Goal: Task Accomplishment & Management: Manage account settings

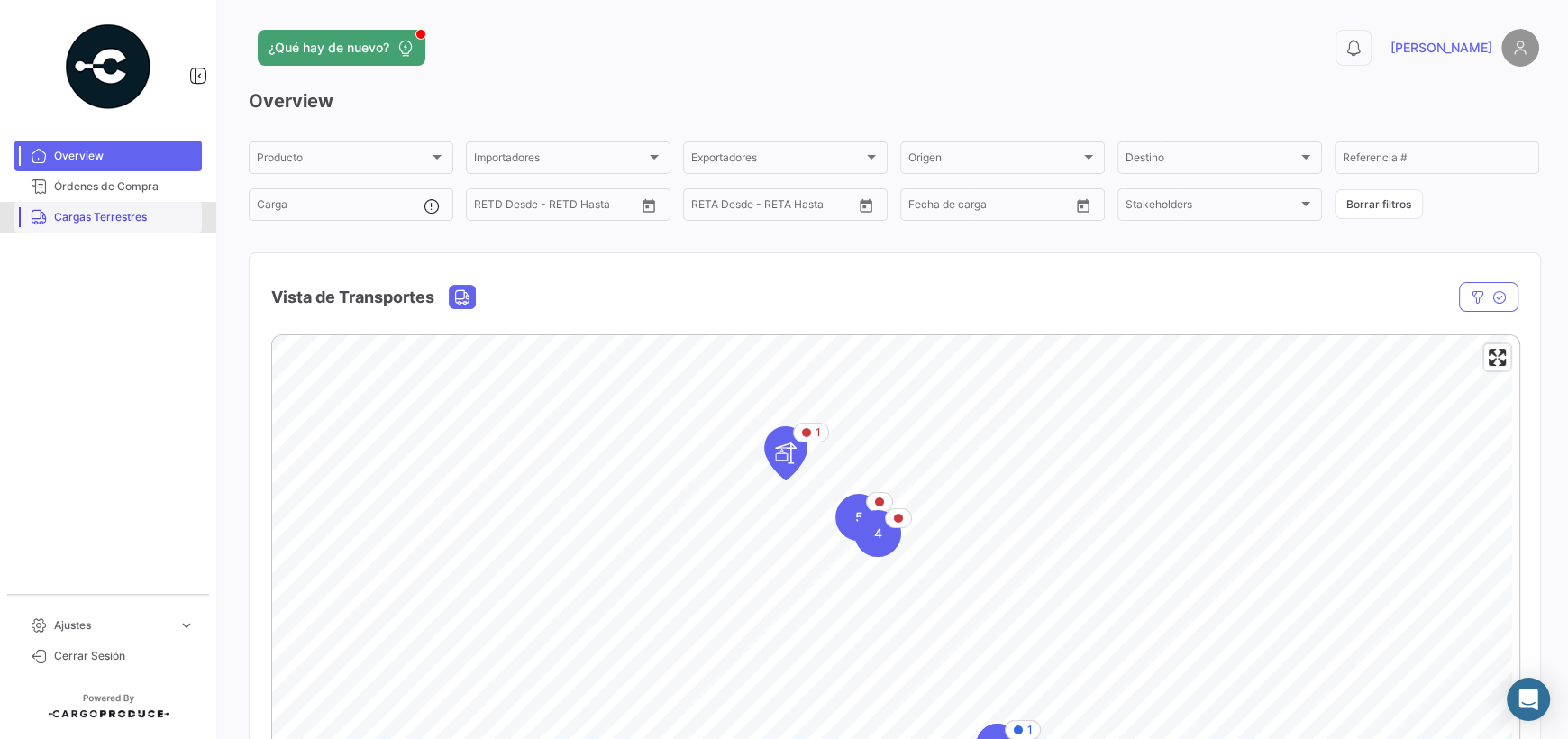
click at [106, 227] on link "Cargas Terrestres" at bounding box center [107, 217] width 187 height 31
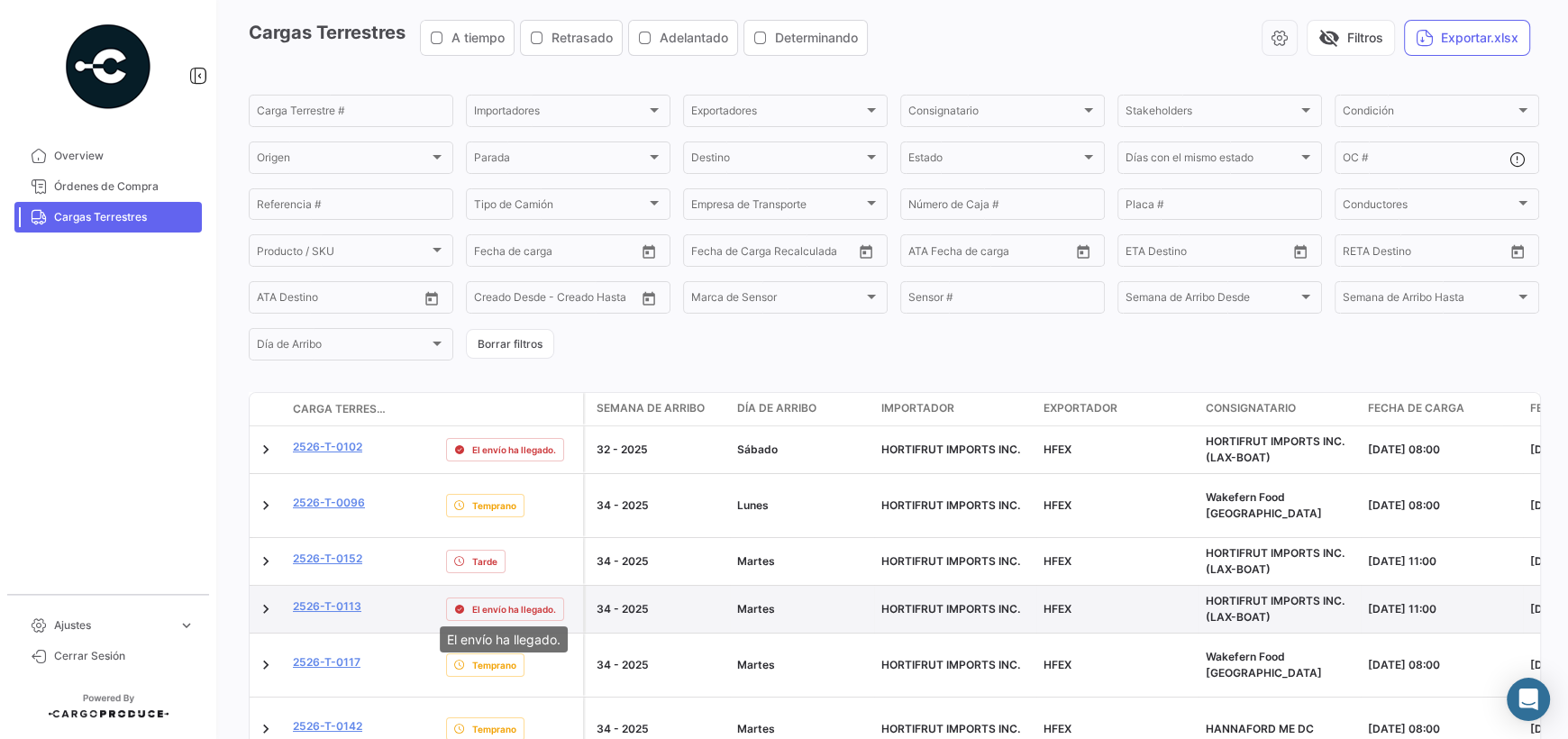
scroll to position [180, 0]
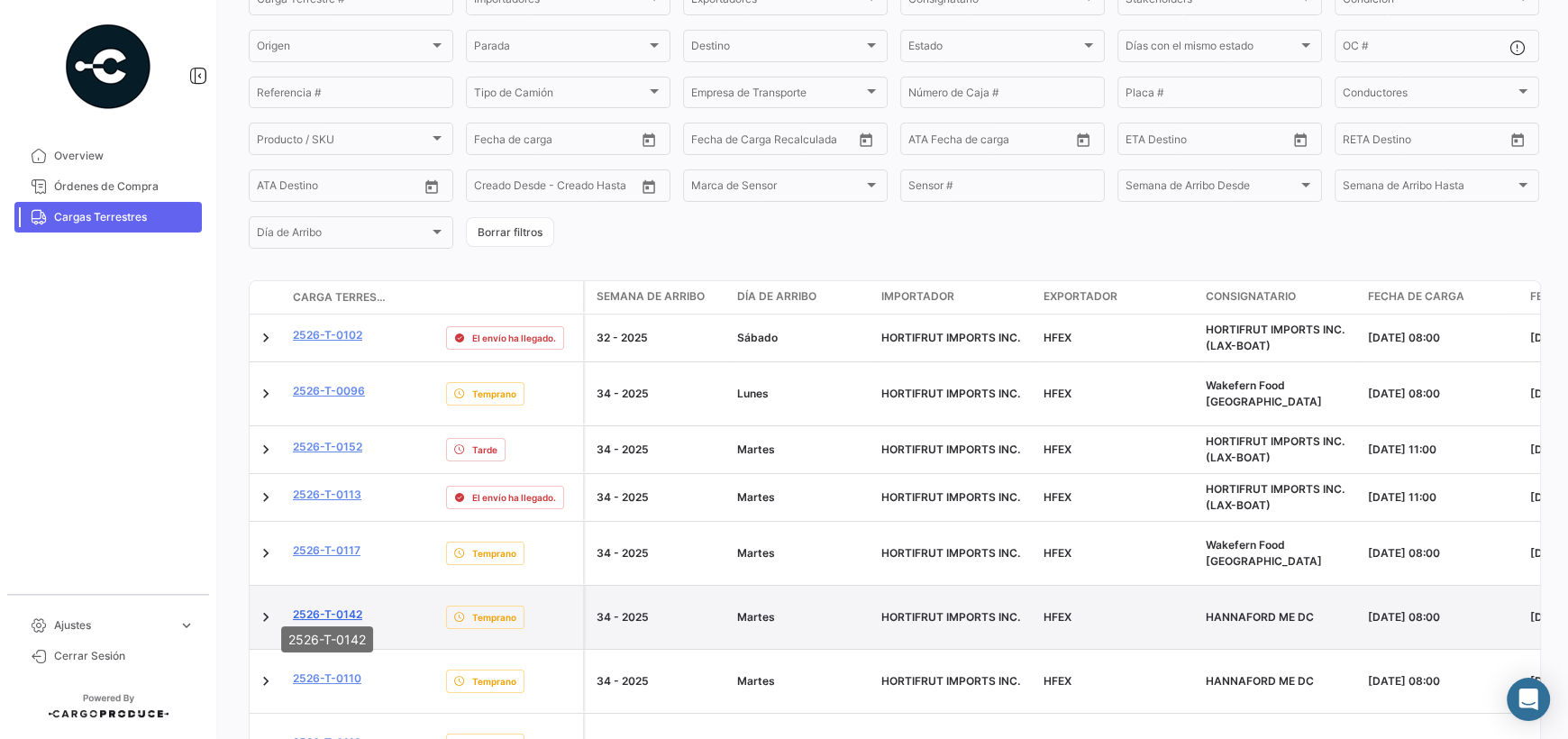
click at [346, 607] on link "2526-T-0142" at bounding box center [327, 614] width 69 height 16
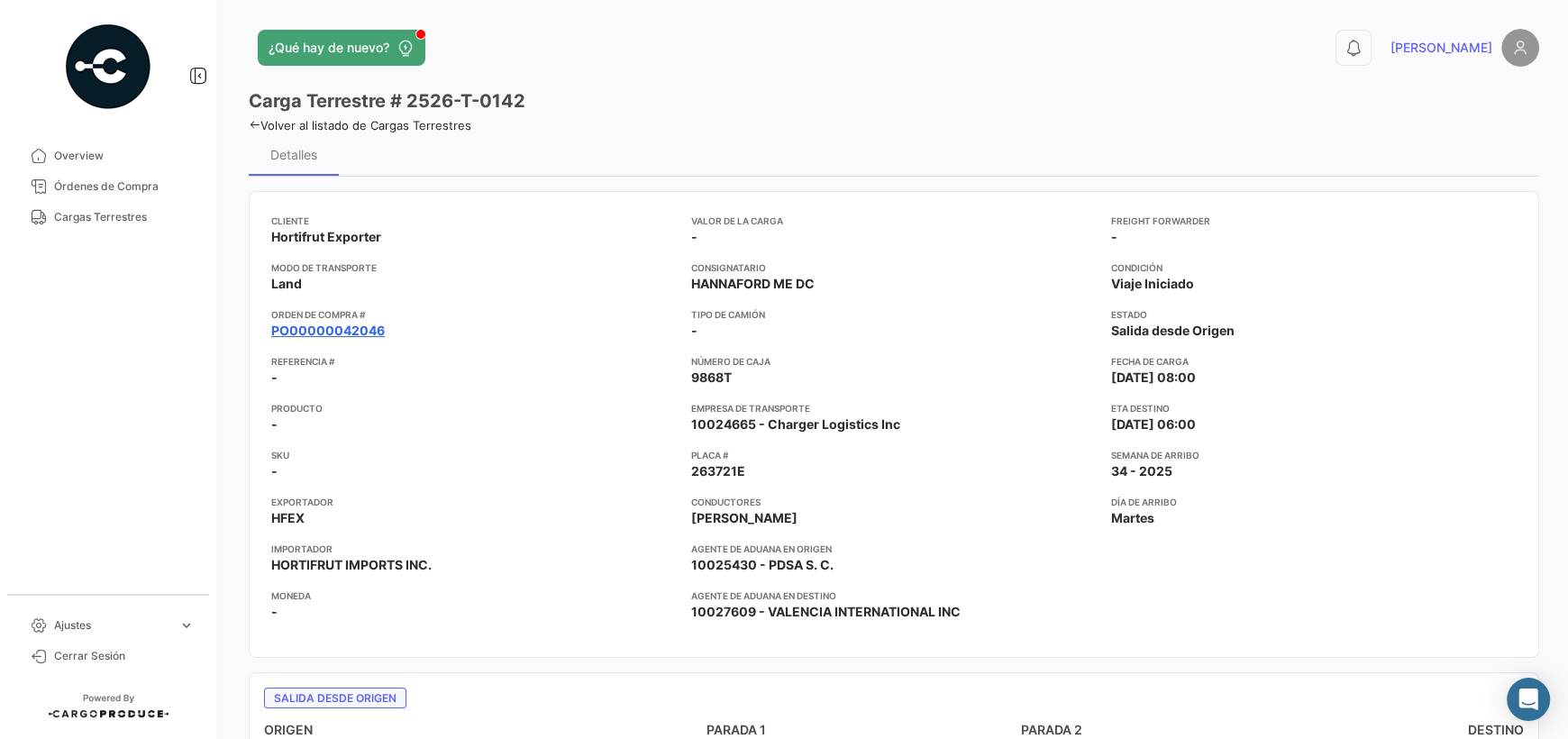
click at [337, 333] on link "PO00000042046" at bounding box center [328, 330] width 114 height 18
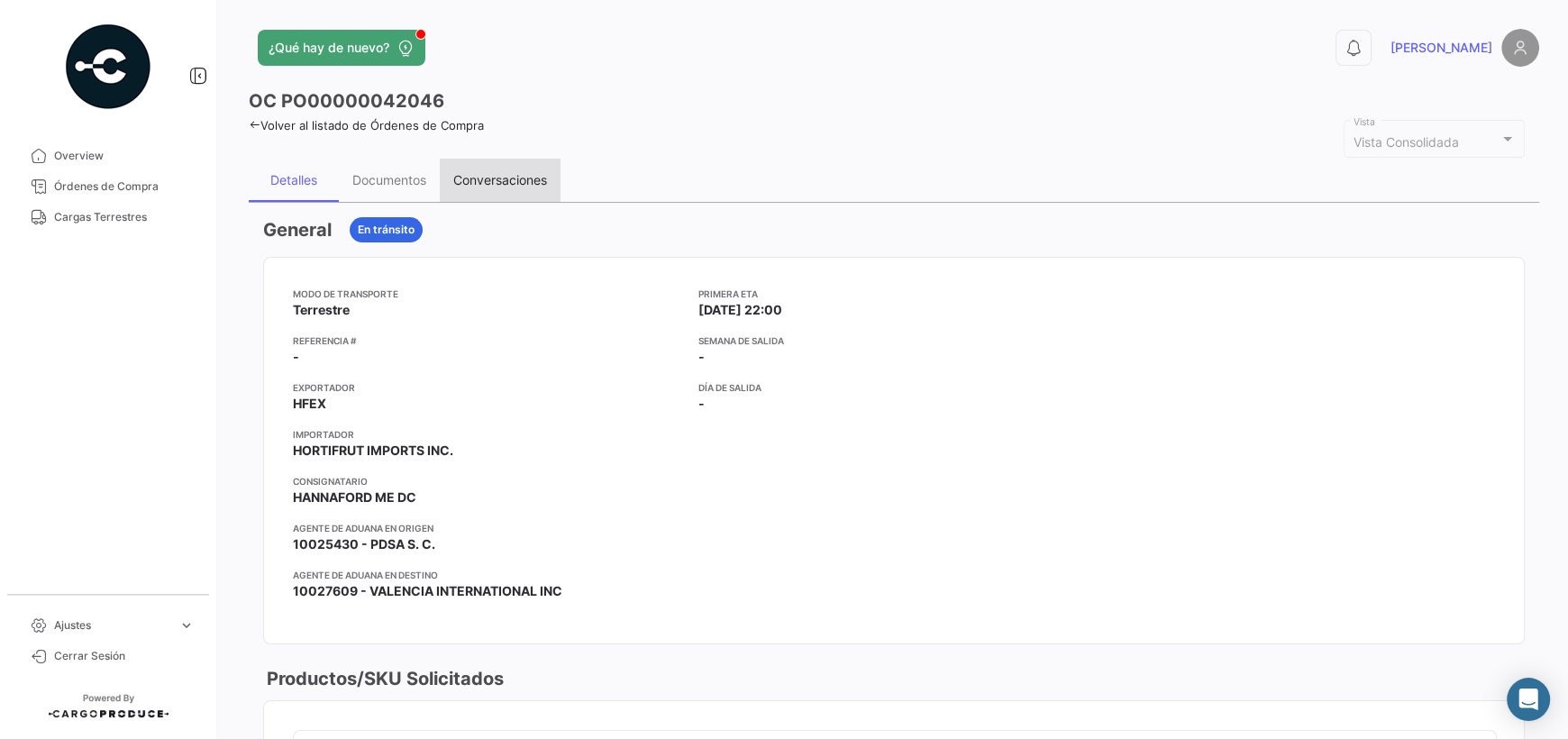
click at [502, 178] on div "Conversaciones" at bounding box center [500, 180] width 94 height 15
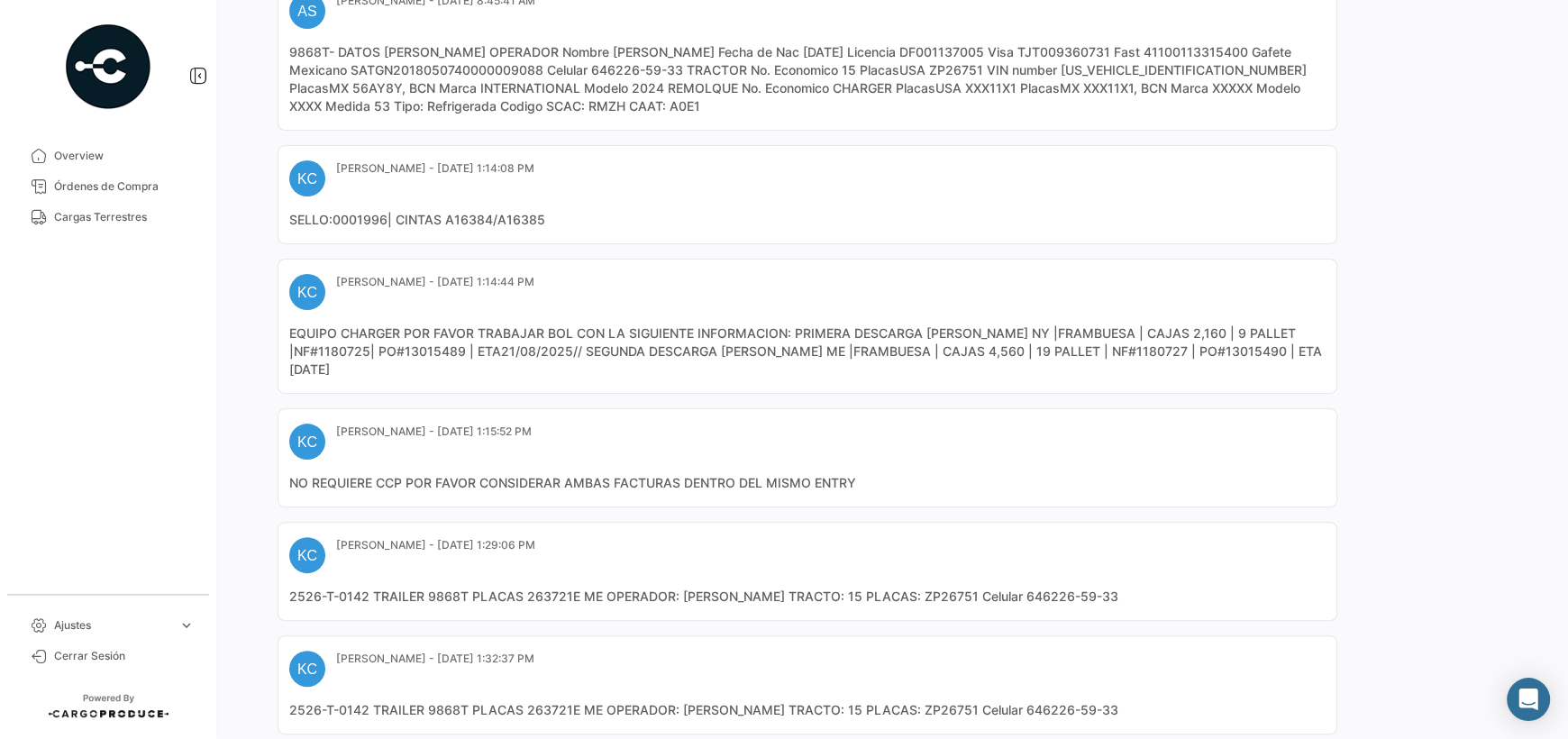
scroll to position [711, 0]
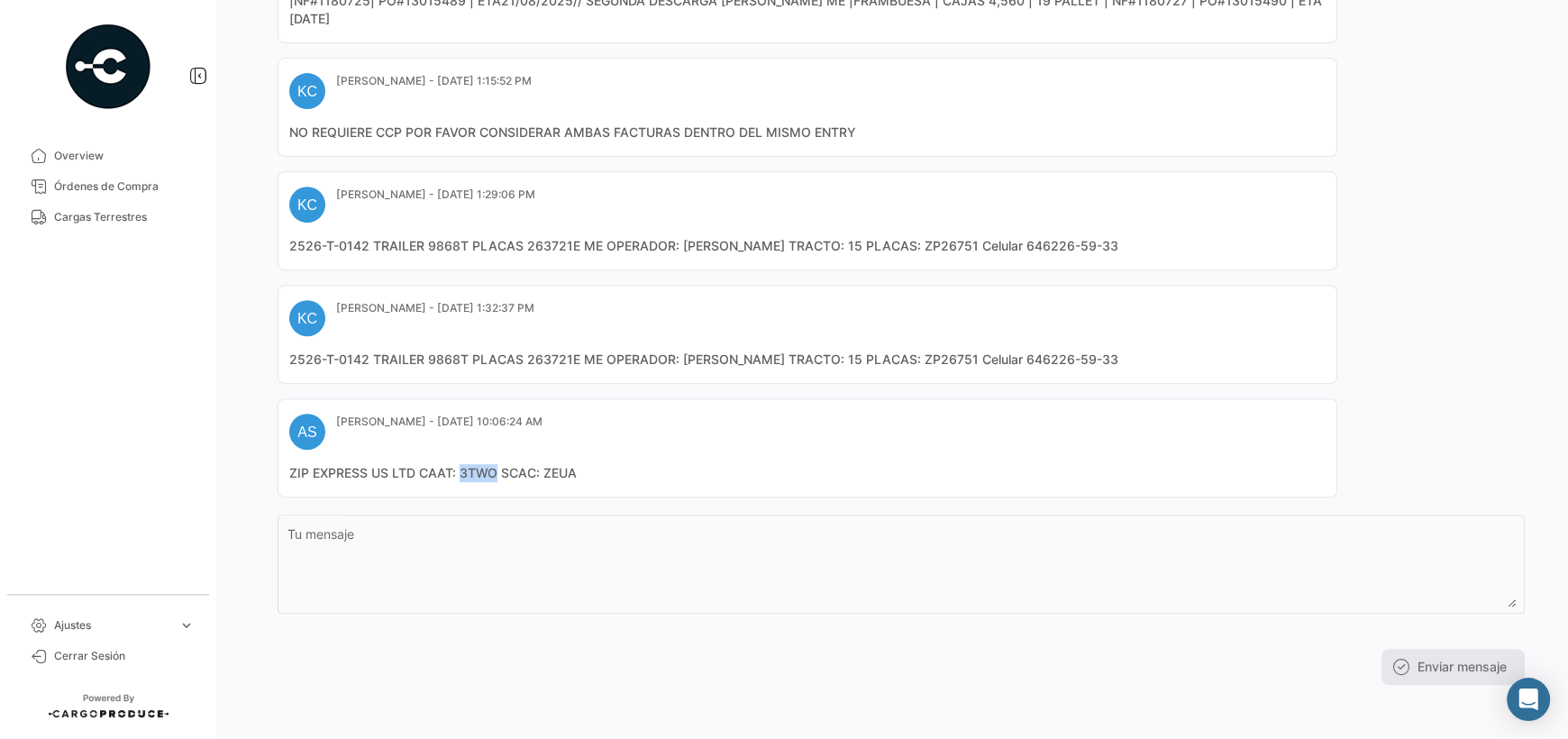
drag, startPoint x: 496, startPoint y: 474, endPoint x: 461, endPoint y: 474, distance: 35.0
click at [461, 474] on mat-card-content "ZIP EXPRESS US LTD CAAT: 3TWO SCAC: ZEUA" at bounding box center [807, 472] width 1037 height 18
copy mat-card-content "3TWO"
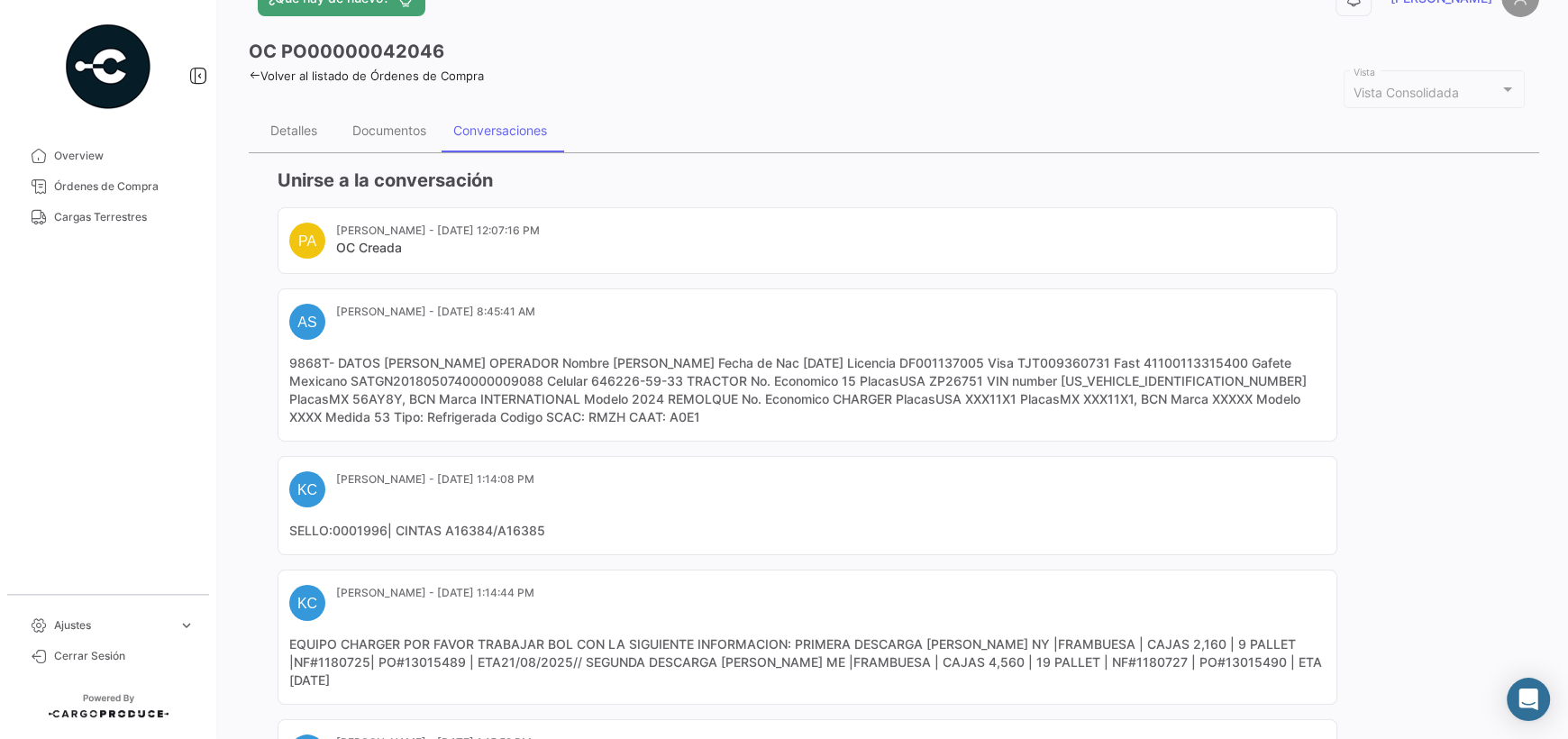
scroll to position [0, 0]
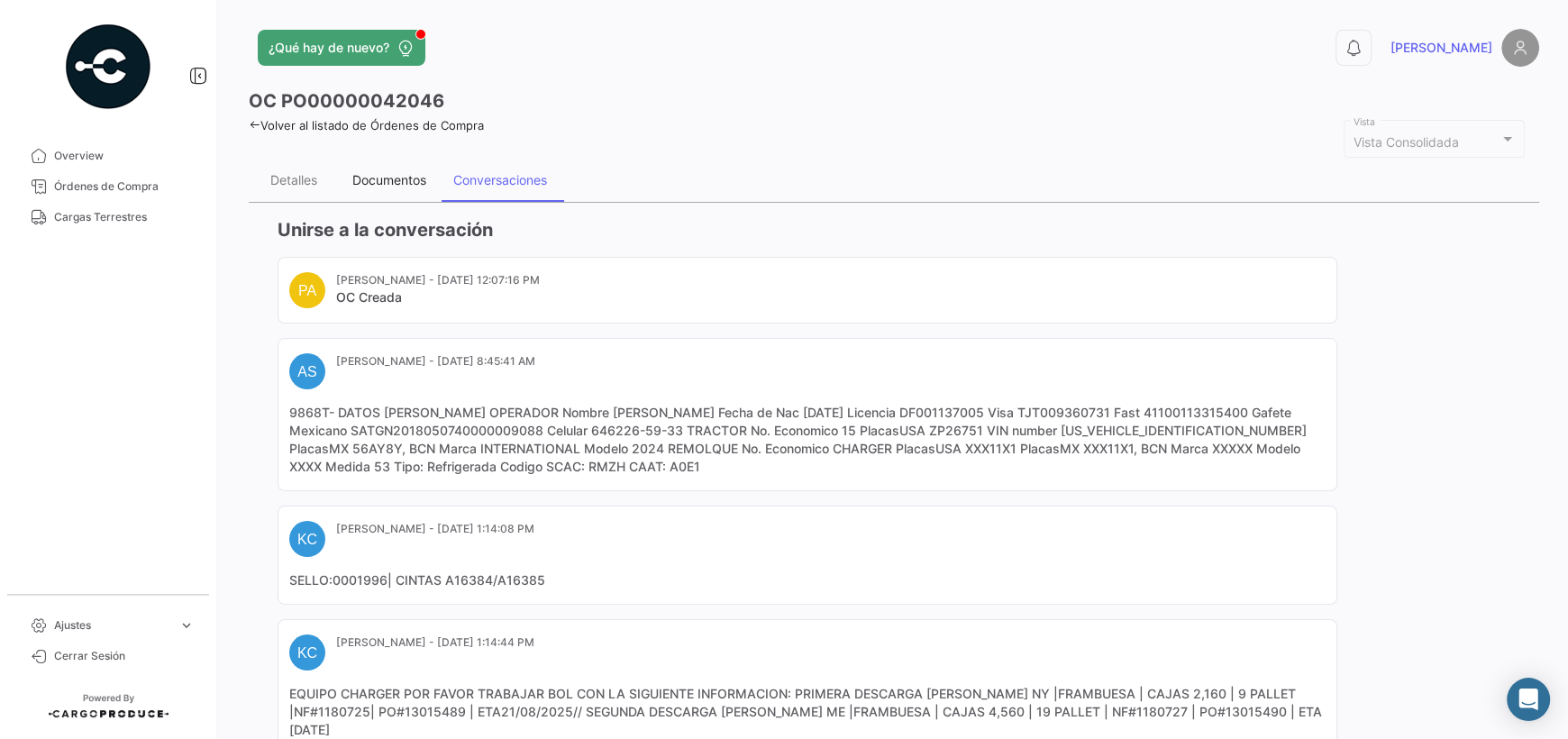
click at [382, 177] on div "Documentos" at bounding box center [389, 180] width 74 height 15
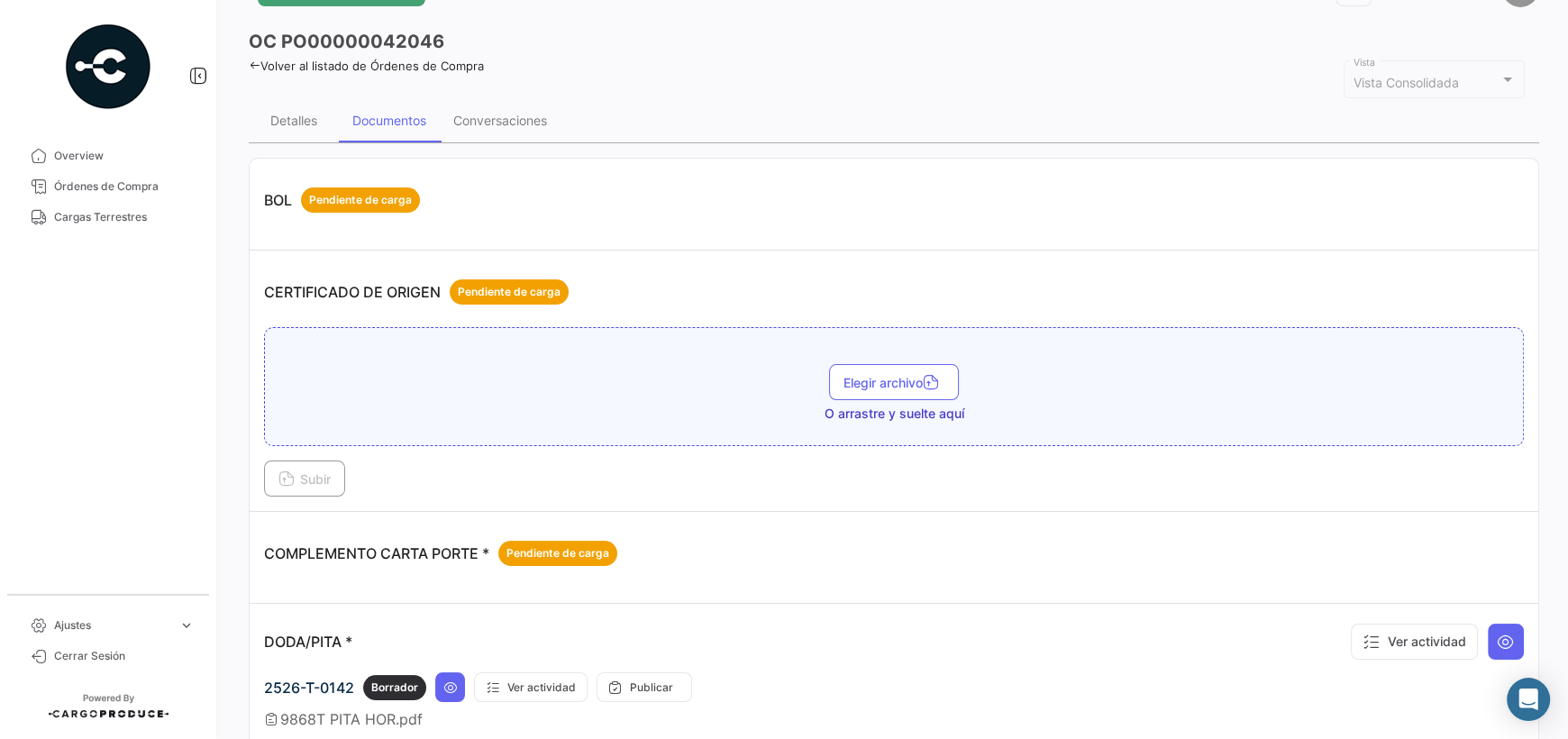
scroll to position [180, 0]
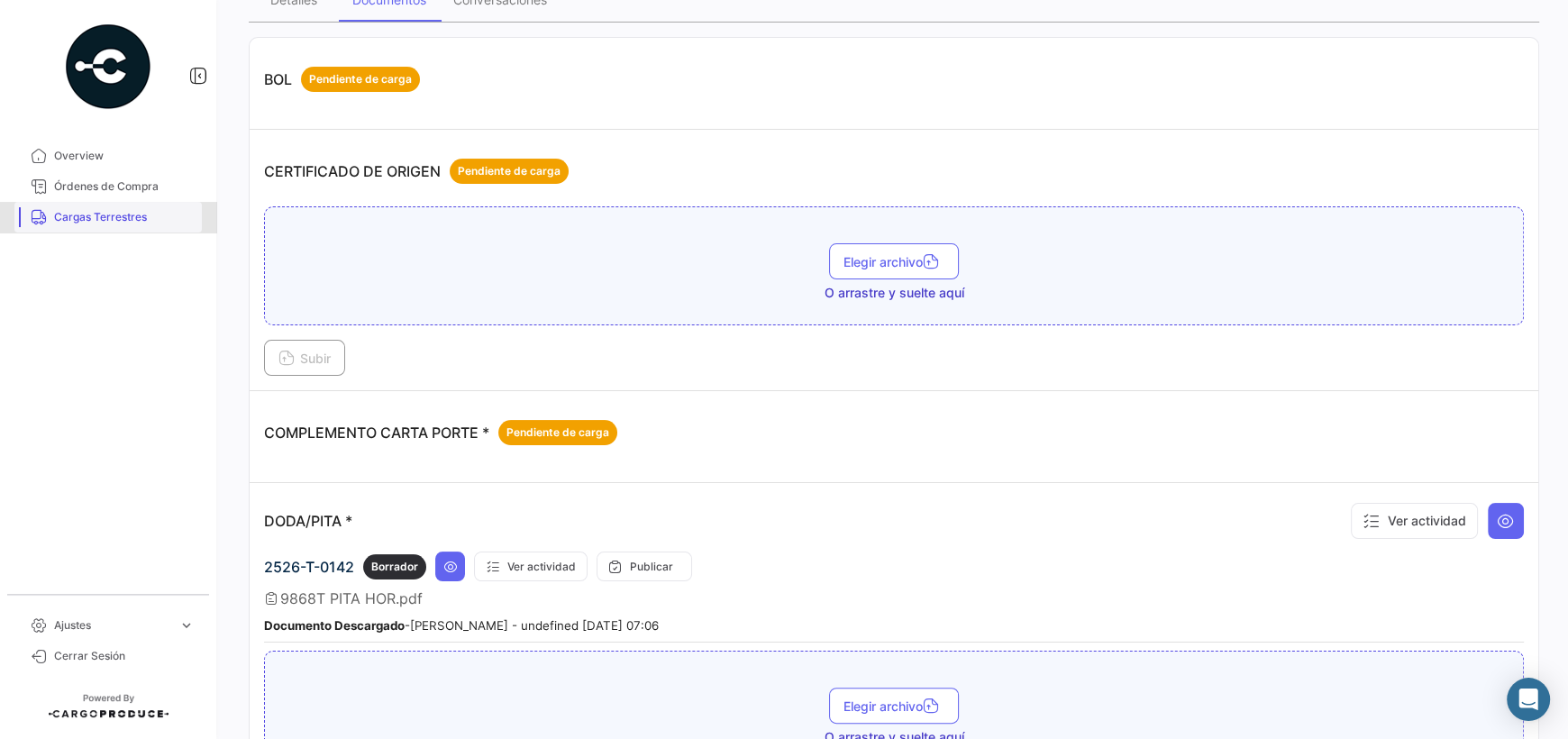
click at [87, 226] on link "Cargas Terrestres" at bounding box center [107, 217] width 187 height 31
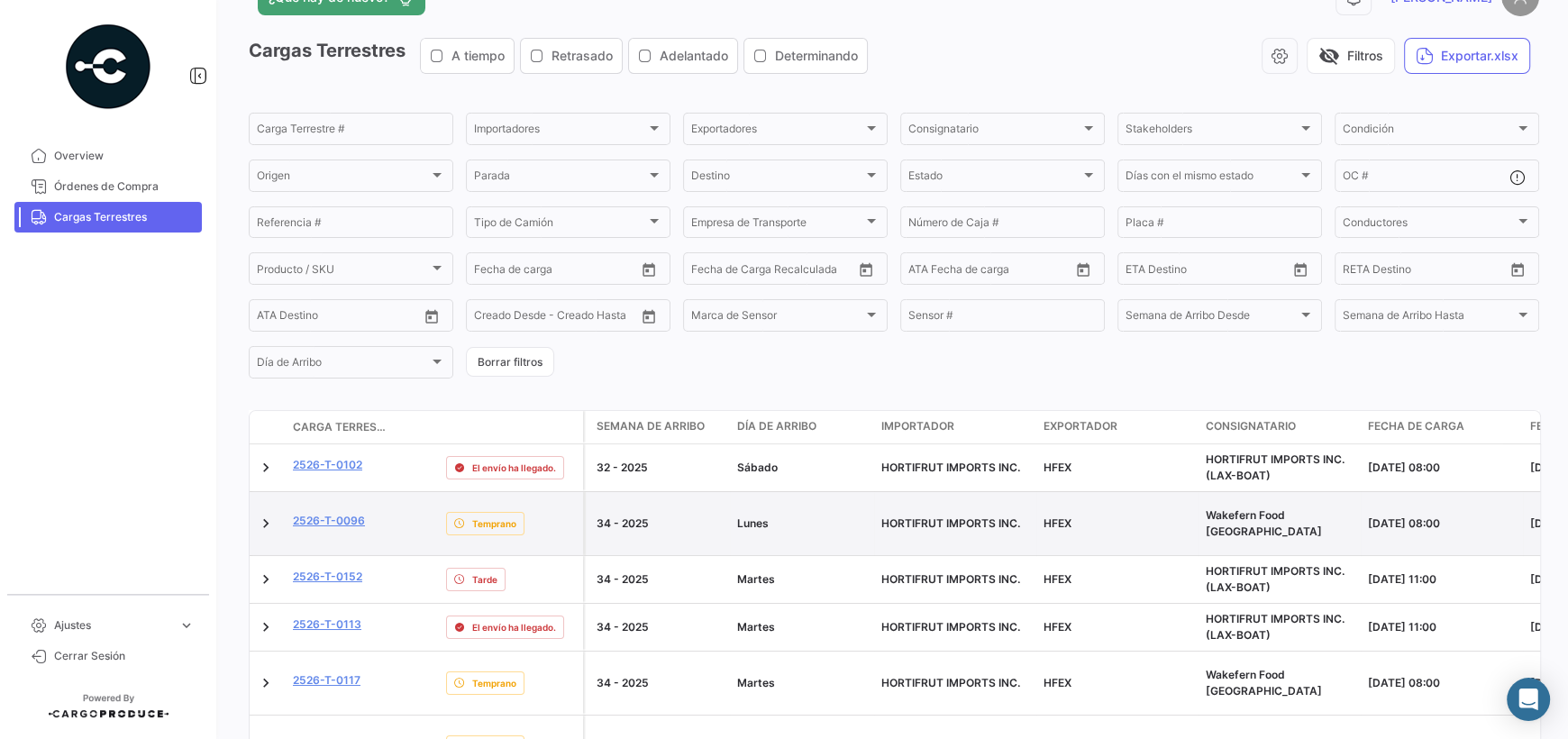
scroll to position [89, 0]
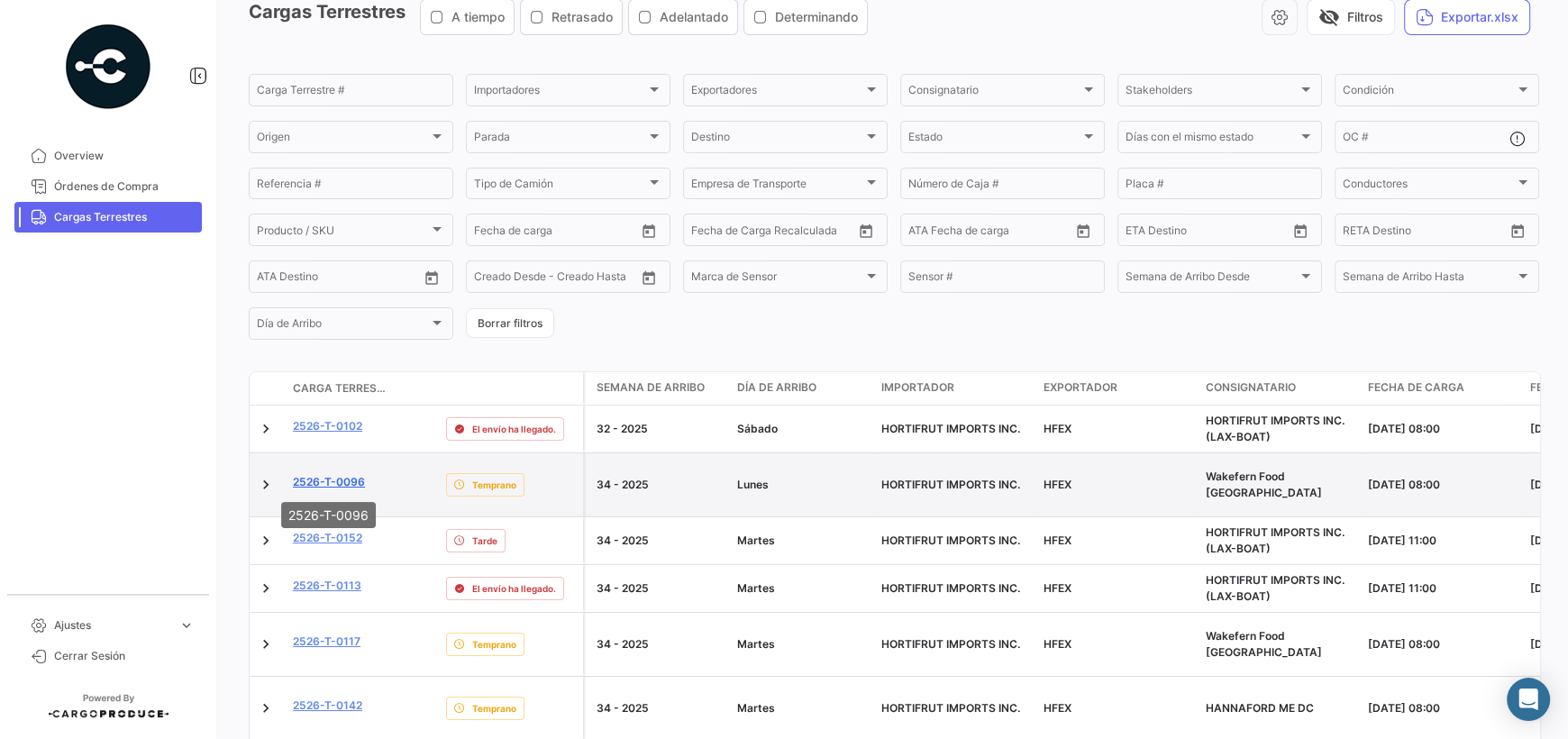
click at [340, 481] on link "2526-T-0096" at bounding box center [328, 482] width 72 height 16
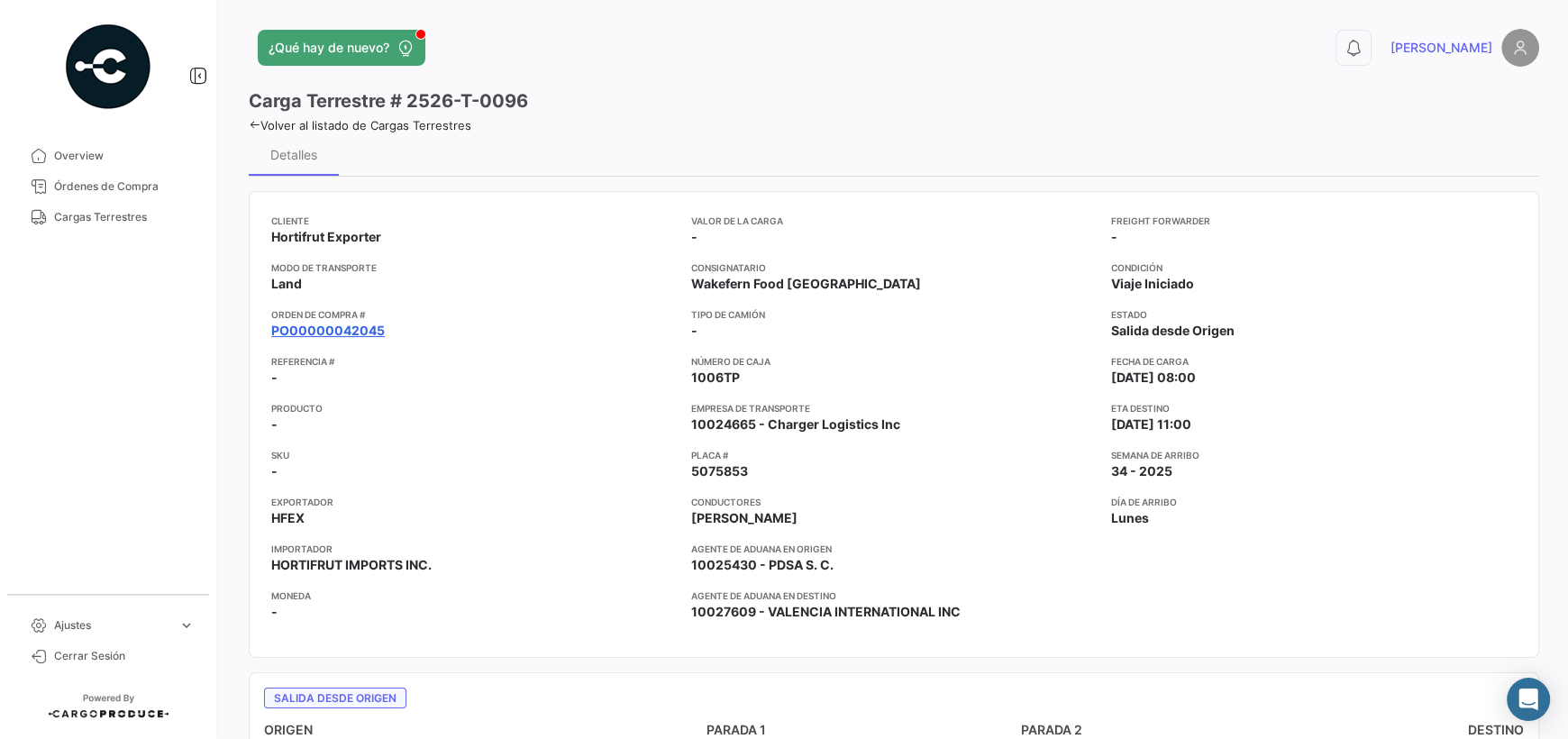
click at [344, 334] on link "PO00000042045" at bounding box center [328, 330] width 114 height 18
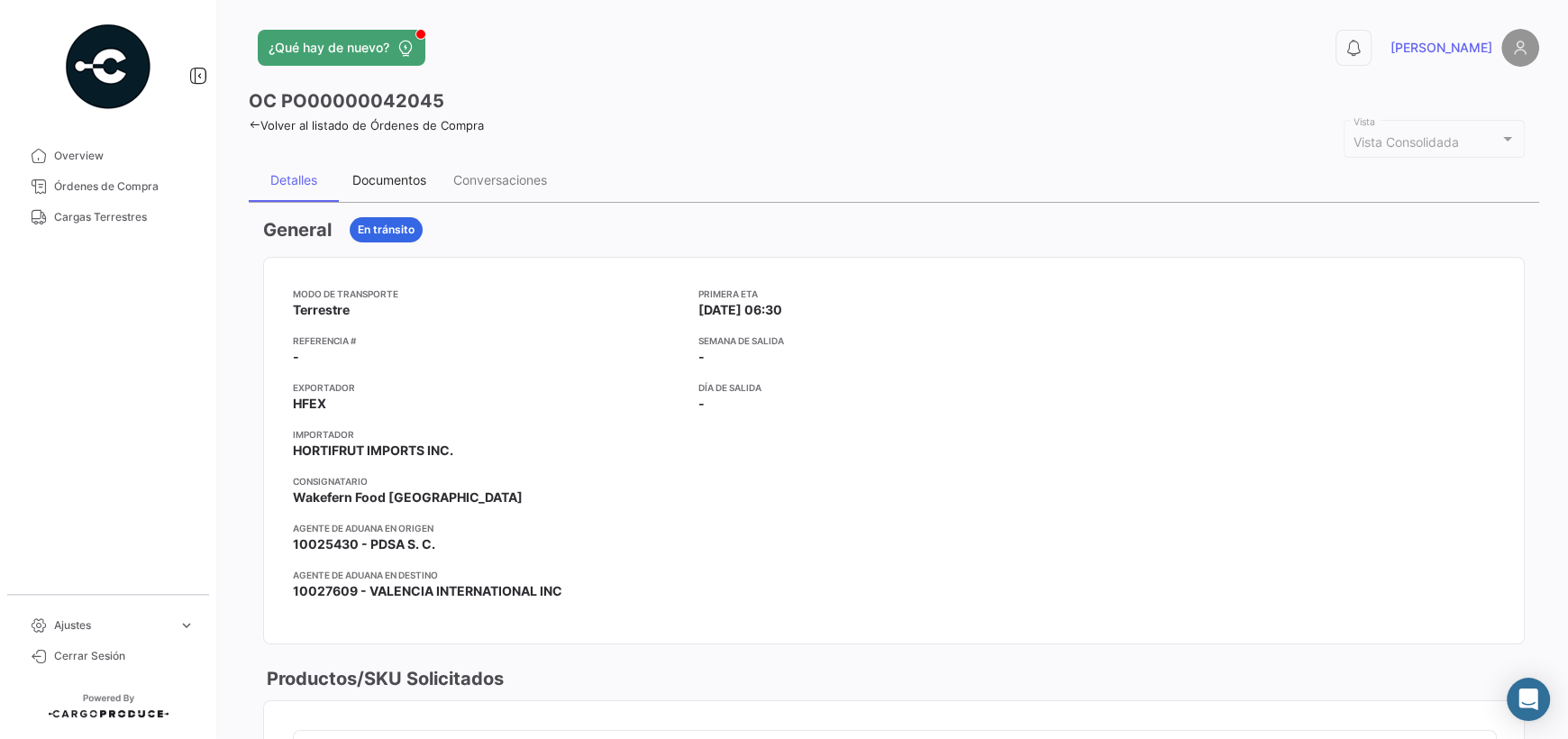
click at [394, 177] on div "Documentos" at bounding box center [389, 180] width 74 height 15
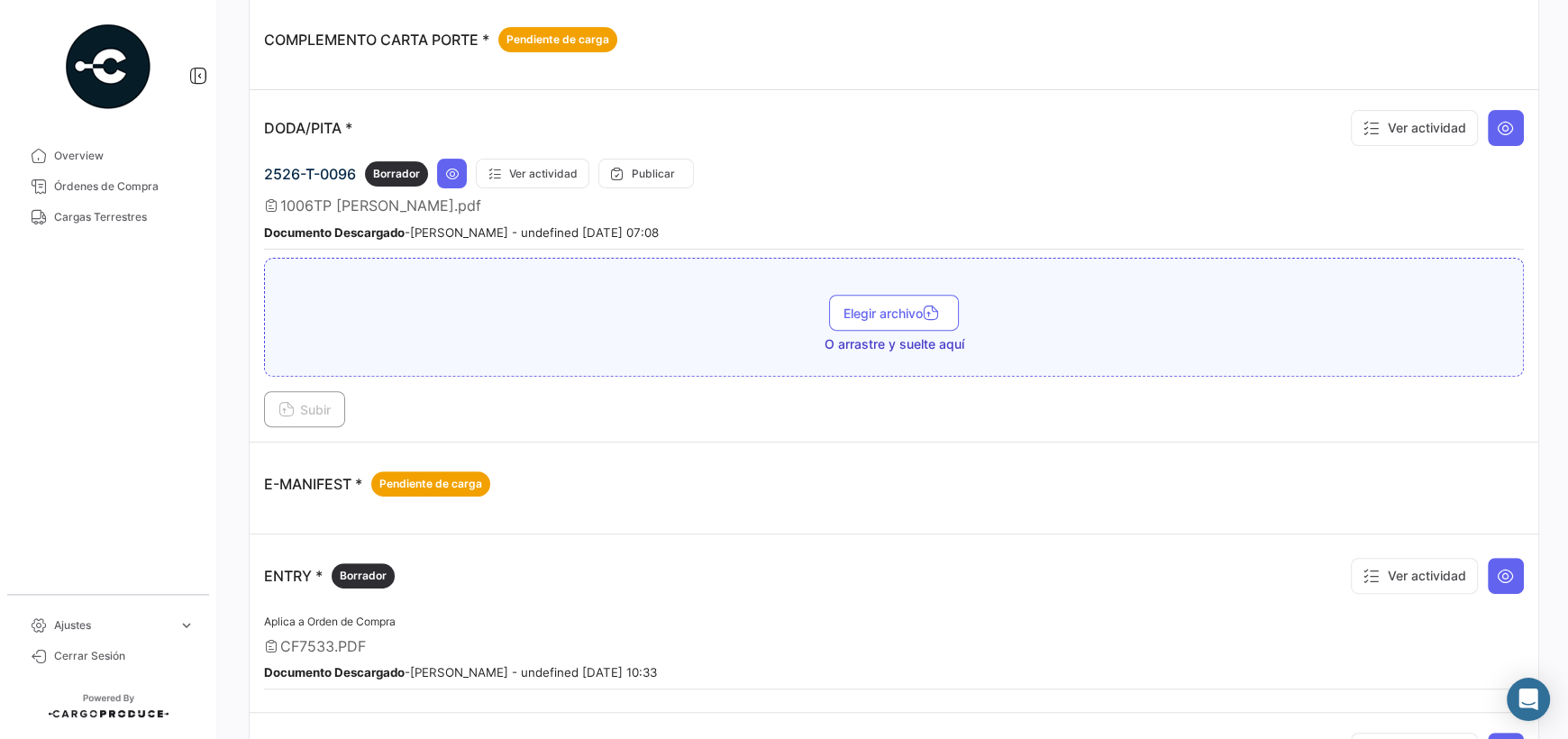
scroll to position [562, 0]
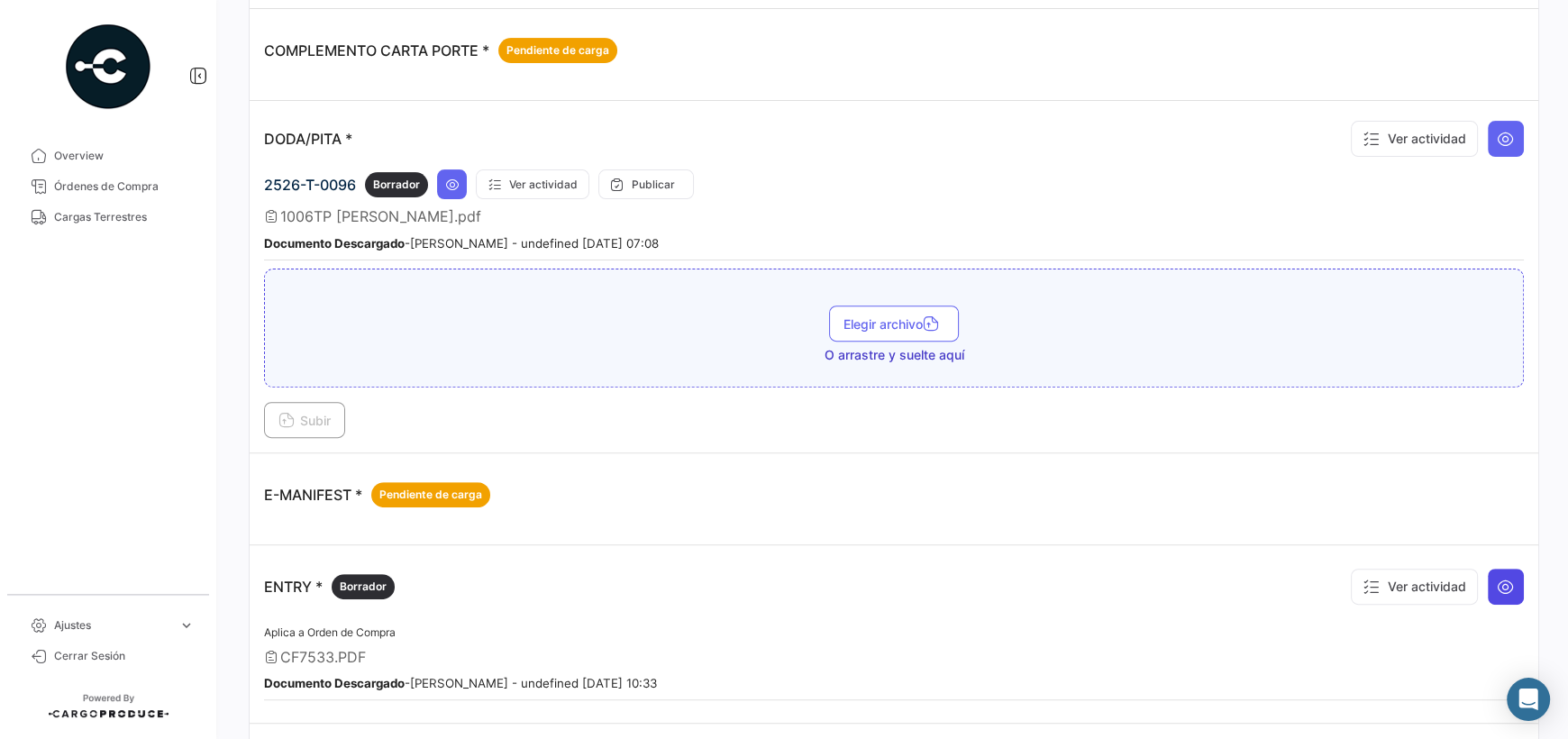
click at [1499, 581] on icon at bounding box center [1506, 586] width 18 height 18
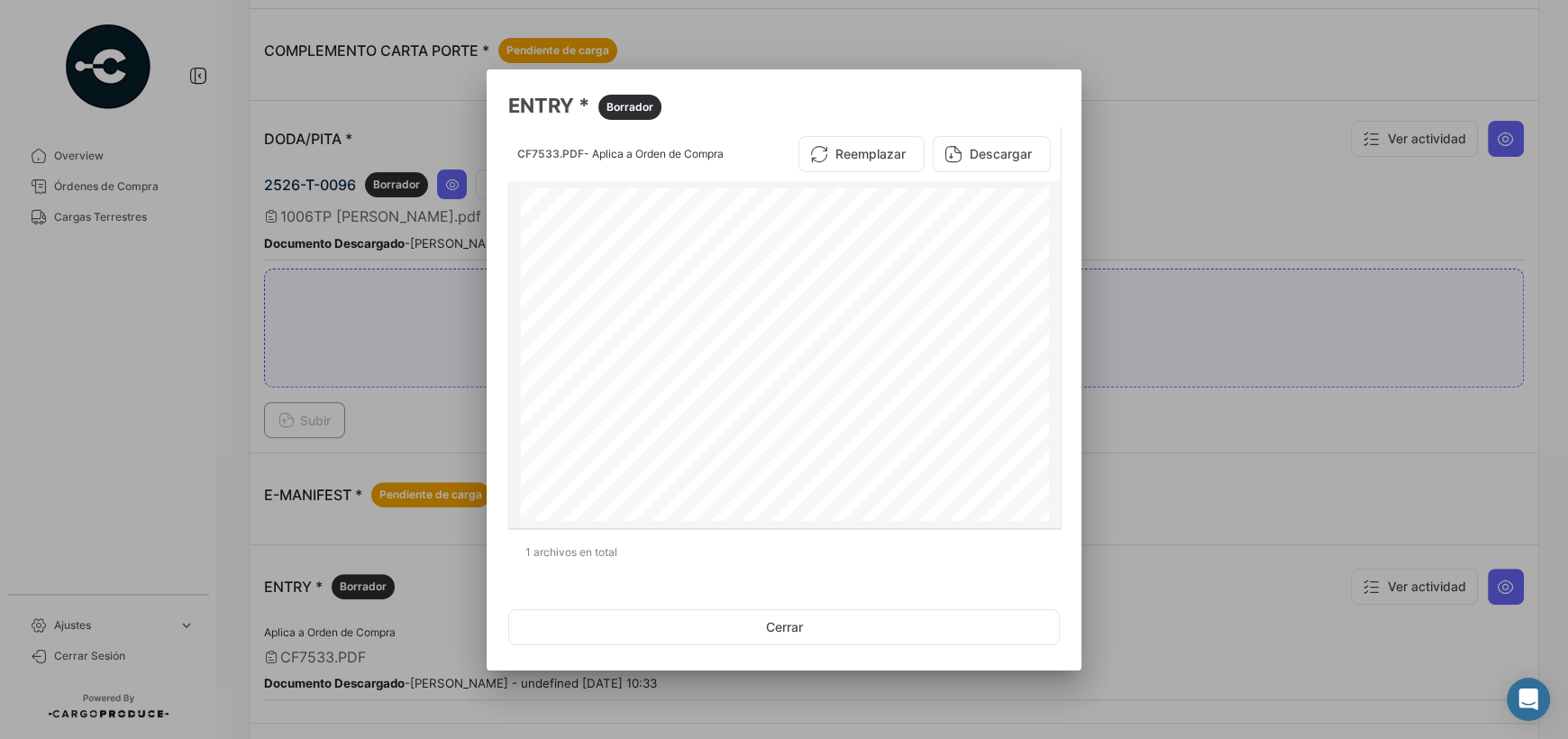
drag, startPoint x: 1010, startPoint y: 244, endPoint x: 927, endPoint y: 254, distance: 83.6
click at [927, 254] on div "T/P#: 1006TP F# 0259875 E-7361 LOT#: 2526-T-0096 K76 - 1161874 - 8 TRUCK: 1006T…" at bounding box center [785, 529] width 529 height 683
copy div "K76 - 1161874 - 8"
click at [870, 634] on button "Cerrar" at bounding box center [784, 627] width 552 height 36
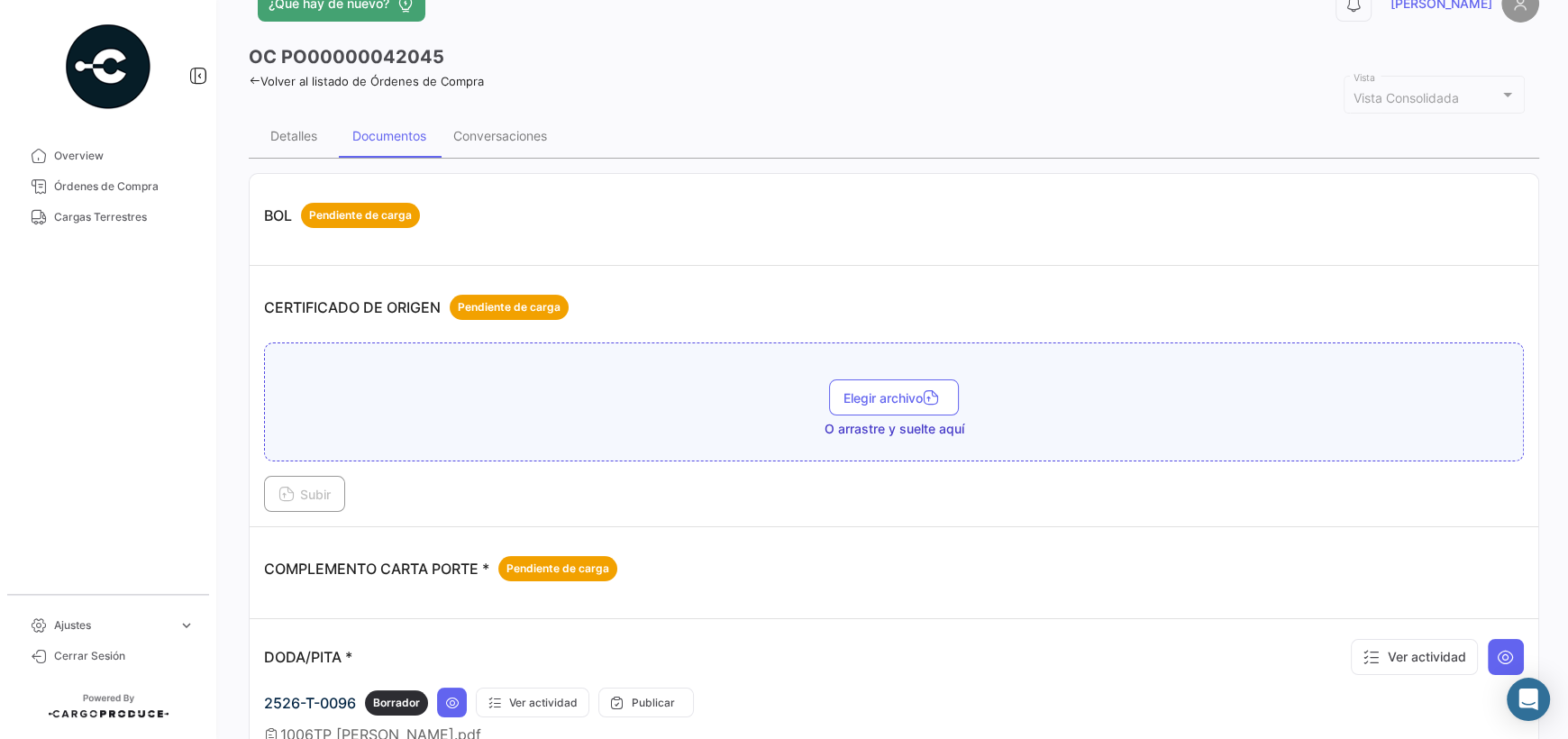
scroll to position [0, 0]
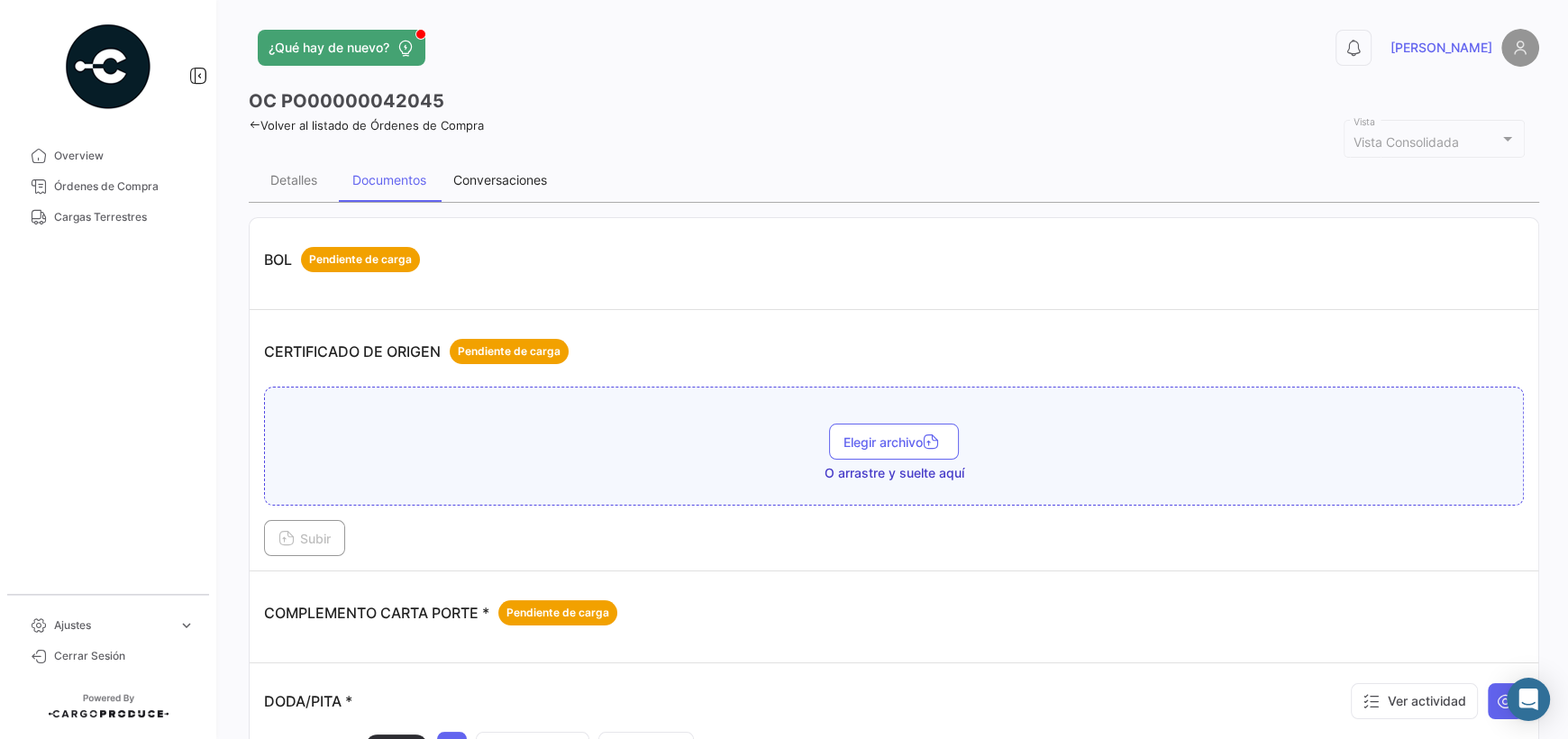
click at [503, 177] on div "Conversaciones" at bounding box center [500, 180] width 94 height 15
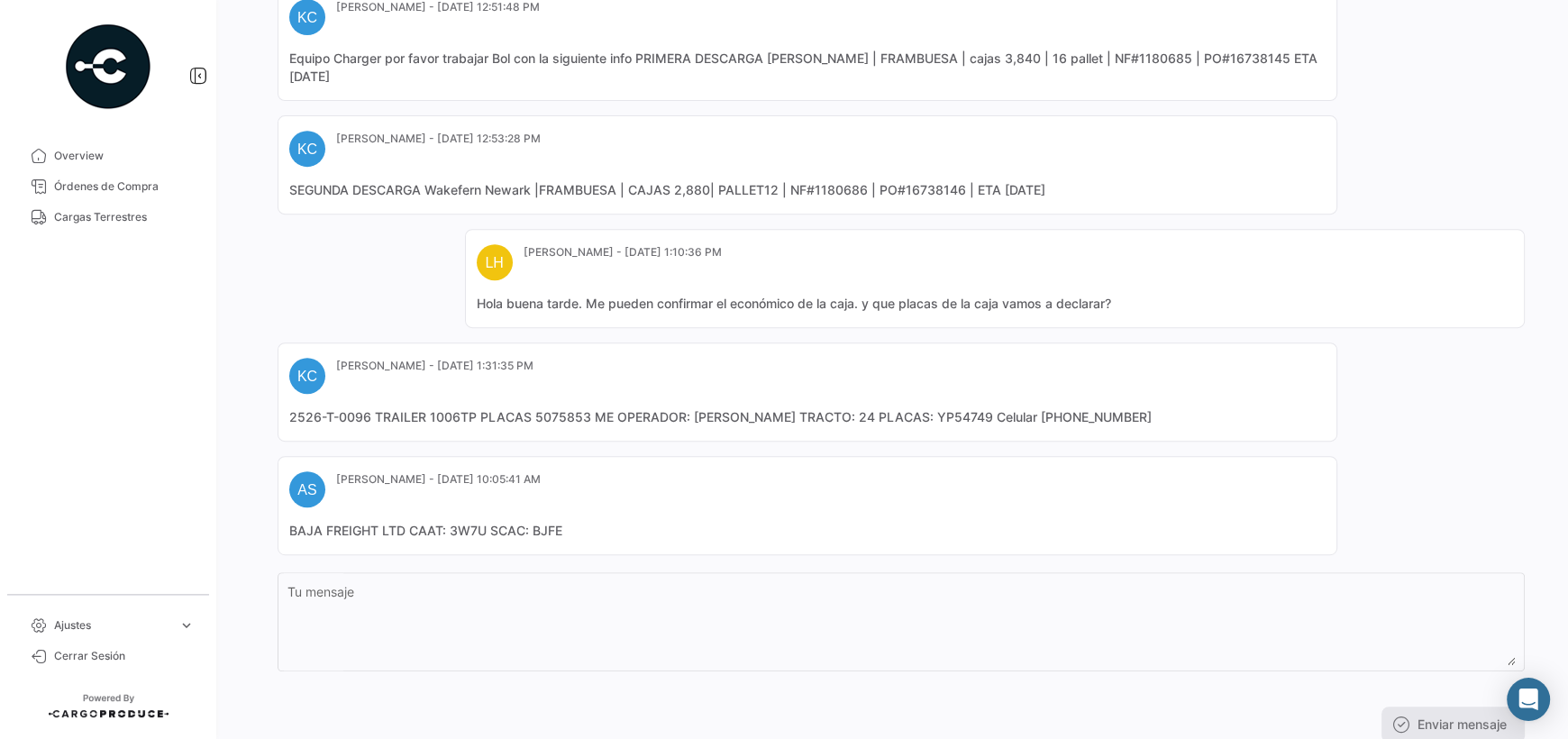
scroll to position [806, 0]
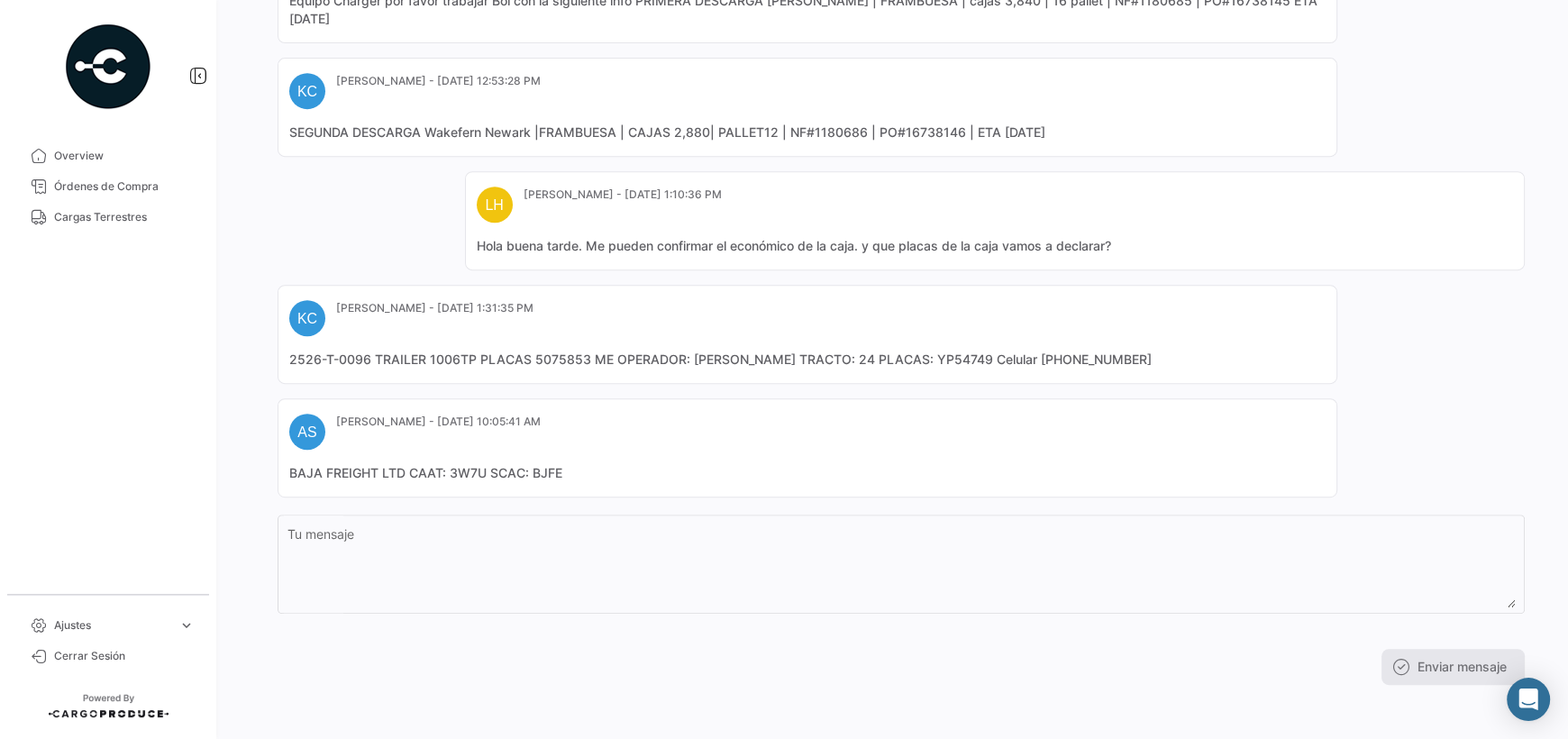
drag, startPoint x: 488, startPoint y: 469, endPoint x: 449, endPoint y: 469, distance: 39.0
click at [449, 469] on mat-card-content "BAJA FREIGHT LTD CAAT: 3W7U SCAC: BJFE" at bounding box center [807, 472] width 1037 height 18
copy mat-card-content "3W7U"
drag, startPoint x: 913, startPoint y: 356, endPoint x: 693, endPoint y: 367, distance: 220.3
click at [693, 367] on mat-card "KC [PERSON_NAME] - [DATE] 1:31:35 PM 2526-T-0096 TRAILER 1006TP PLACAS 5075853 …" at bounding box center [807, 335] width 1060 height 99
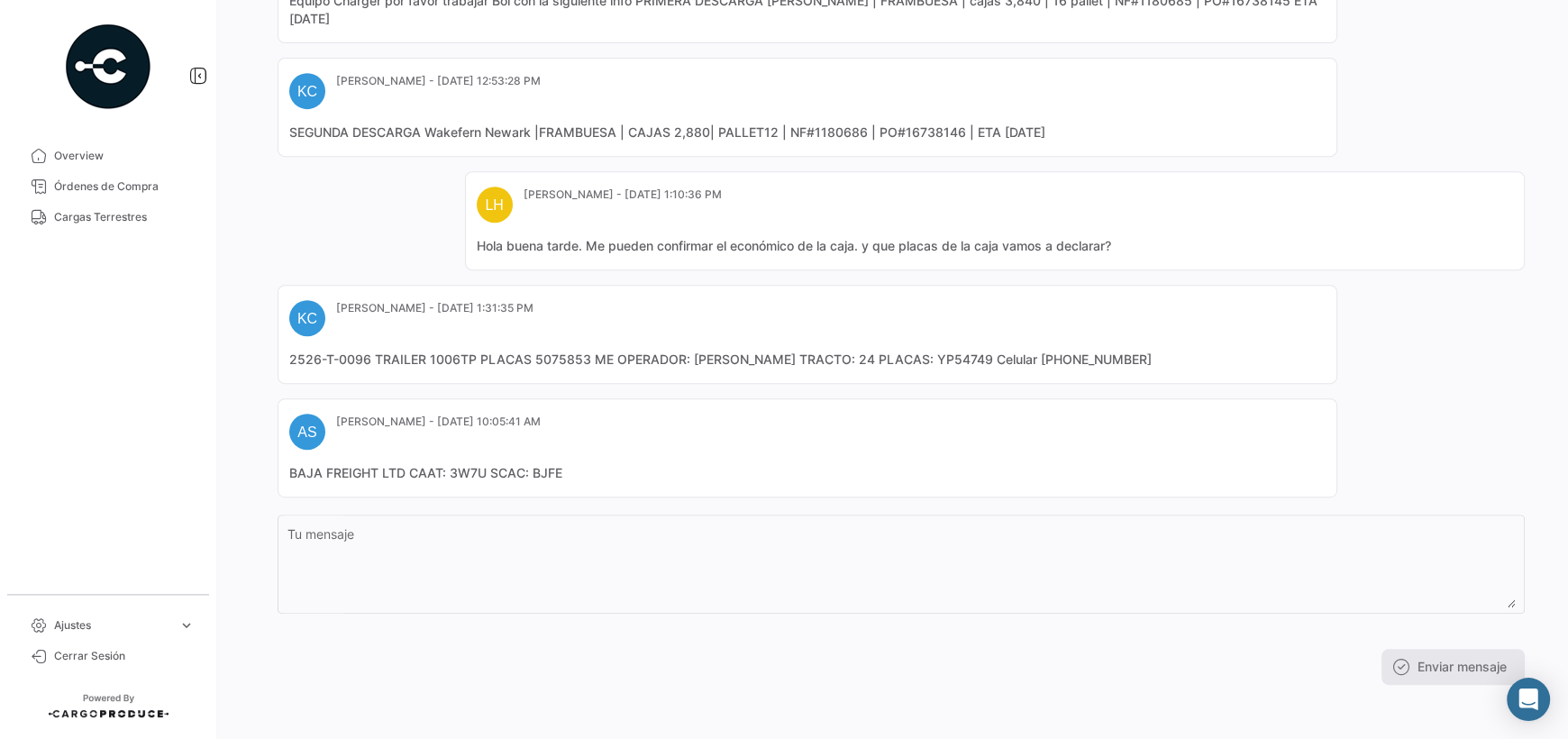
copy mat-card-content "[PERSON_NAME]"
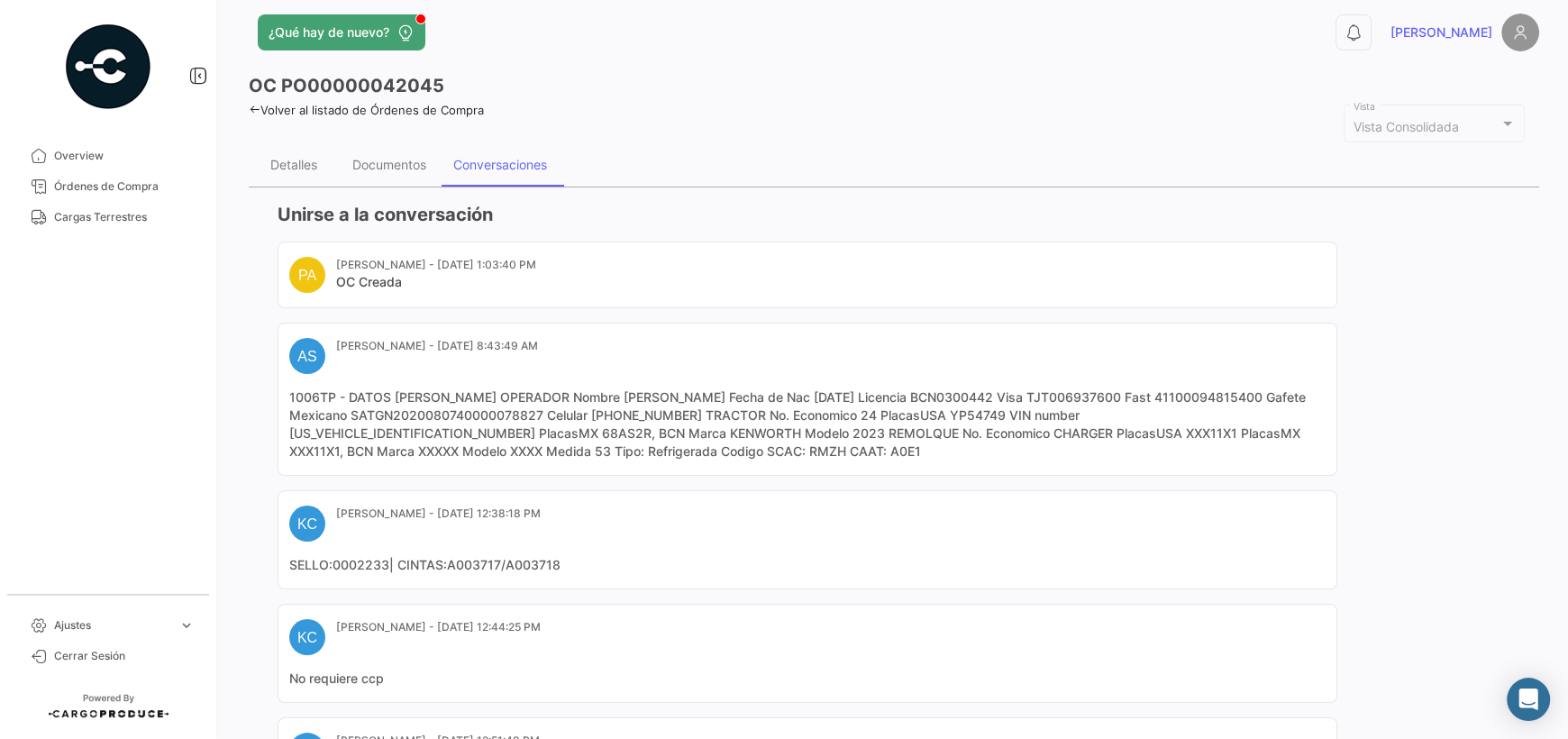
scroll to position [0, 0]
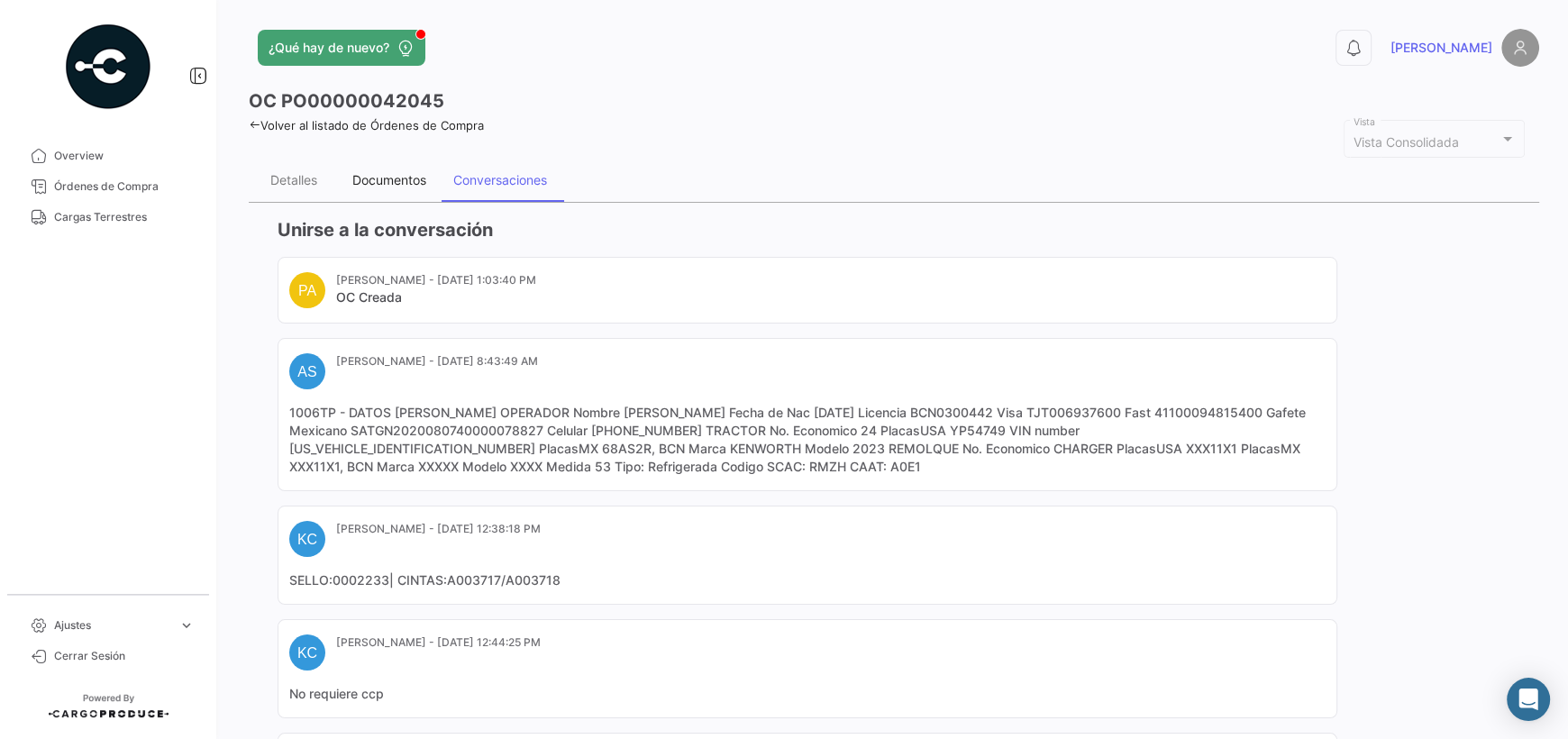
click at [409, 185] on div "Documentos" at bounding box center [389, 180] width 74 height 15
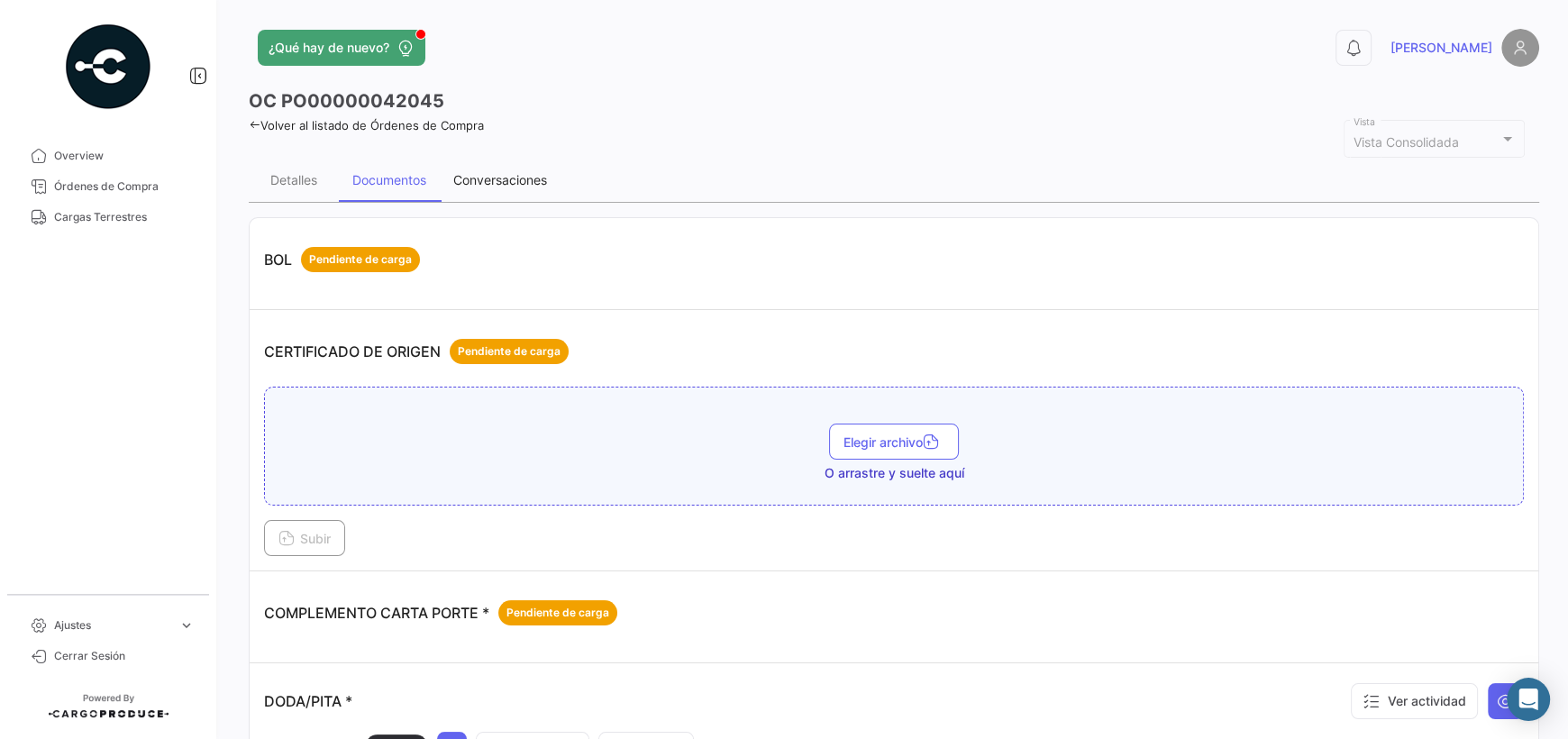
click at [491, 190] on div "Conversaciones" at bounding box center [501, 180] width 121 height 43
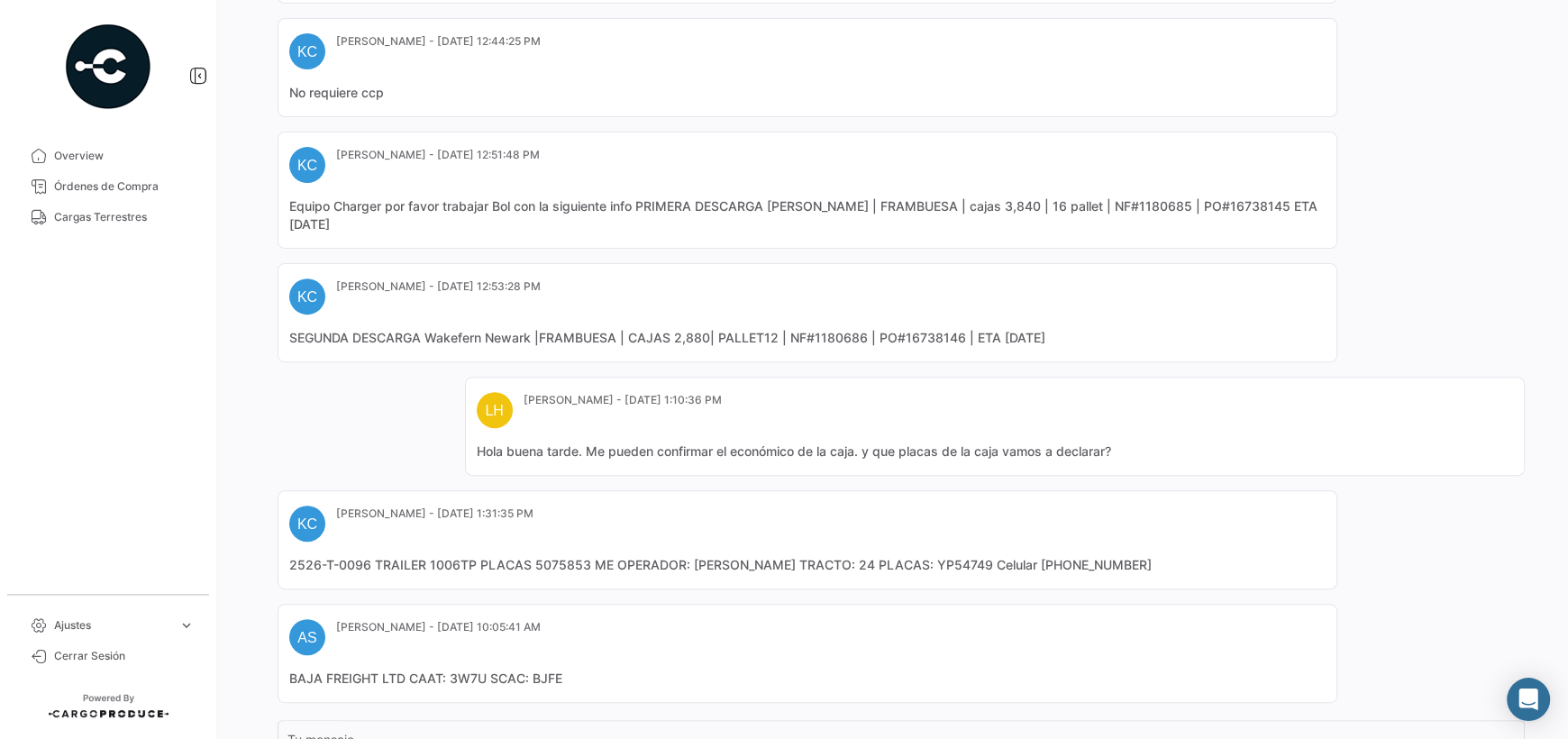
scroll to position [631, 0]
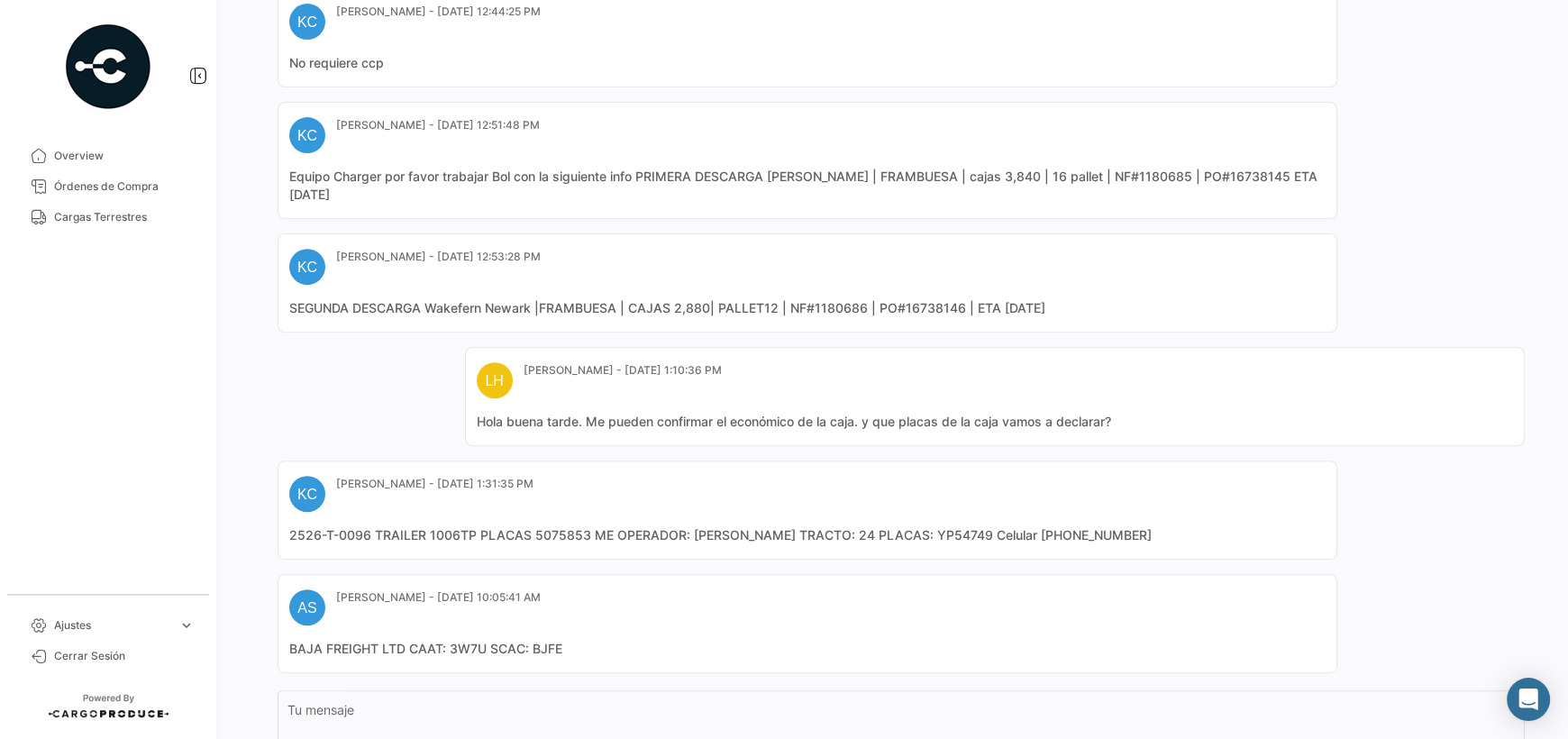
drag, startPoint x: 474, startPoint y: 532, endPoint x: 430, endPoint y: 540, distance: 44.7
click at [430, 540] on mat-card-content "2526-T-0096 TRAILER 1006TP PLACAS 5075853 ME OPERADOR: [PERSON_NAME] TRACTO: 24…" at bounding box center [807, 535] width 1037 height 18
copy mat-card-content "1006TP"
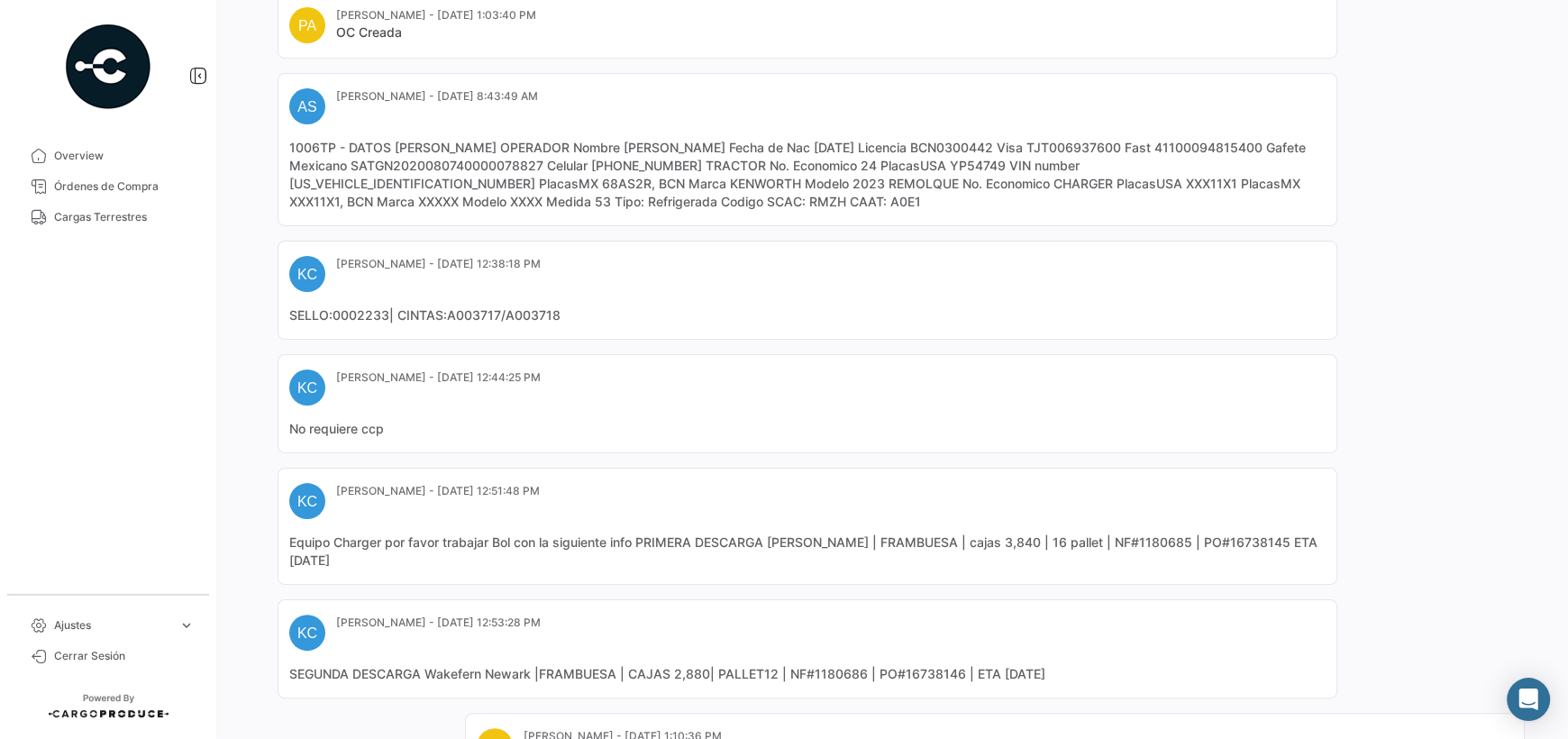
scroll to position [0, 0]
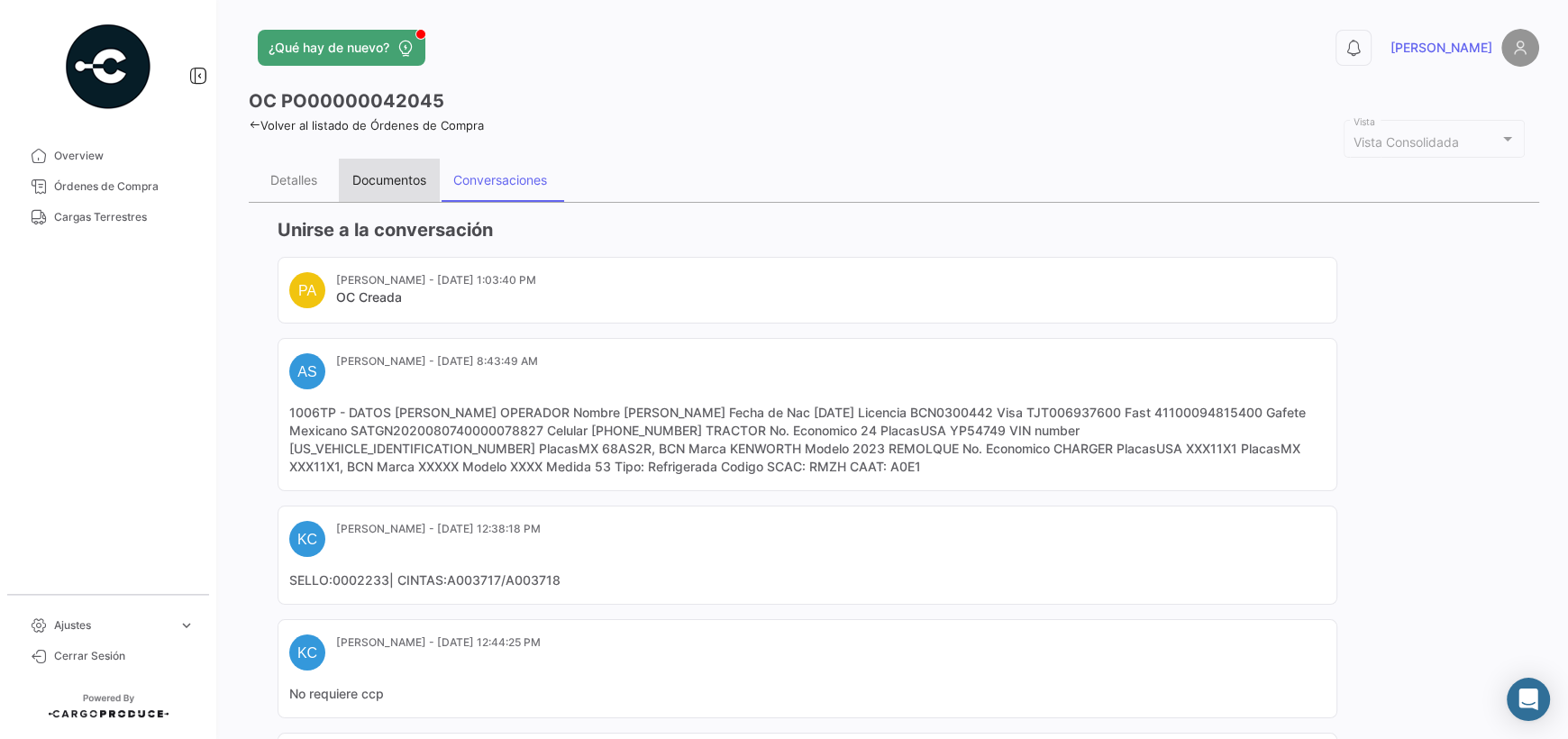
click at [380, 177] on div "Documentos" at bounding box center [389, 180] width 74 height 15
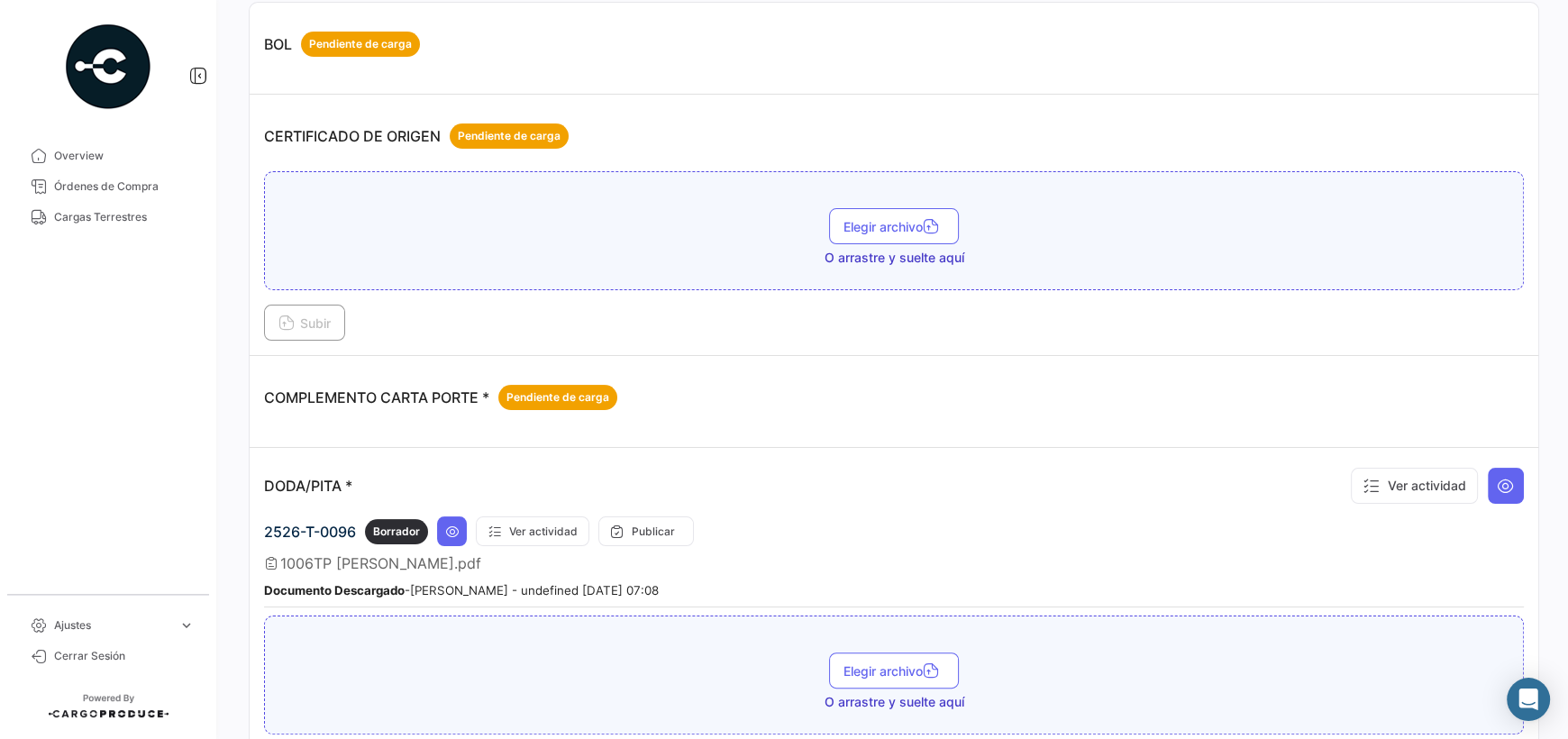
scroll to position [269, 0]
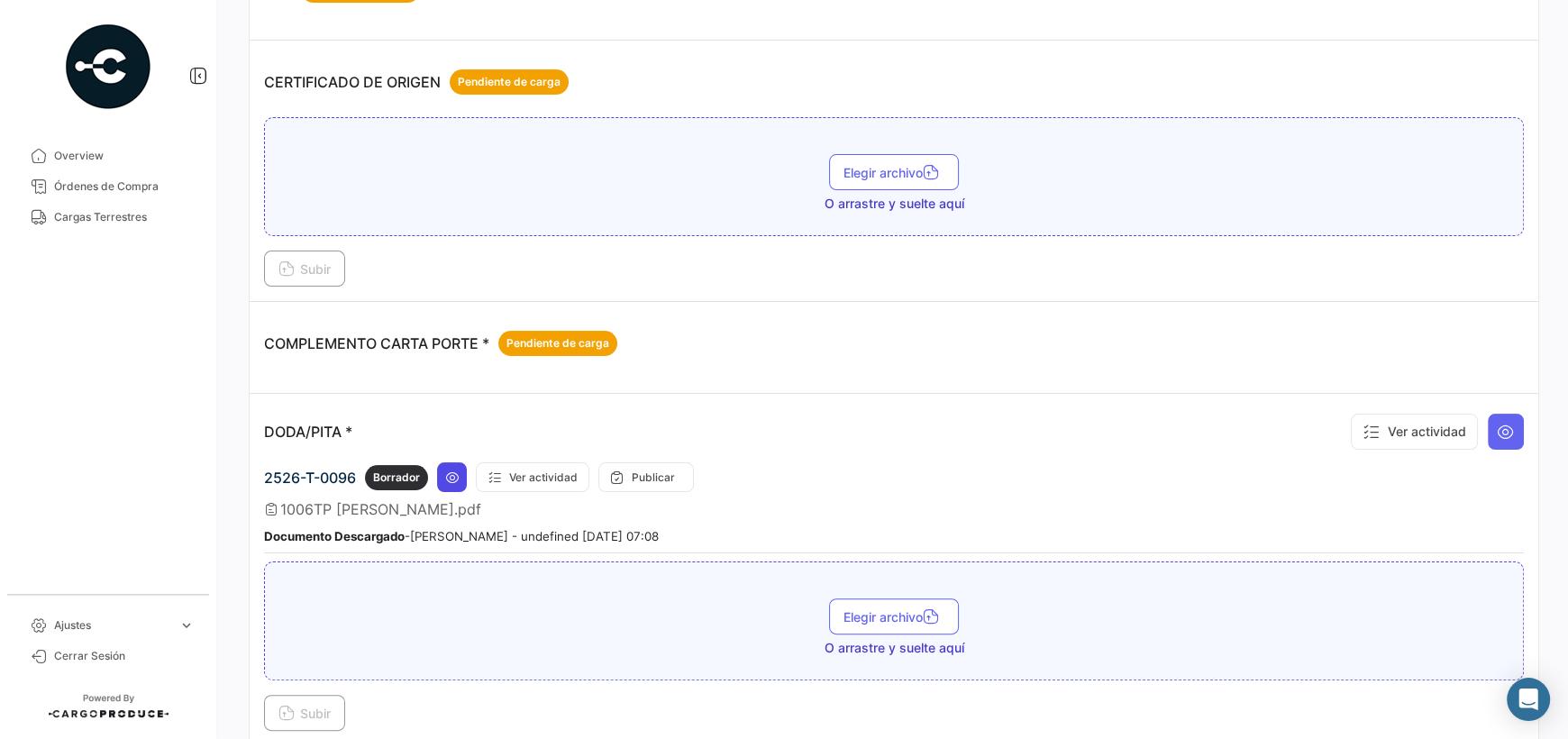
click at [449, 471] on icon at bounding box center [452, 477] width 14 height 14
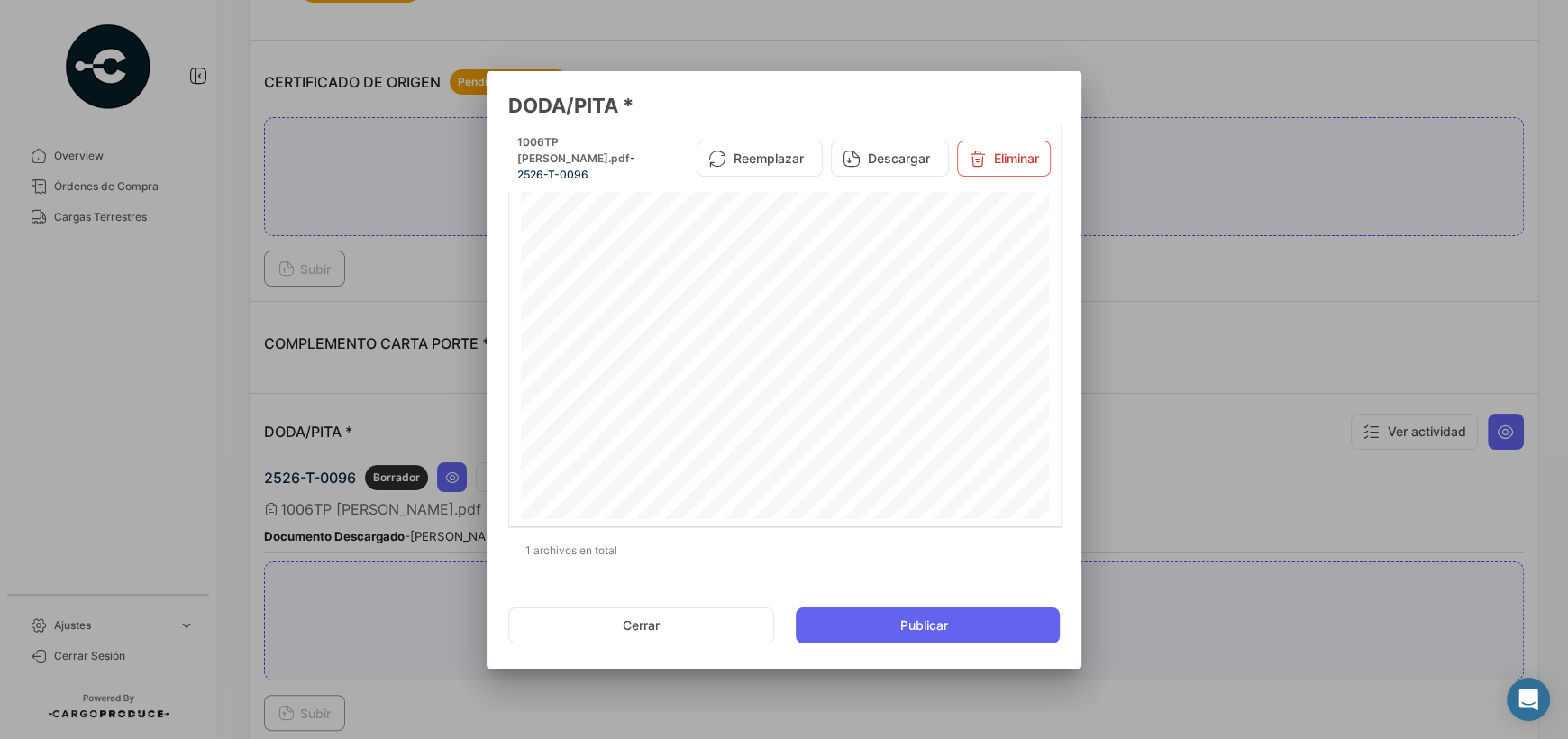
click at [717, 643] on mat-dialog-actions "Cerrar Publicar" at bounding box center [784, 625] width 552 height 62
click at [695, 641] on button "Cerrar" at bounding box center [640, 625] width 266 height 36
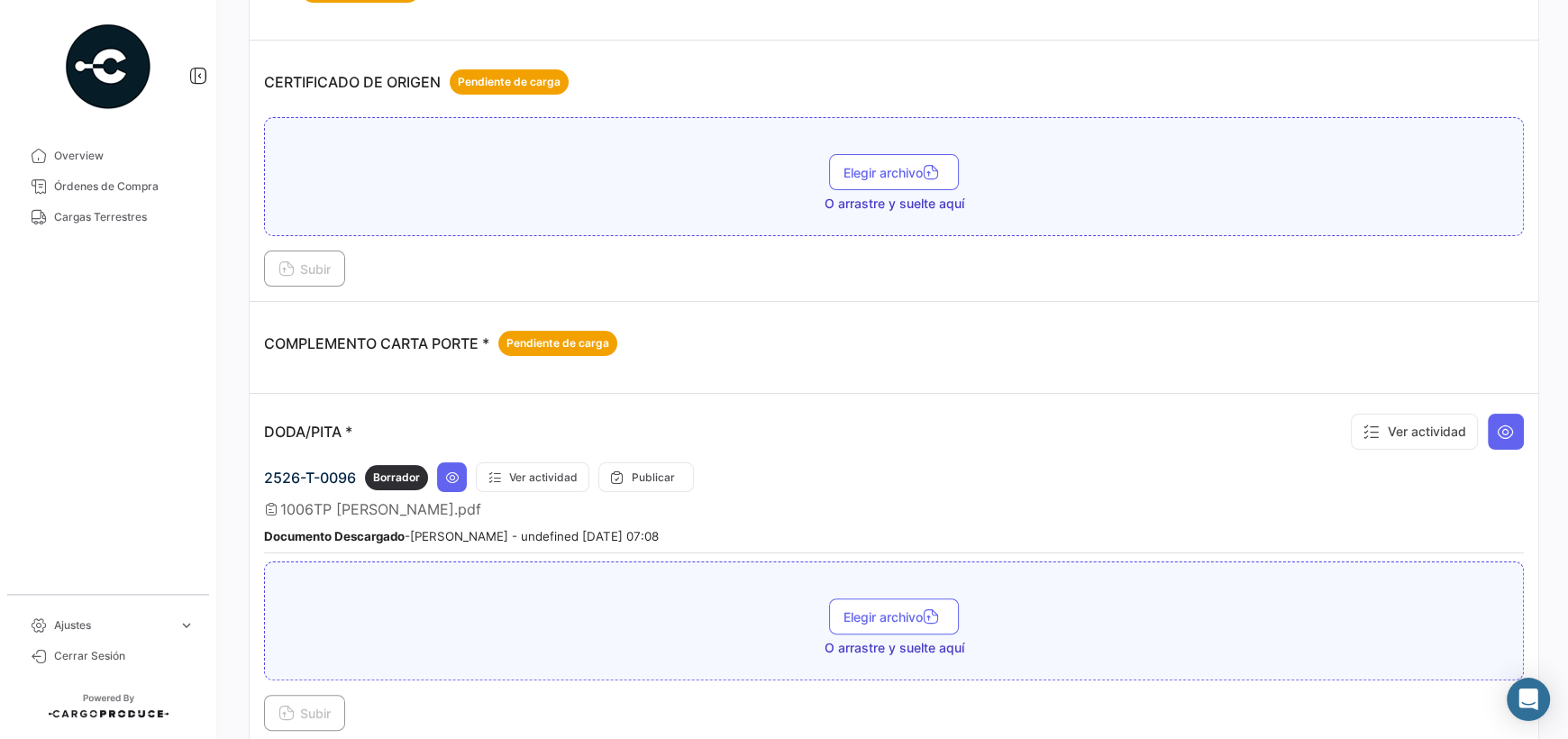
click at [434, 653] on div "Elegir archivo O arrastre y suelte aquí" at bounding box center [894, 621] width 1260 height 119
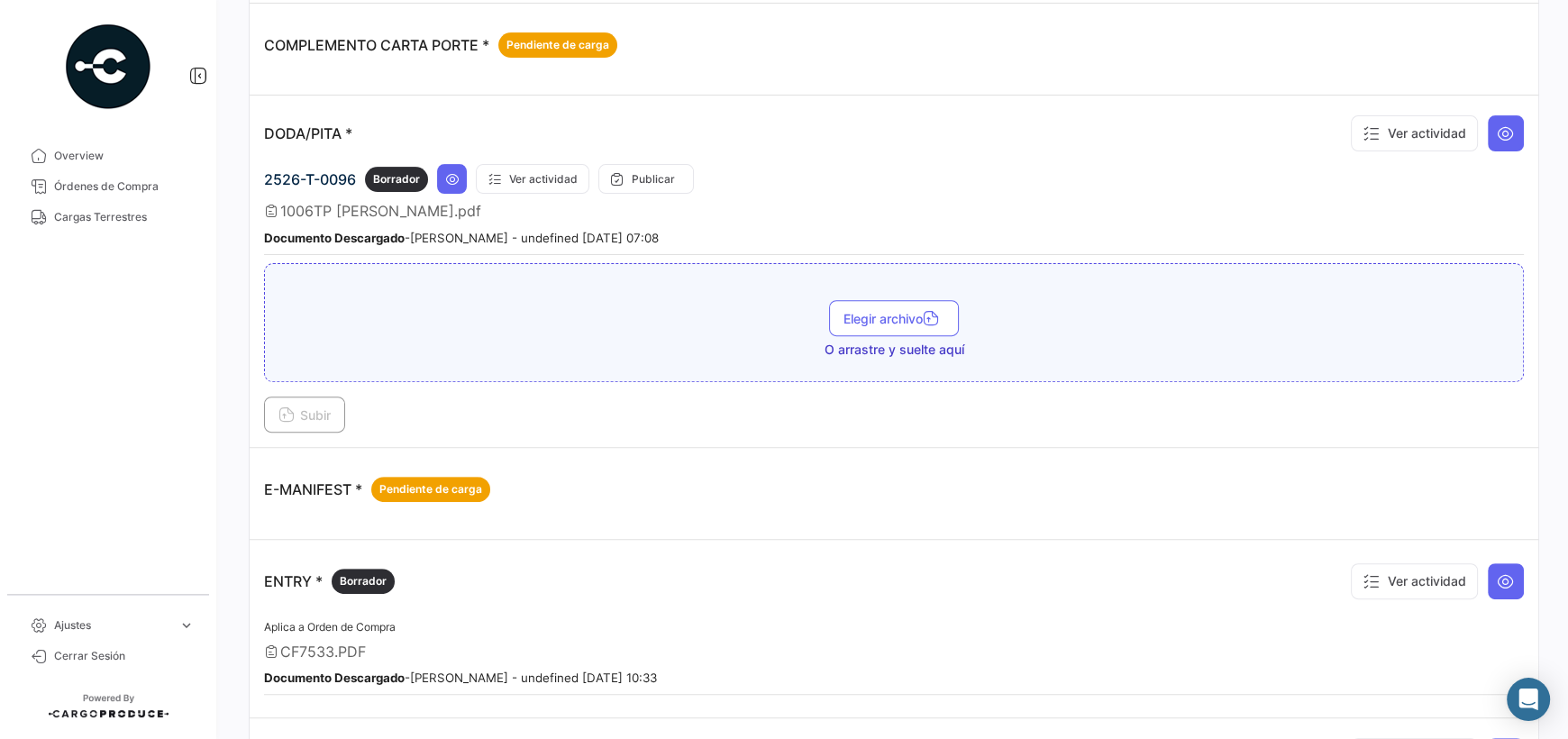
scroll to position [449, 0]
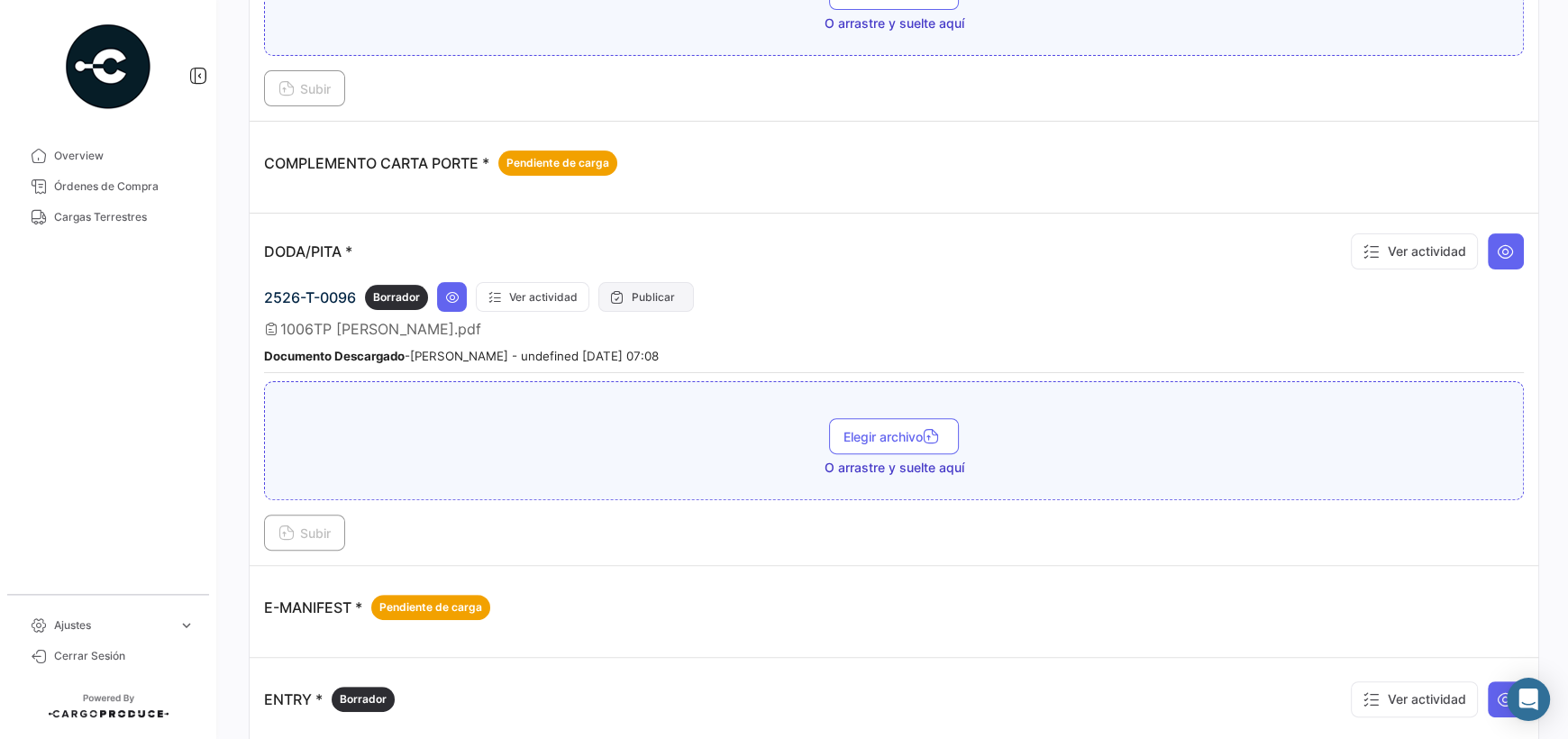
click at [662, 294] on button "Publicar" at bounding box center [646, 297] width 95 height 30
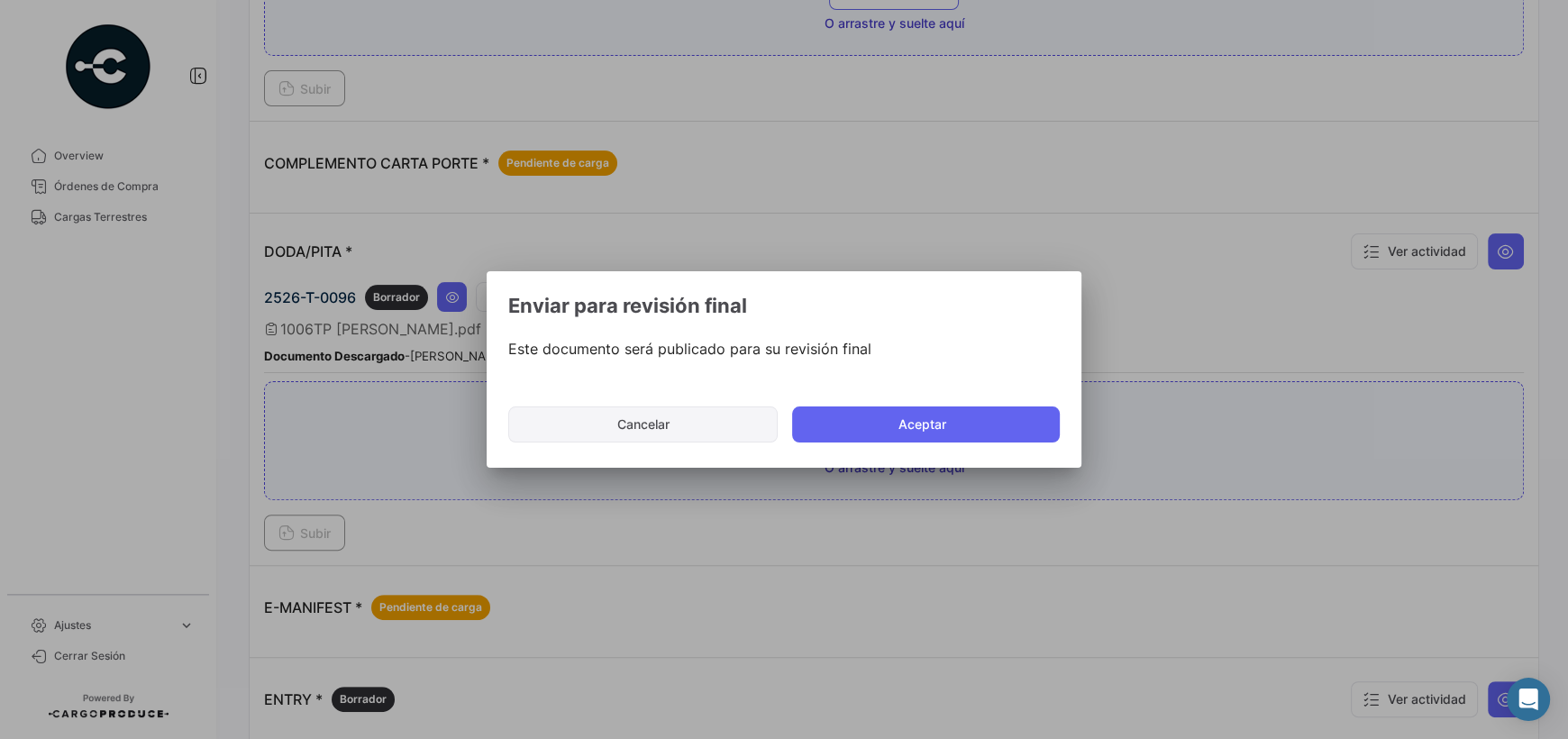
click at [638, 427] on button "Cancelar" at bounding box center [642, 424] width 269 height 36
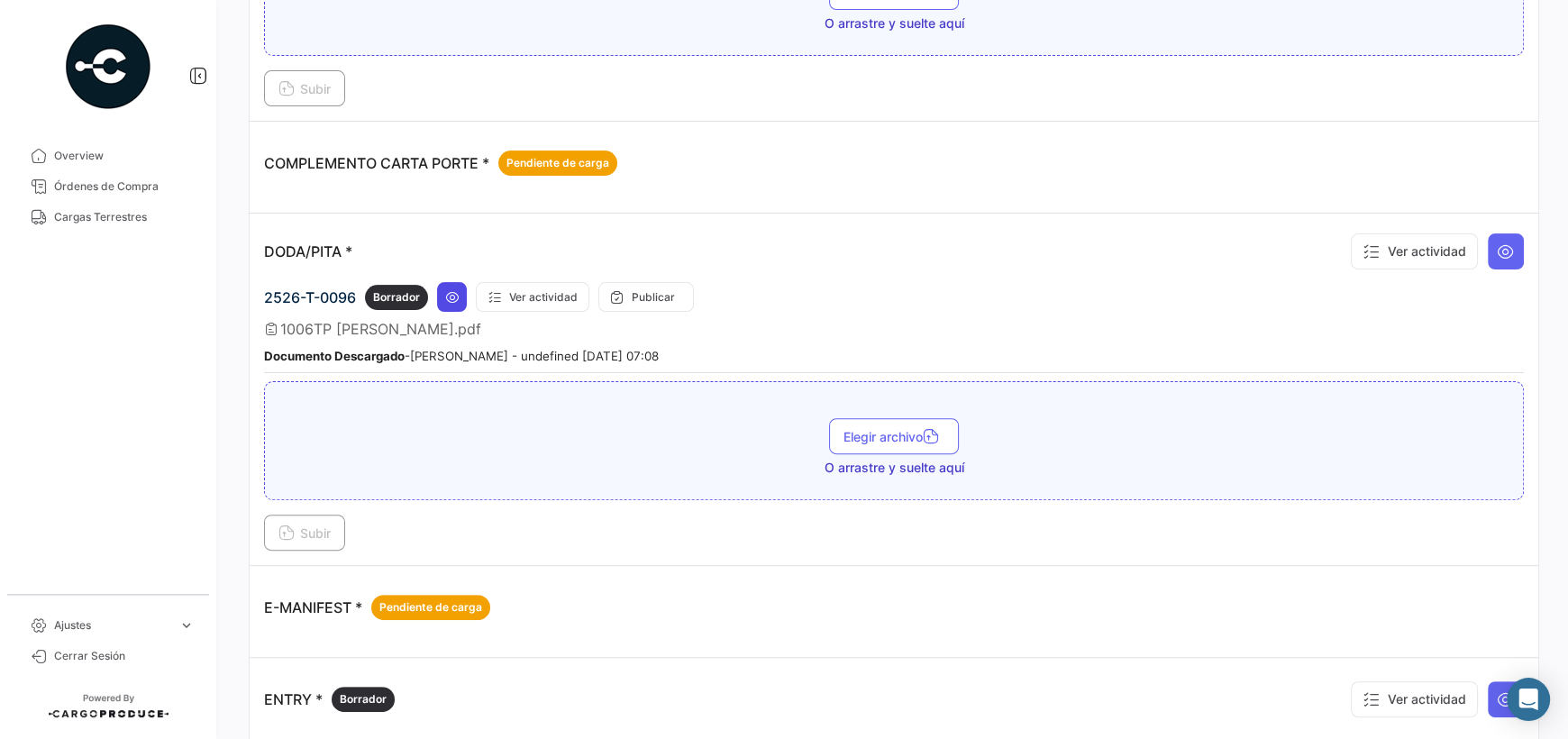
click at [453, 292] on icon at bounding box center [452, 296] width 14 height 14
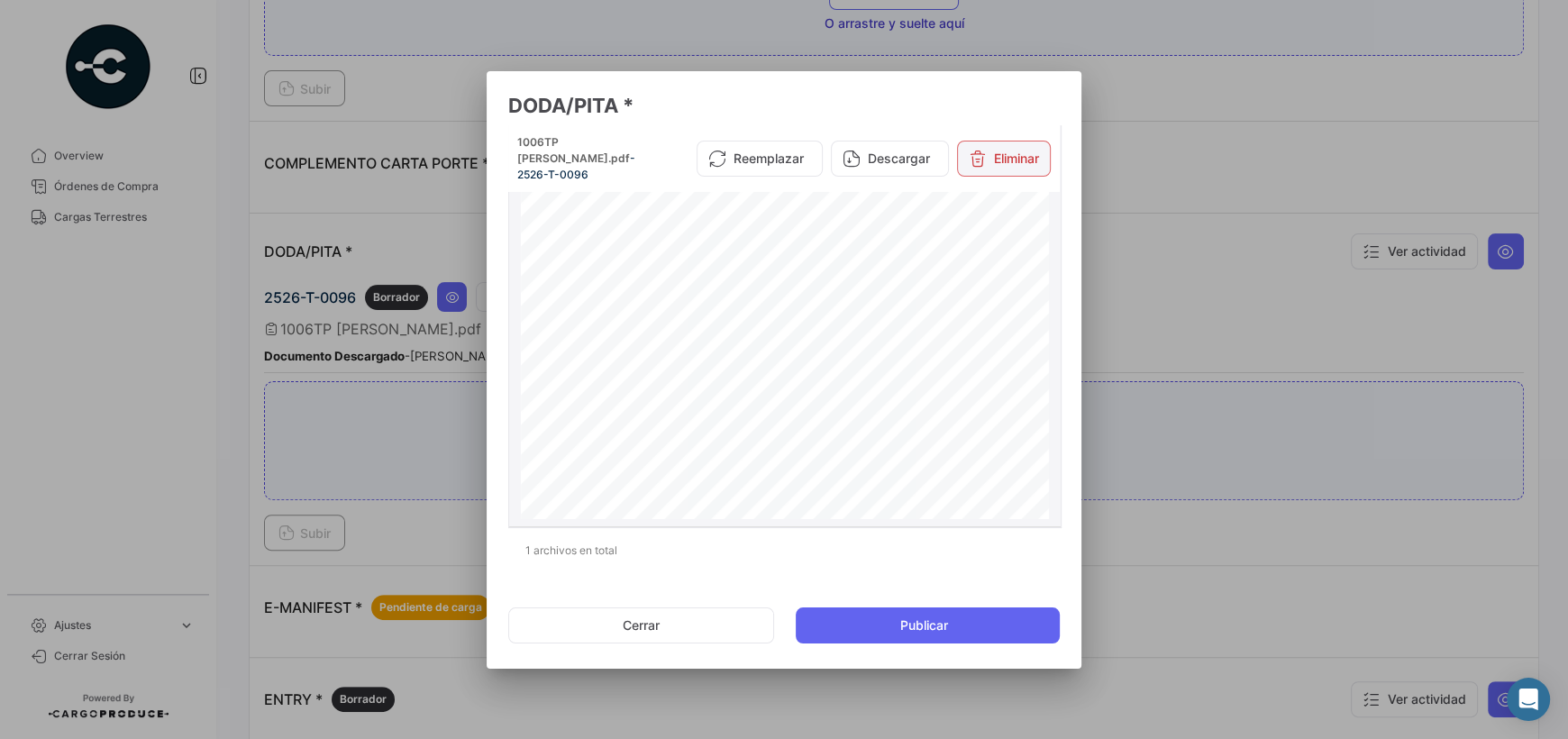
click at [1019, 148] on button "Eliminar" at bounding box center [1004, 158] width 94 height 36
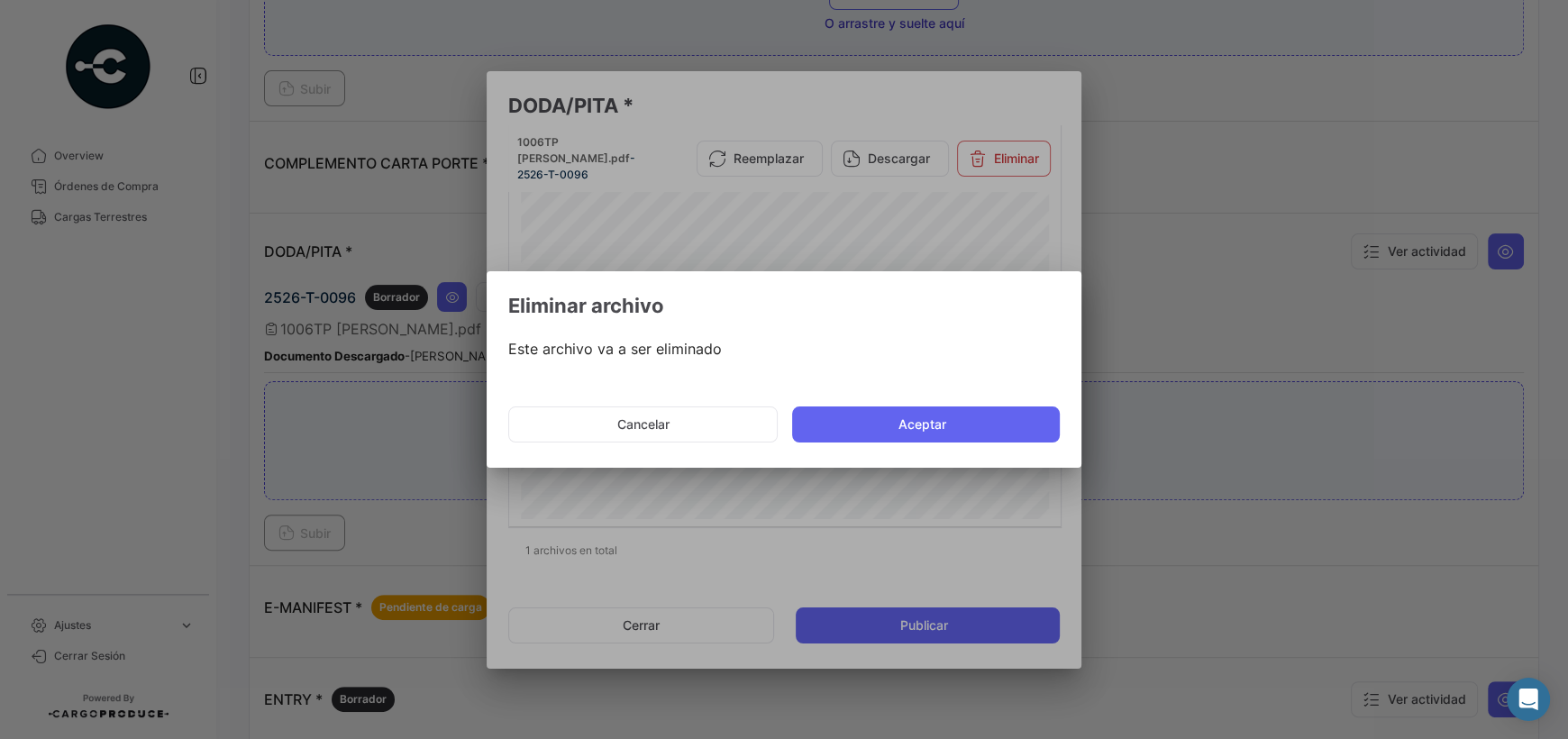
click at [938, 433] on button "Aceptar" at bounding box center [926, 424] width 268 height 36
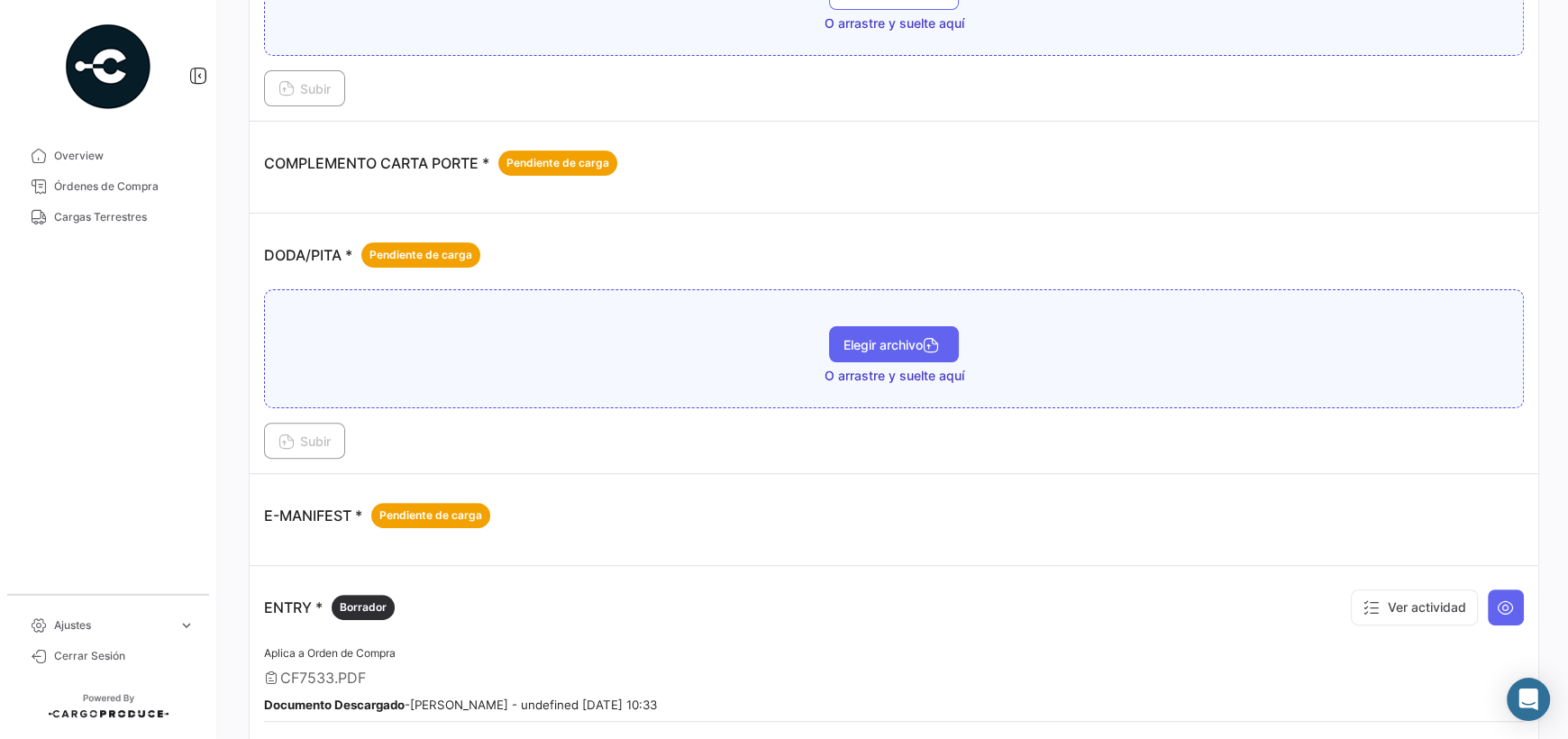
click at [871, 349] on button "Elegir archivo" at bounding box center [894, 344] width 130 height 36
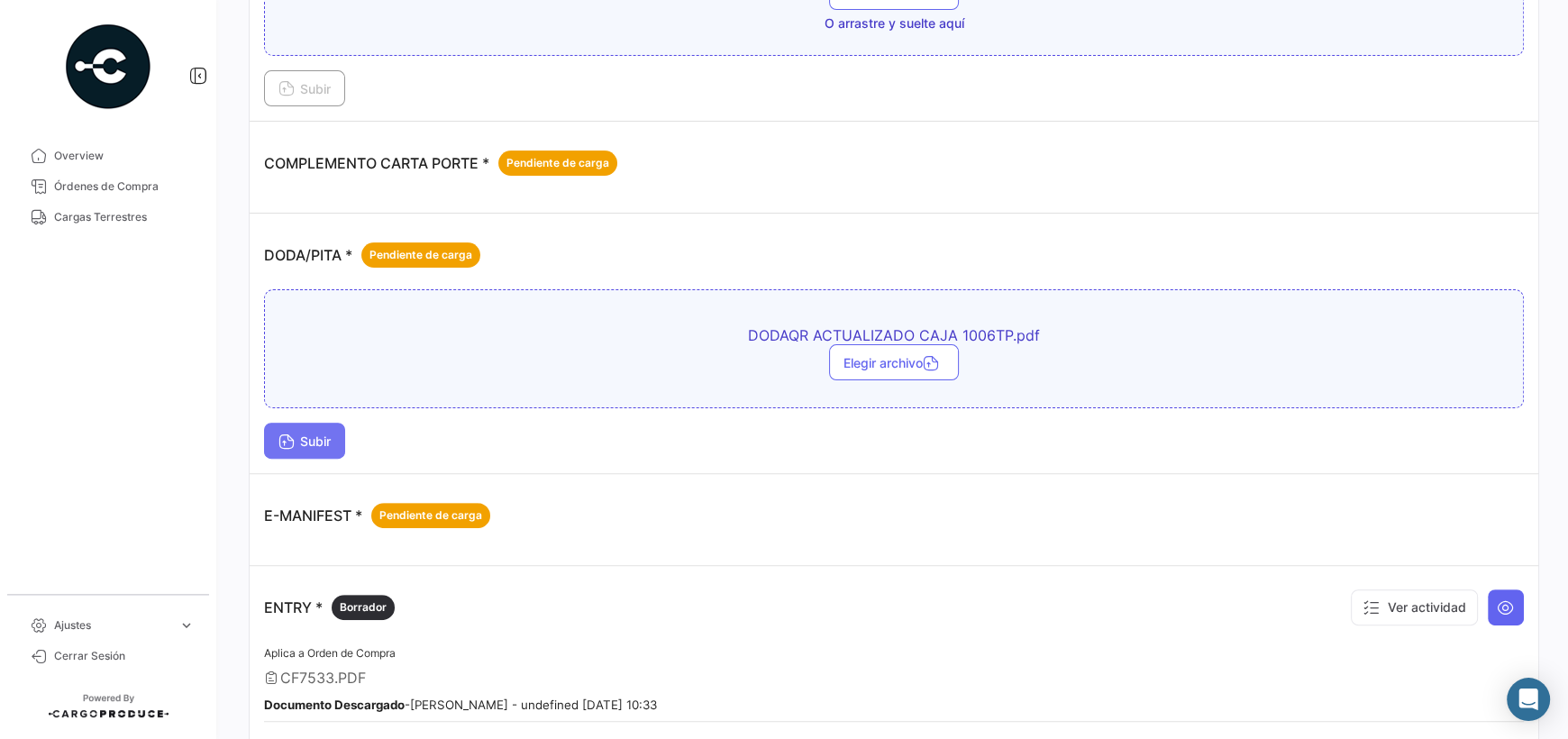
click at [331, 440] on span "Subir" at bounding box center [305, 441] width 52 height 15
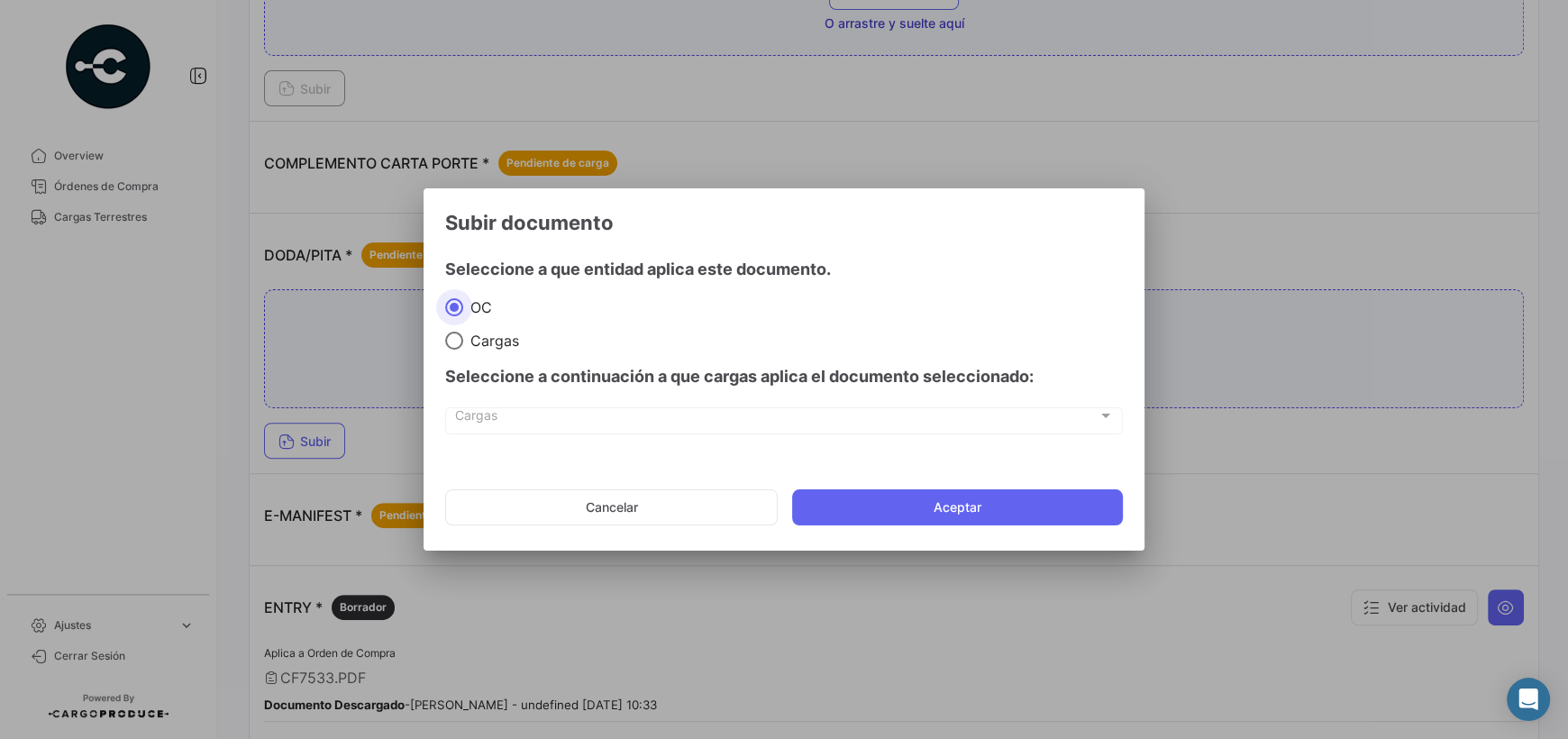
drag, startPoint x: 475, startPoint y: 354, endPoint x: 475, endPoint y: 343, distance: 11.0
click at [475, 352] on div "Seleccione a continuación a que cargas aplica el documento seleccionado:" at bounding box center [784, 376] width 678 height 54
click at [448, 339] on span at bounding box center [454, 340] width 18 height 18
click at [448, 339] on input "Cargas" at bounding box center [454, 340] width 18 height 18
radio input "true"
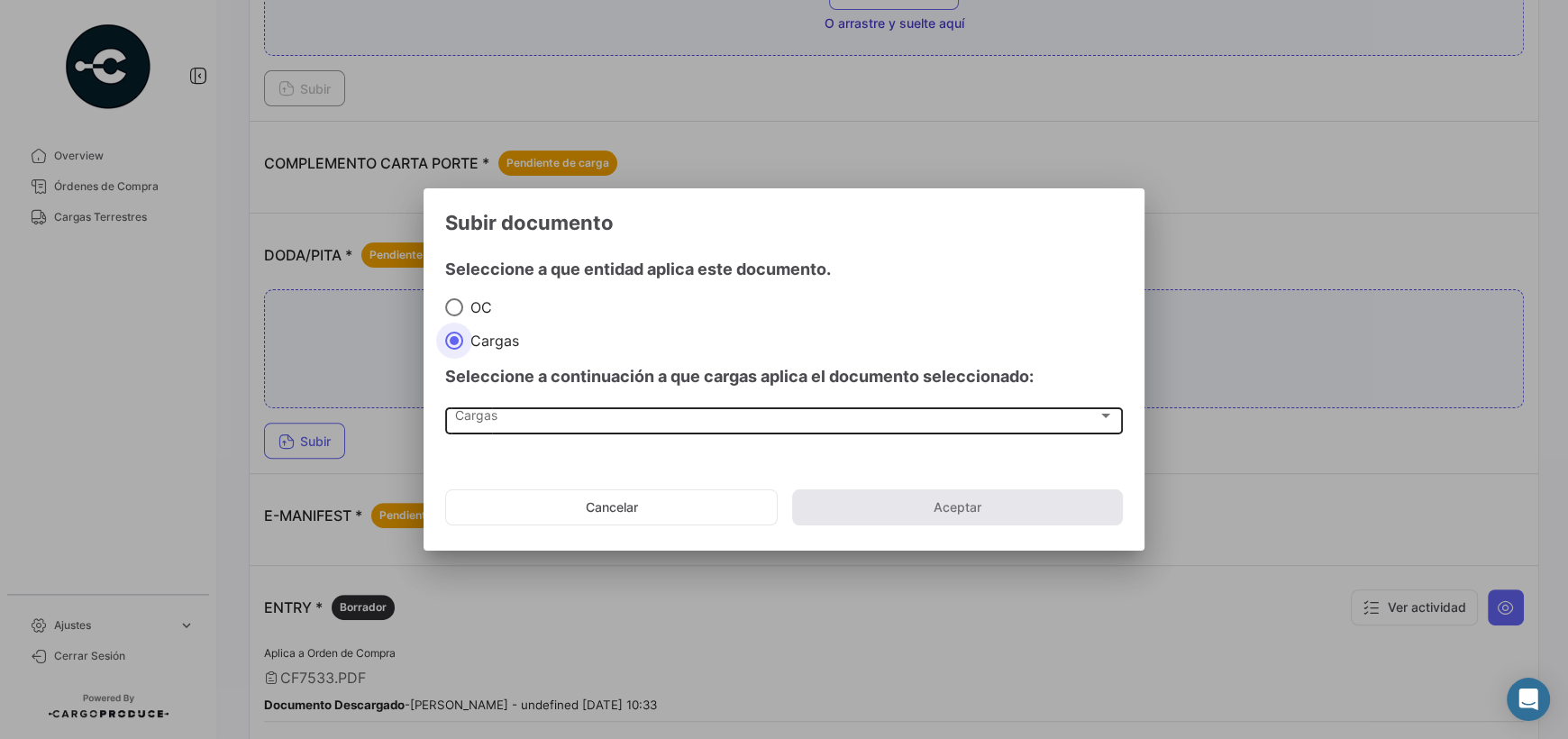
click at [585, 420] on div "Cargas" at bounding box center [776, 419] width 642 height 15
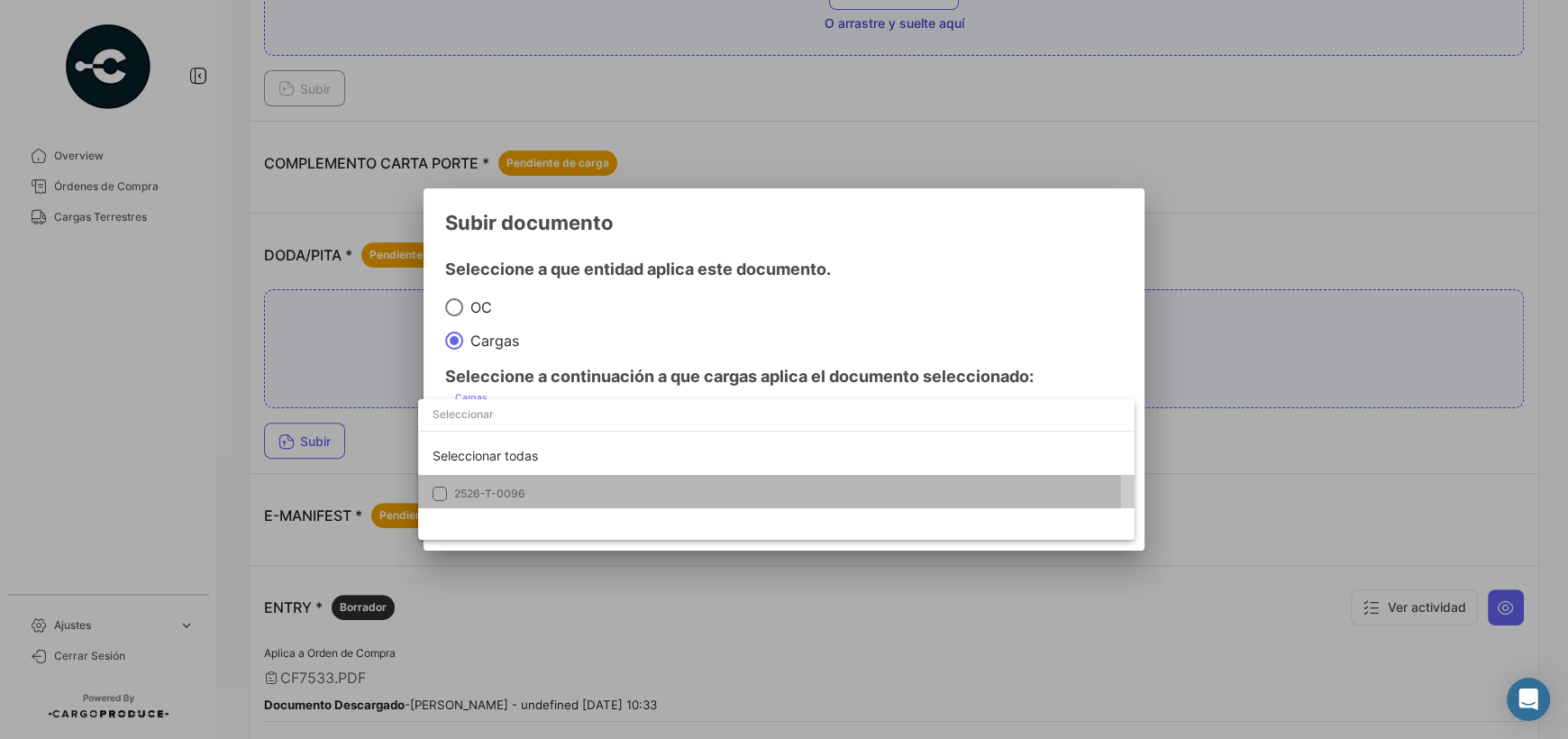
click at [488, 488] on span "2526-T-0096" at bounding box center [489, 493] width 71 height 14
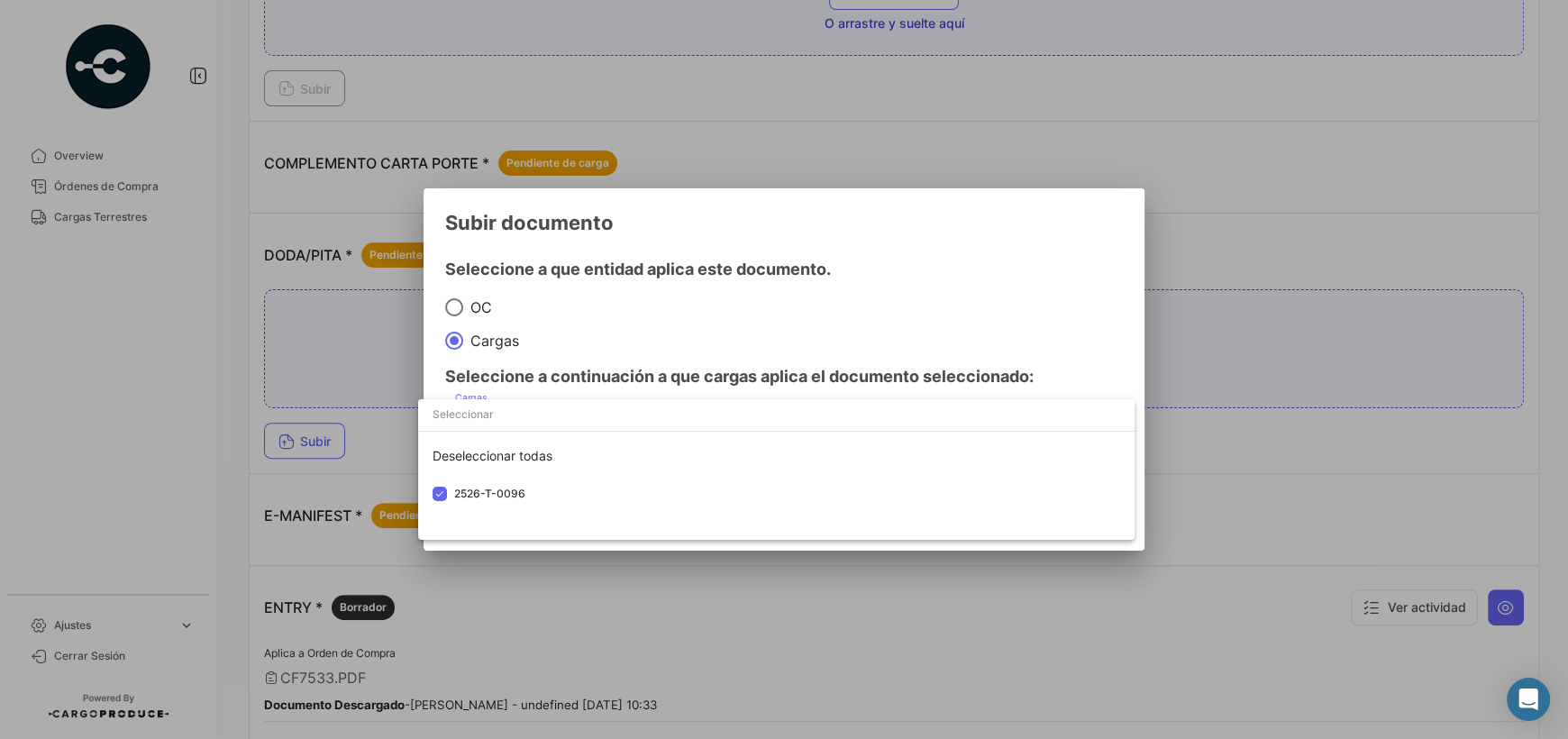
click at [914, 323] on div at bounding box center [784, 369] width 1568 height 739
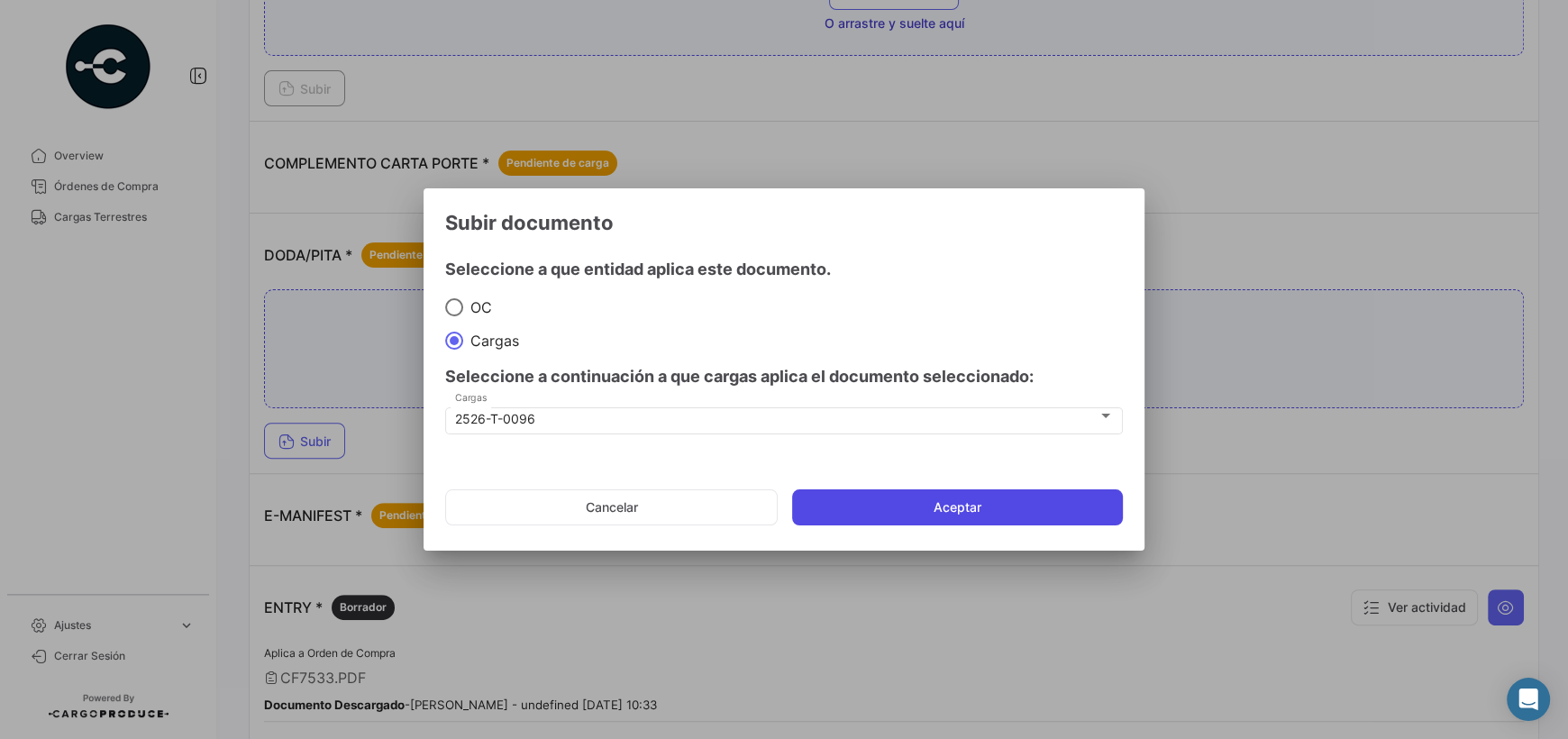
click at [888, 511] on button "Aceptar" at bounding box center [957, 507] width 331 height 36
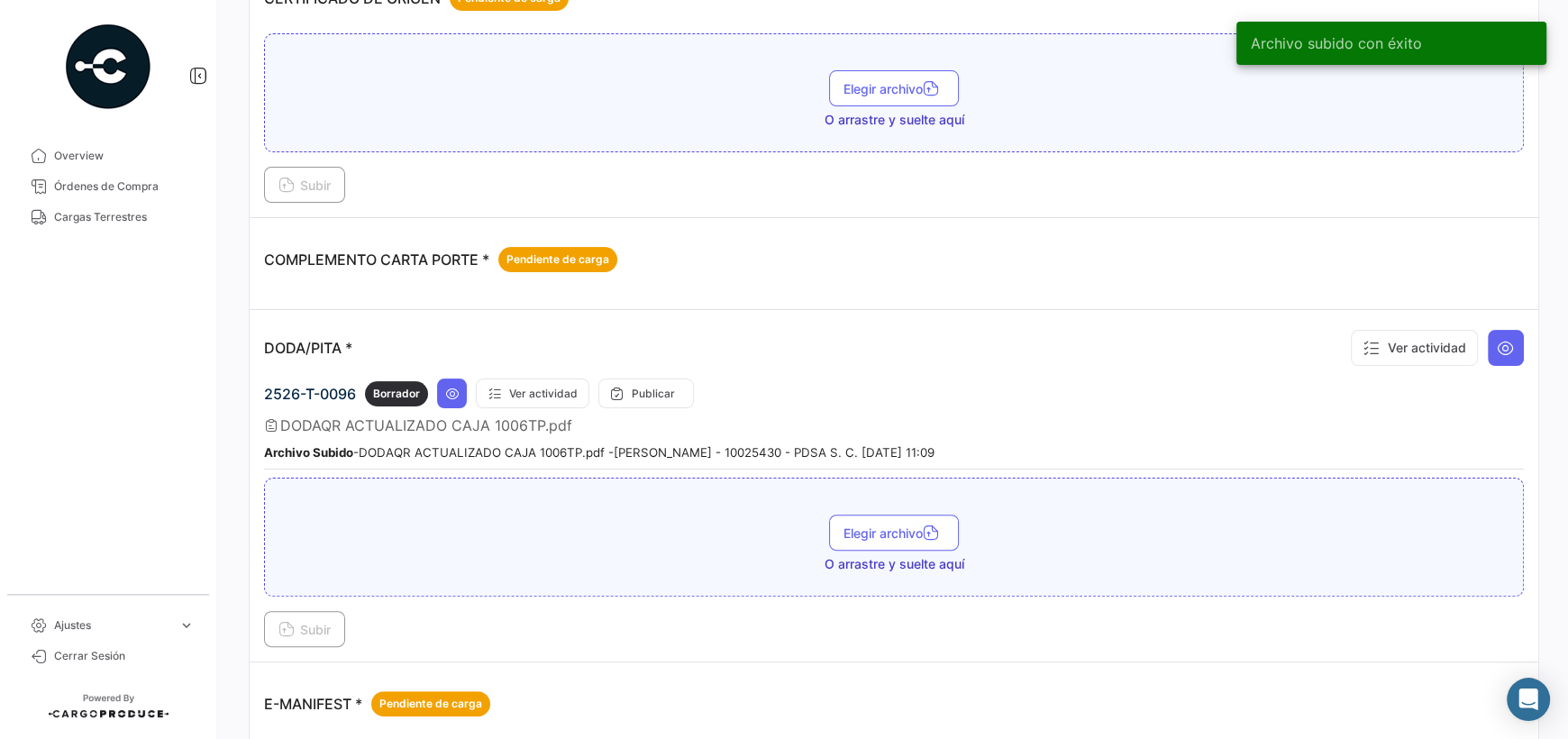
scroll to position [0, 0]
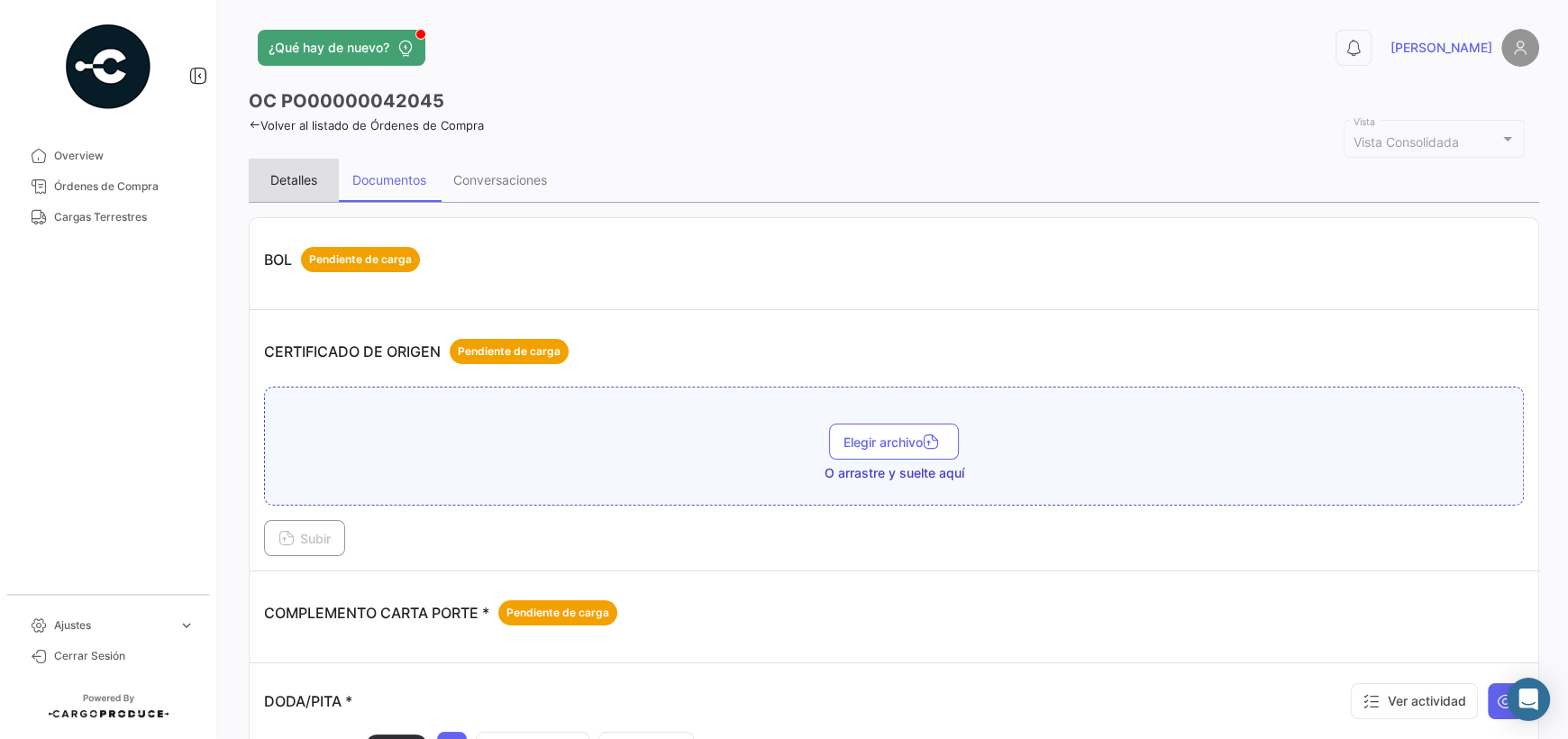
click at [318, 188] on div "Detalles" at bounding box center [294, 180] width 90 height 43
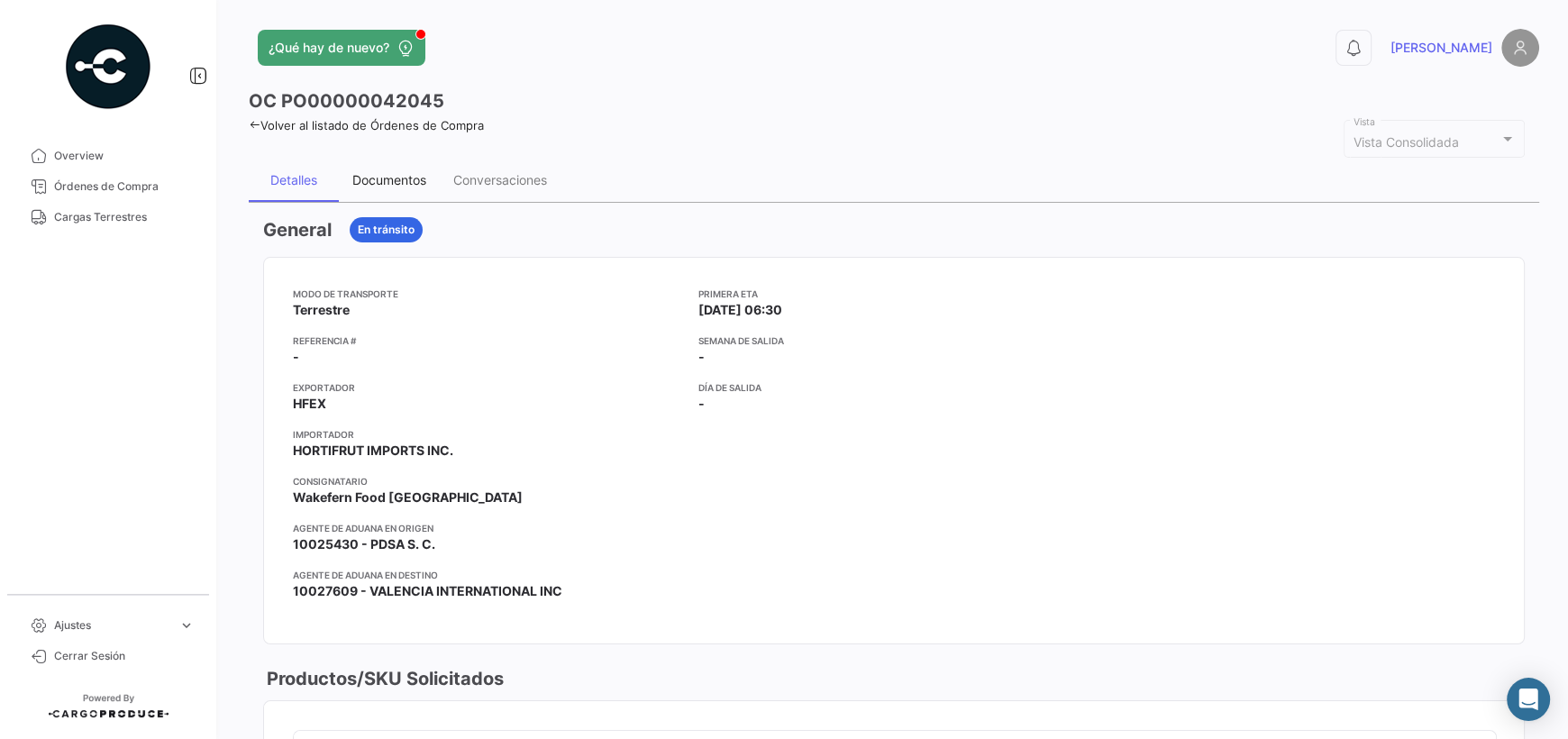
click at [368, 158] on div "Documentos" at bounding box center [390, 180] width 101 height 43
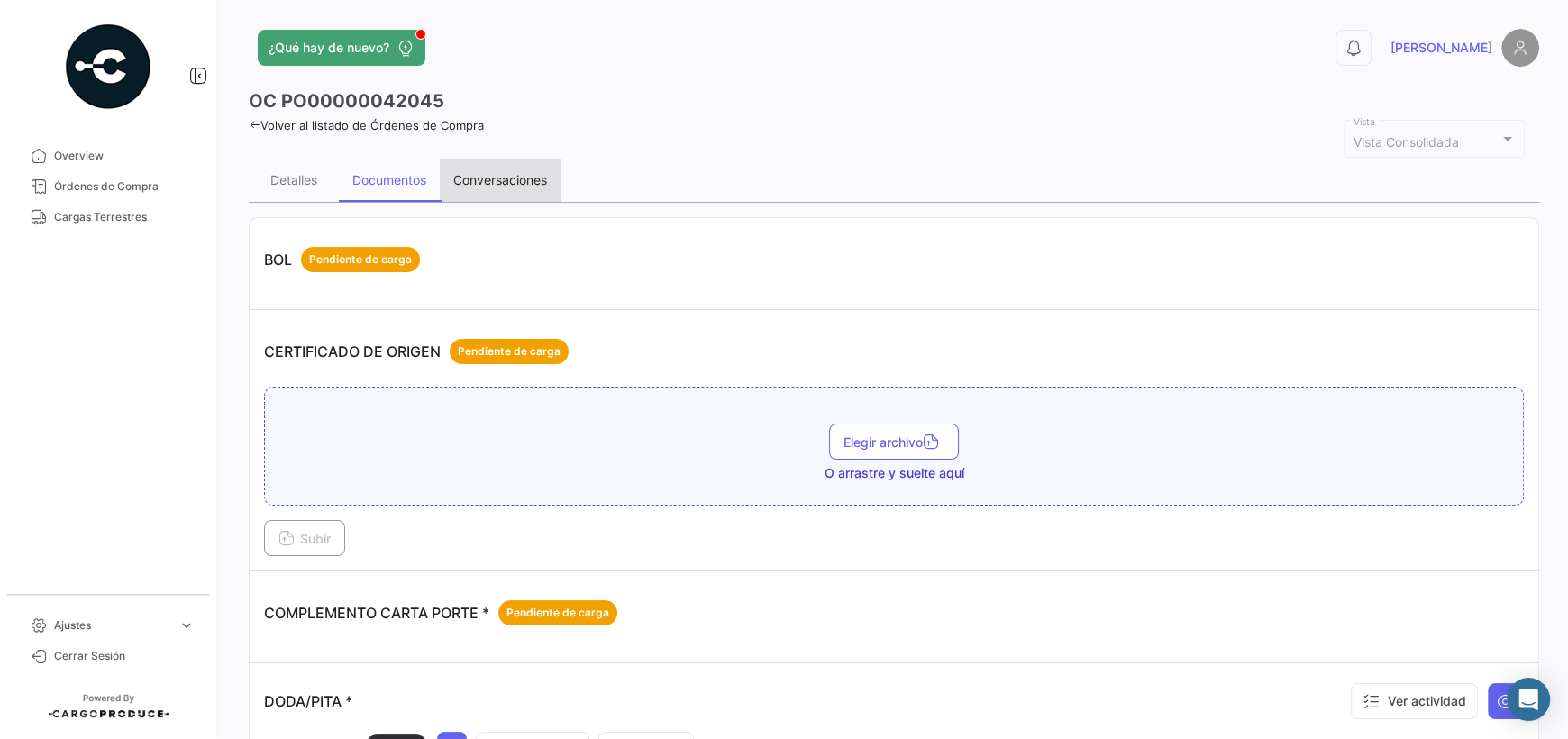
click at [467, 171] on div "Conversaciones" at bounding box center [501, 180] width 121 height 43
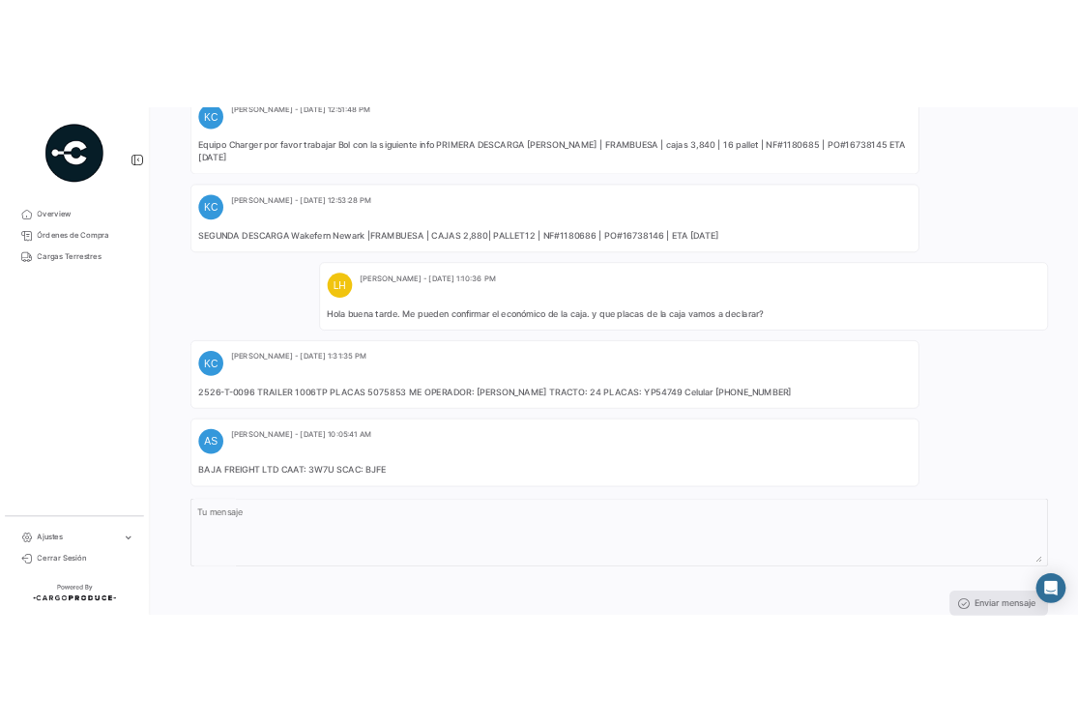
scroll to position [865, 0]
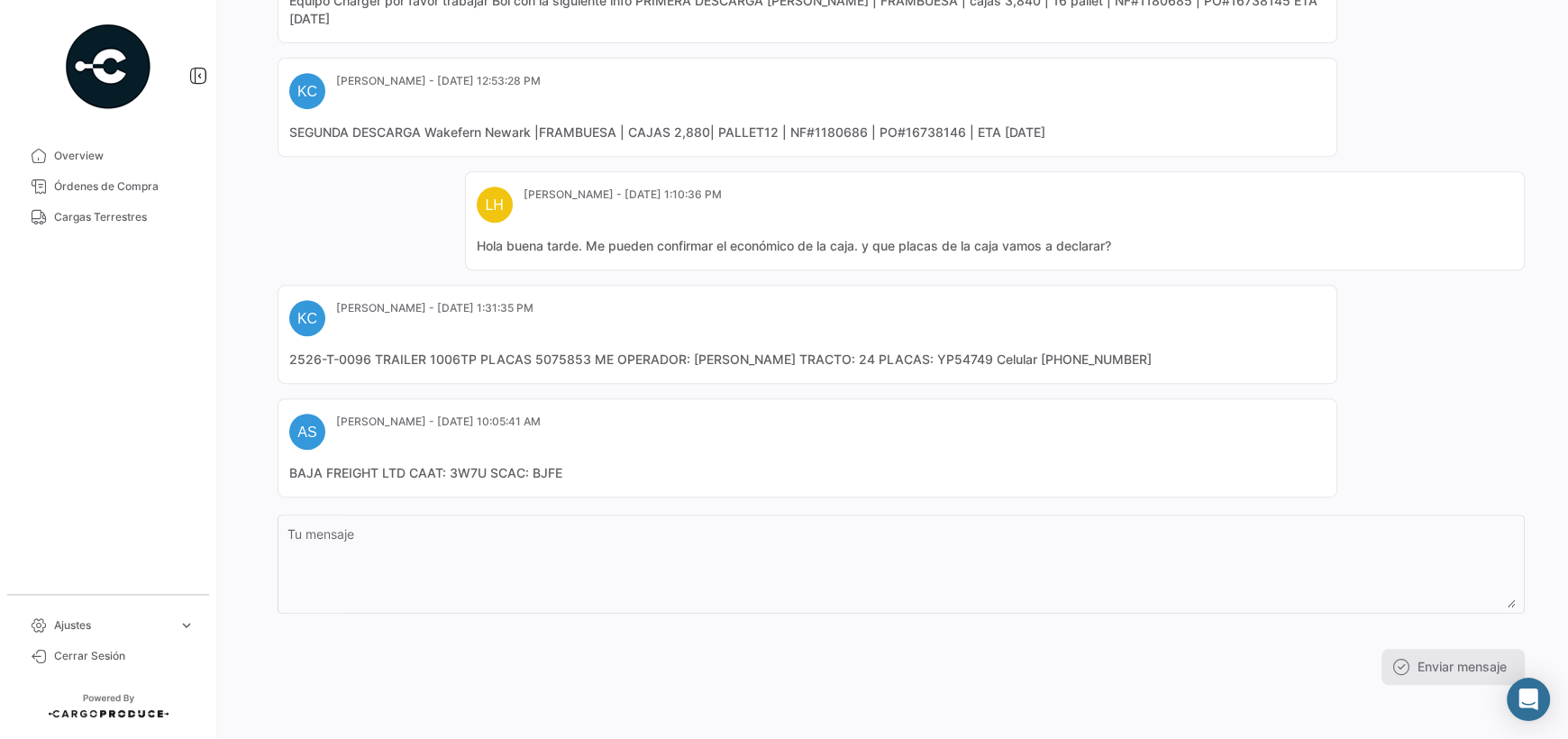
drag, startPoint x: 488, startPoint y: 466, endPoint x: 448, endPoint y: 471, distance: 40.3
click at [448, 471] on mat-card-content "BAJA FREIGHT LTD CAAT: 3W7U SCAC: BJFE" at bounding box center [807, 472] width 1037 height 18
copy mat-card-content "3W7U"
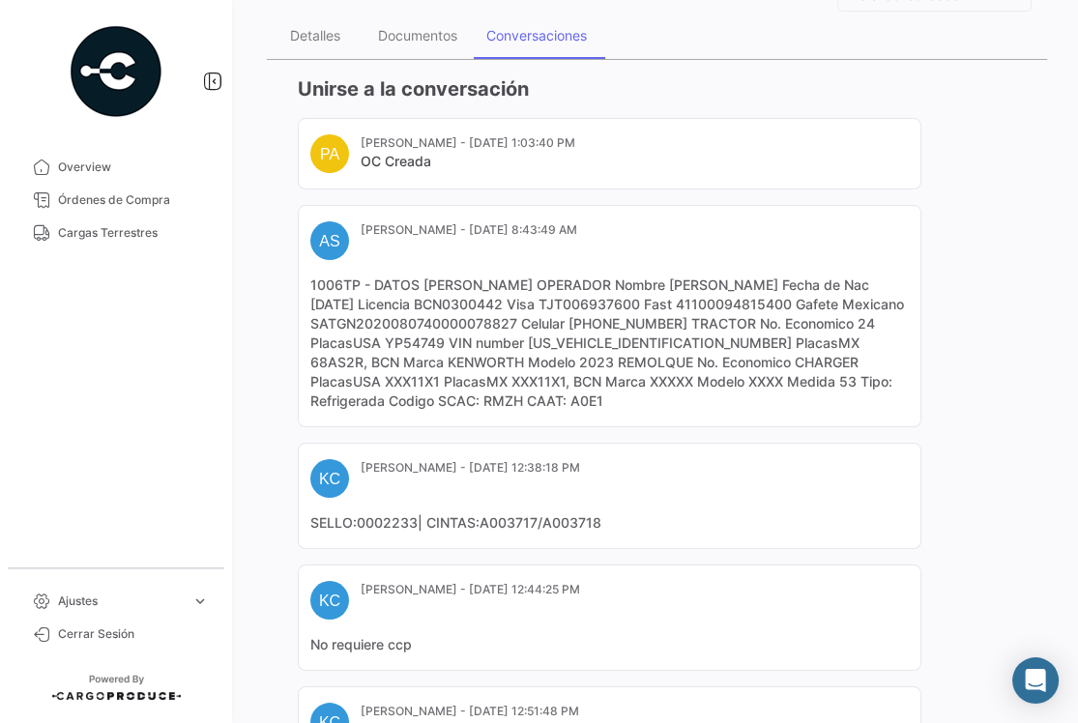
scroll to position [0, 0]
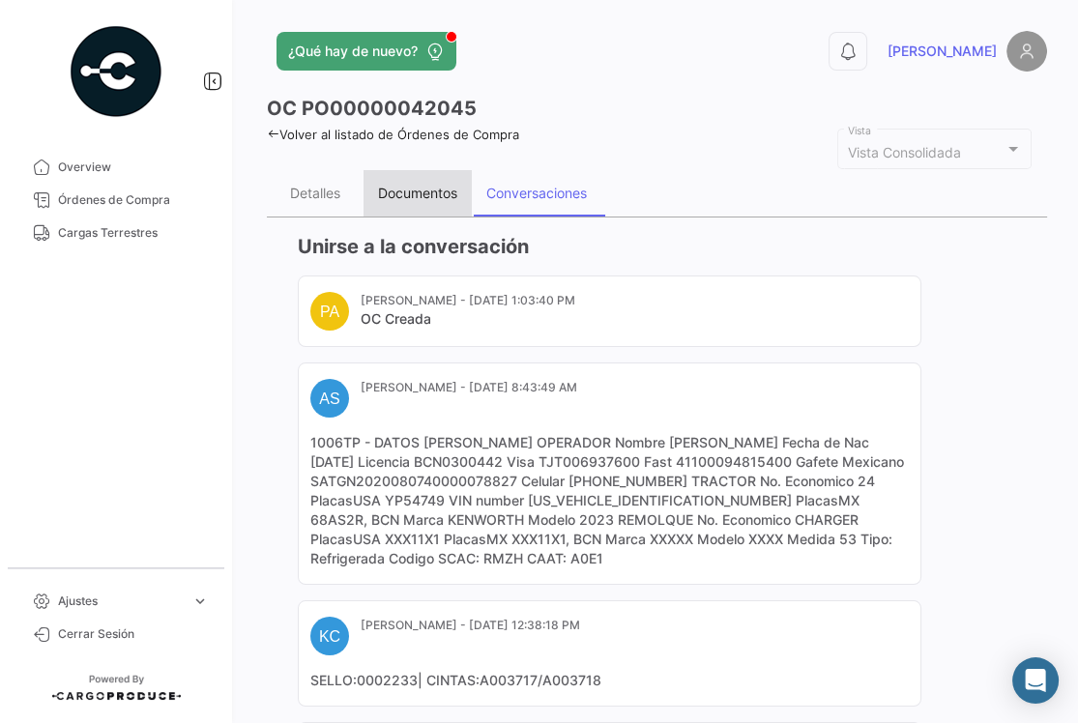
click at [413, 185] on div "Documentos" at bounding box center [417, 193] width 79 height 16
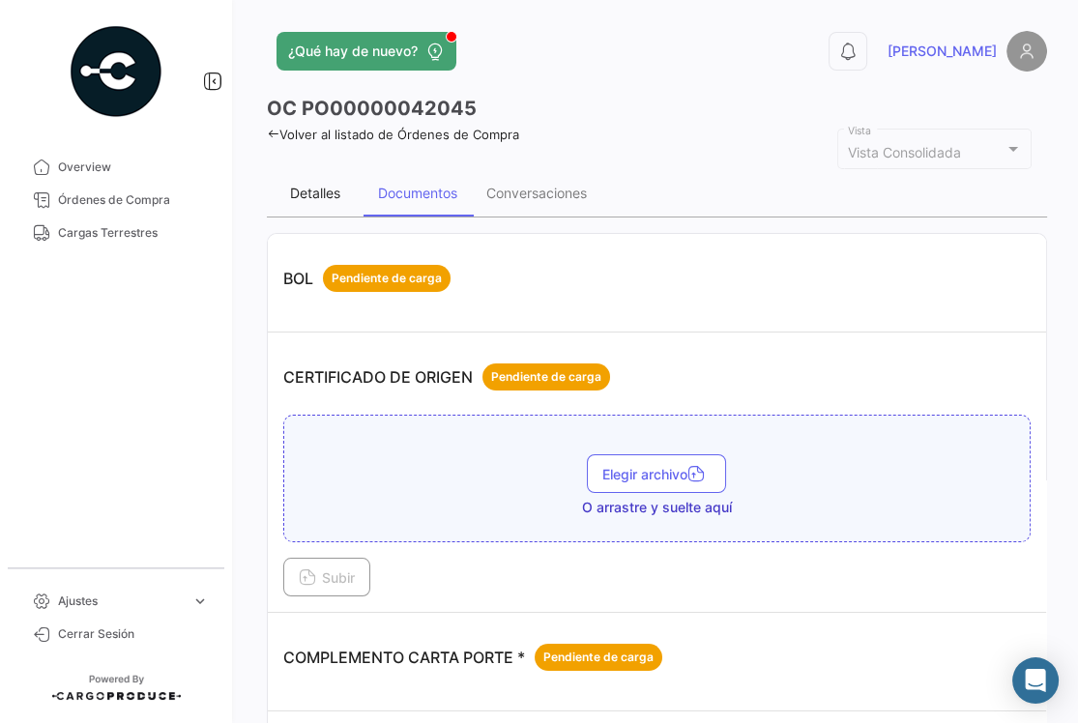
click at [319, 182] on div "Detalles" at bounding box center [315, 193] width 97 height 46
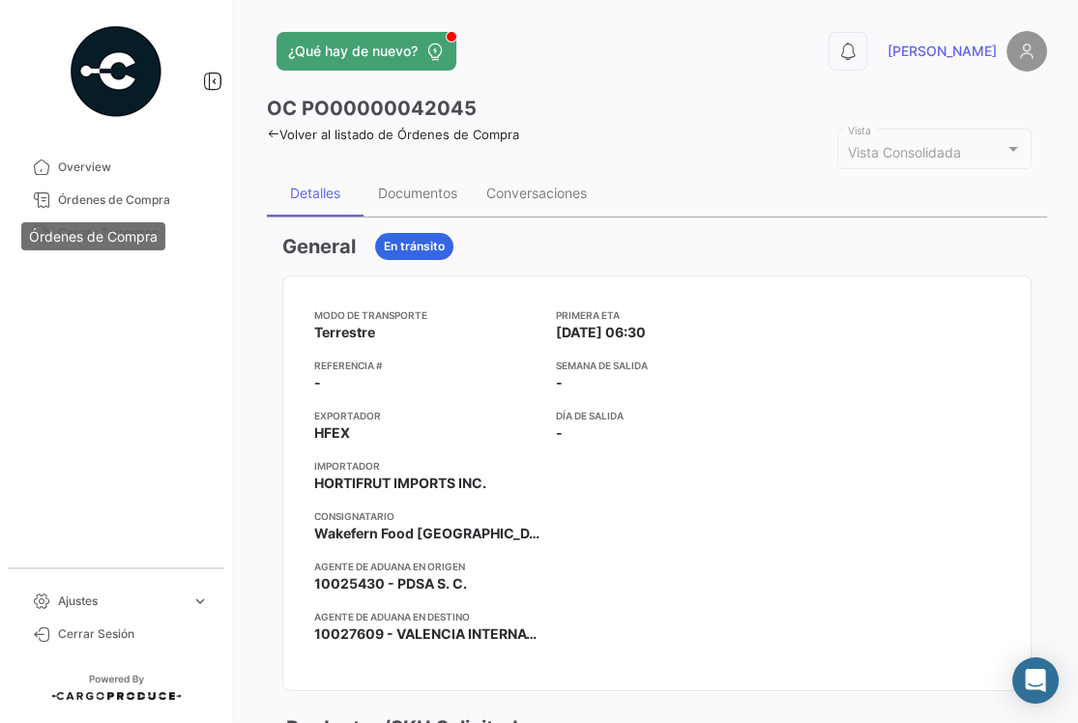
click at [69, 240] on div "Órdenes de Compra" at bounding box center [93, 236] width 144 height 28
click at [87, 393] on mat-nav-list "Overview Órdenes de Compra Cargas Terrestres" at bounding box center [116, 351] width 232 height 417
click at [79, 230] on span "Cargas Terrestres" at bounding box center [133, 232] width 151 height 17
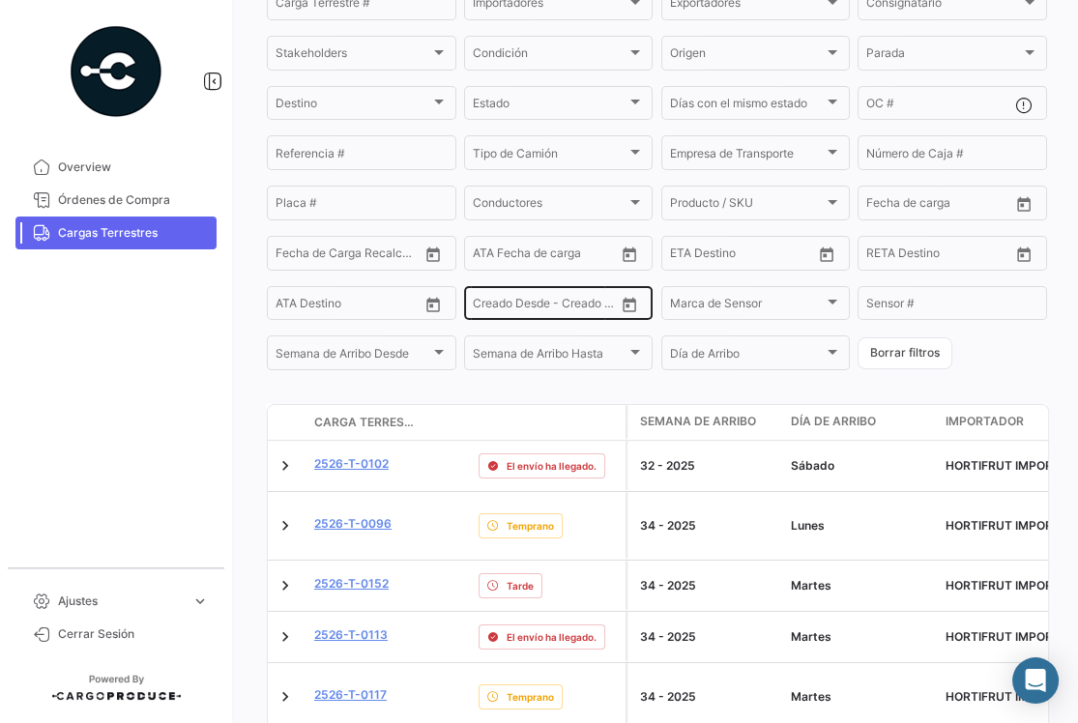
scroll to position [580, 0]
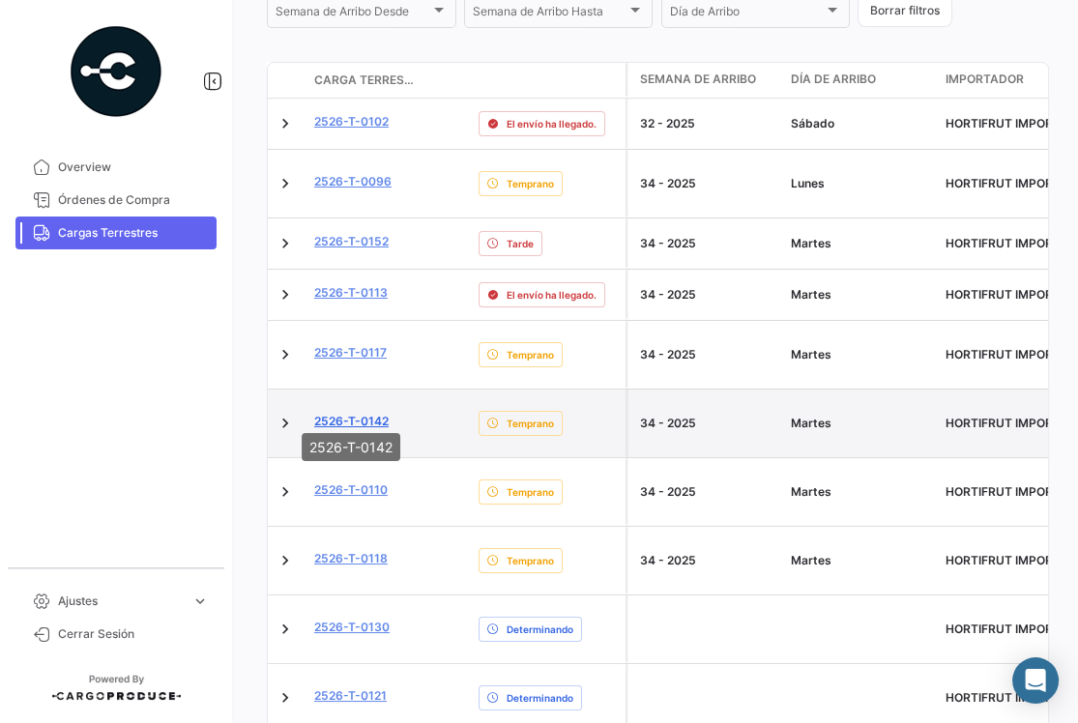
click at [350, 415] on link "2526-T-0142" at bounding box center [351, 421] width 74 height 17
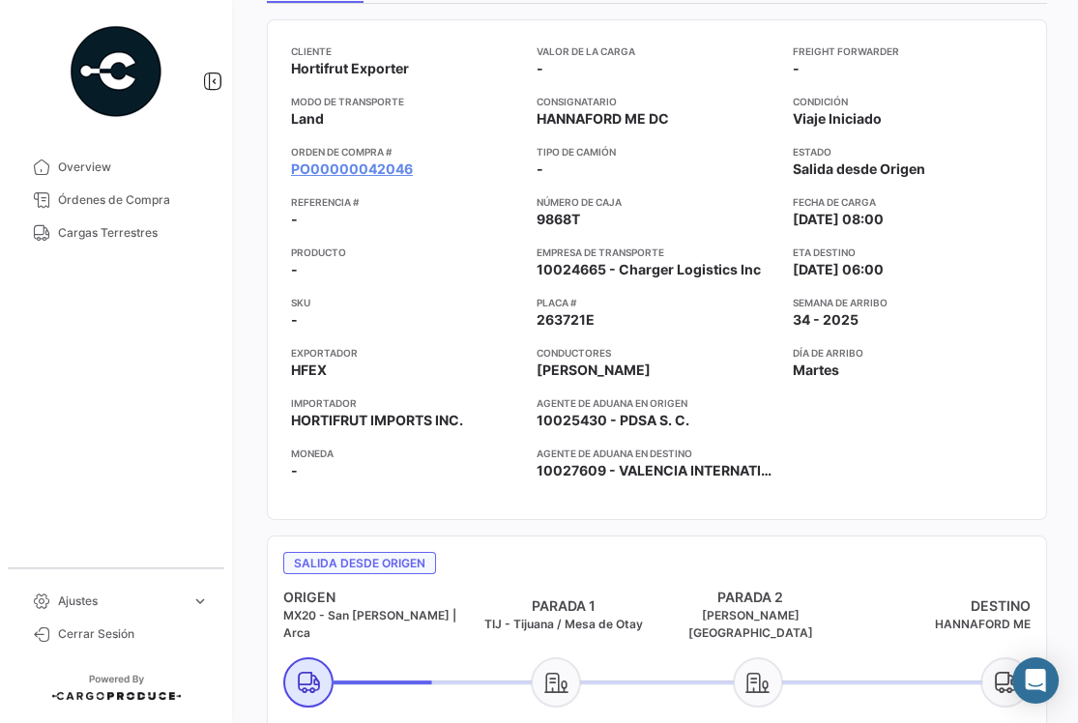
scroll to position [193, 0]
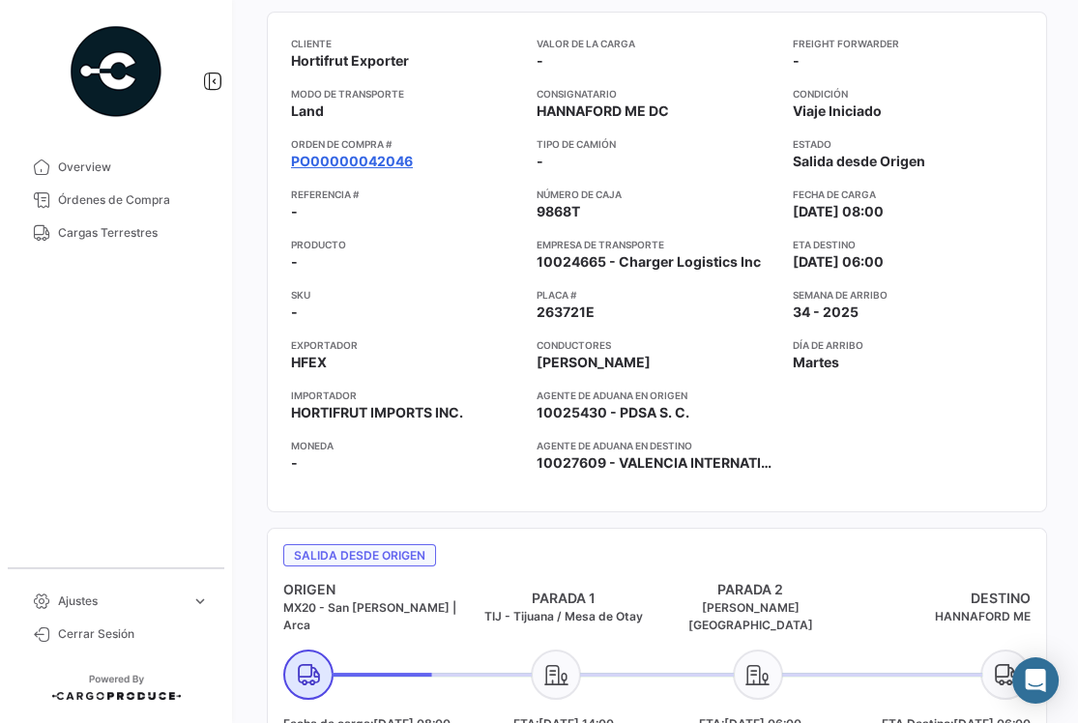
click at [356, 152] on link "PO00000042046" at bounding box center [352, 161] width 122 height 19
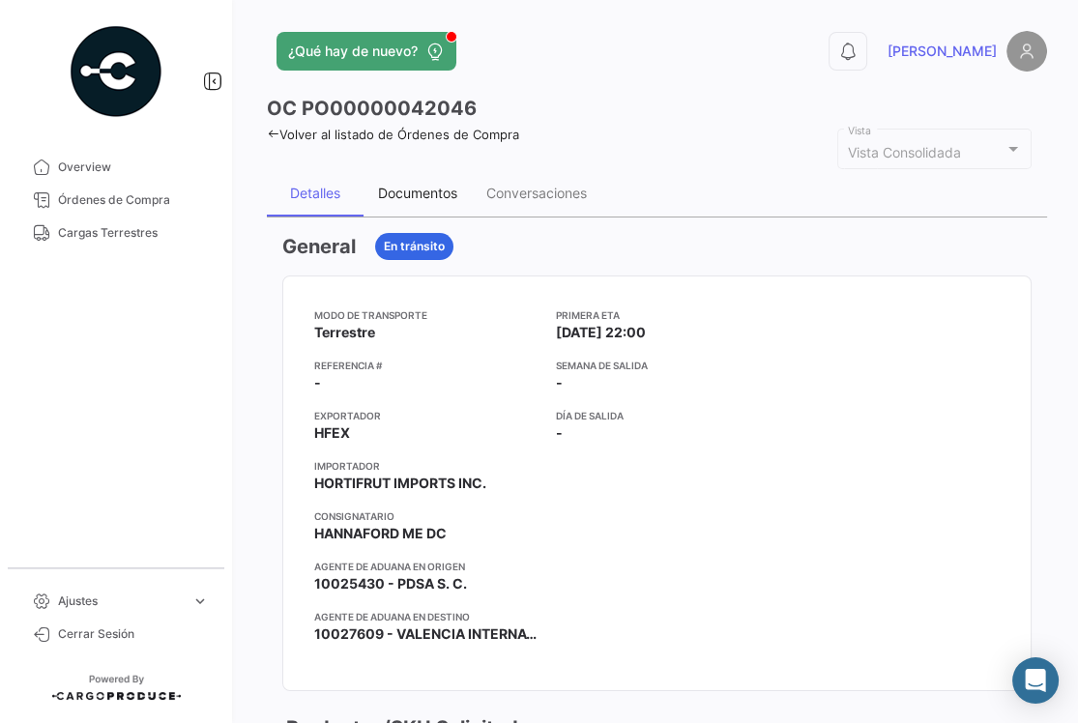
click at [410, 189] on div "Documentos" at bounding box center [417, 193] width 79 height 16
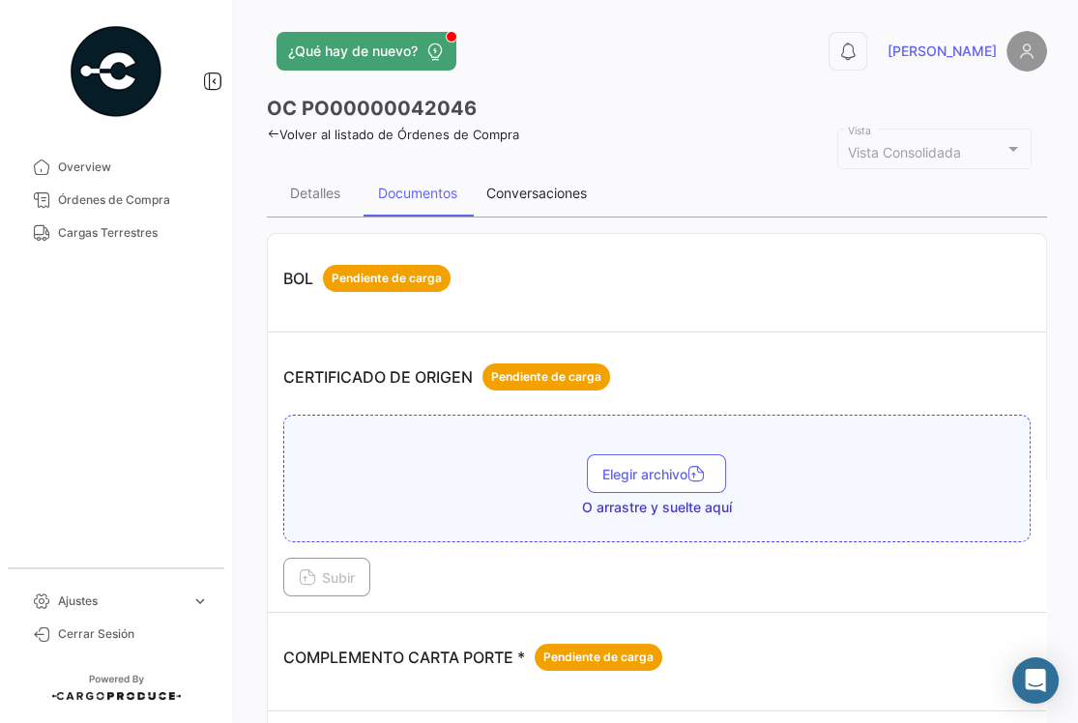
click at [501, 198] on div "Conversaciones" at bounding box center [536, 193] width 101 height 16
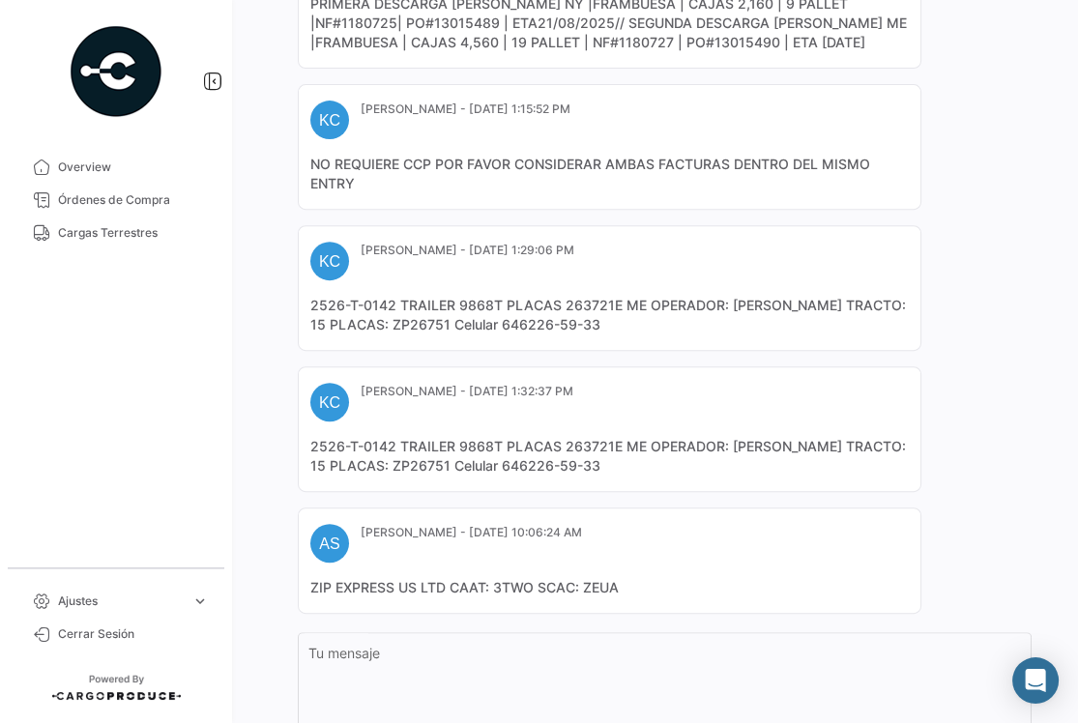
scroll to position [870, 0]
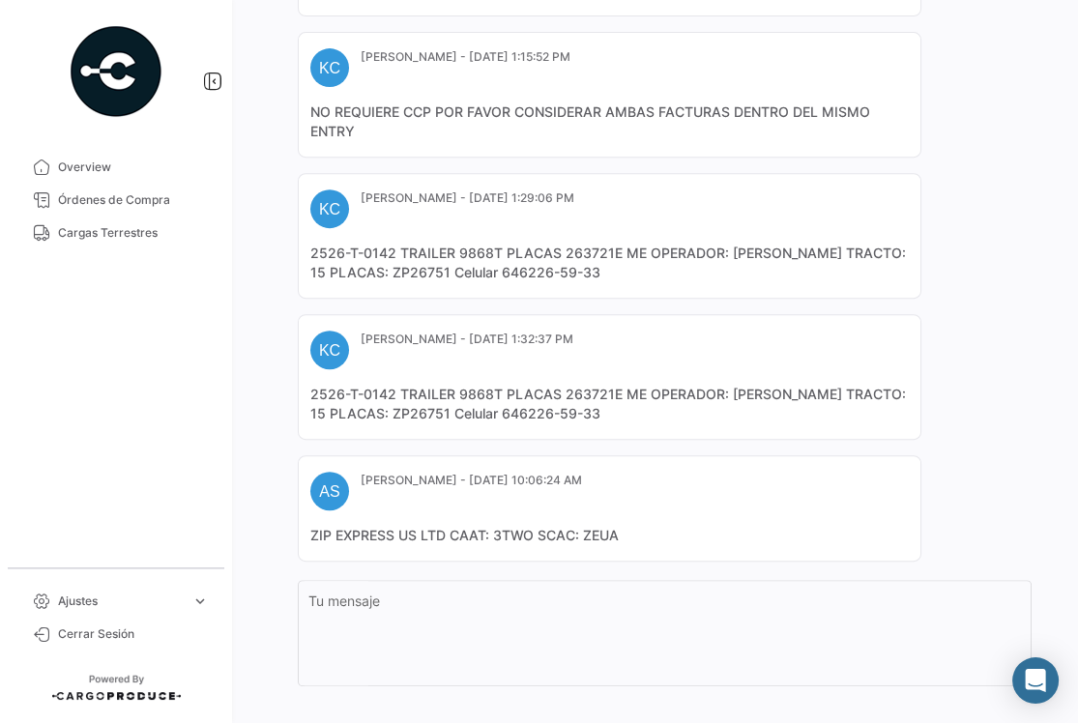
click at [498, 389] on mat-card-content "2526-T-0142 TRAILER 9868T PLACAS 263721E ME OPERADOR: [PERSON_NAME] TRACTO: 15 …" at bounding box center [609, 404] width 599 height 39
click at [497, 390] on mat-card-content "2526-T-0142 TRAILER 9868T PLACAS 263721E ME OPERADOR: [PERSON_NAME] TRACTO: 15 …" at bounding box center [609, 404] width 599 height 39
click at [499, 391] on mat-card-content "2526-T-0142 TRAILER 9868T PLACAS 263721E ME OPERADOR: [PERSON_NAME] TRACTO: 15 …" at bounding box center [609, 404] width 599 height 39
click at [499, 390] on mat-card-content "2526-T-0142 TRAILER 9868T PLACAS 263721E ME OPERADOR: [PERSON_NAME] TRACTO: 15 …" at bounding box center [609, 404] width 599 height 39
click at [483, 389] on mat-card-content "2526-T-0142 TRAILER 9868T PLACAS 263721E ME OPERADOR: [PERSON_NAME] TRACTO: 15 …" at bounding box center [609, 404] width 599 height 39
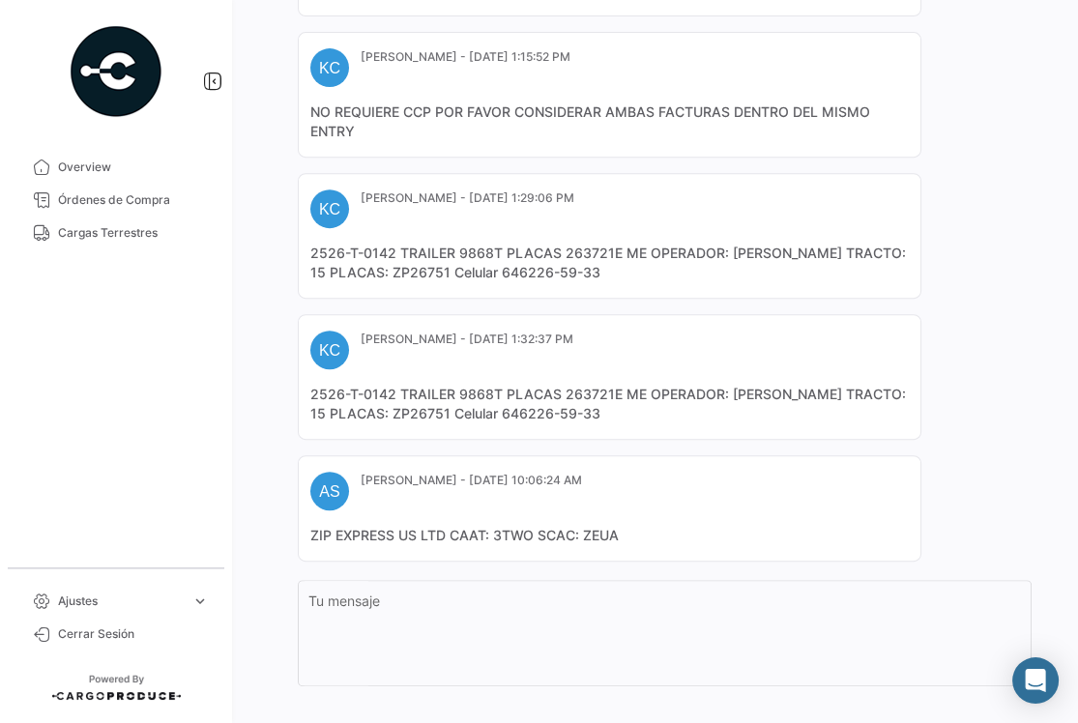
drag, startPoint x: 500, startPoint y: 390, endPoint x: 460, endPoint y: 391, distance: 39.7
click at [460, 391] on mat-card-content "2526-T-0142 TRAILER 9868T PLACAS 263721E ME OPERADOR: [PERSON_NAME] TRACTO: 15 …" at bounding box center [609, 404] width 599 height 39
copy mat-card-content "9868T"
click at [267, 399] on div "Unirse a la conversación PA [PERSON_NAME] - [DATE] 12:07:16 PM OC Creada AS [PE…" at bounding box center [657, 62] width 780 height 1431
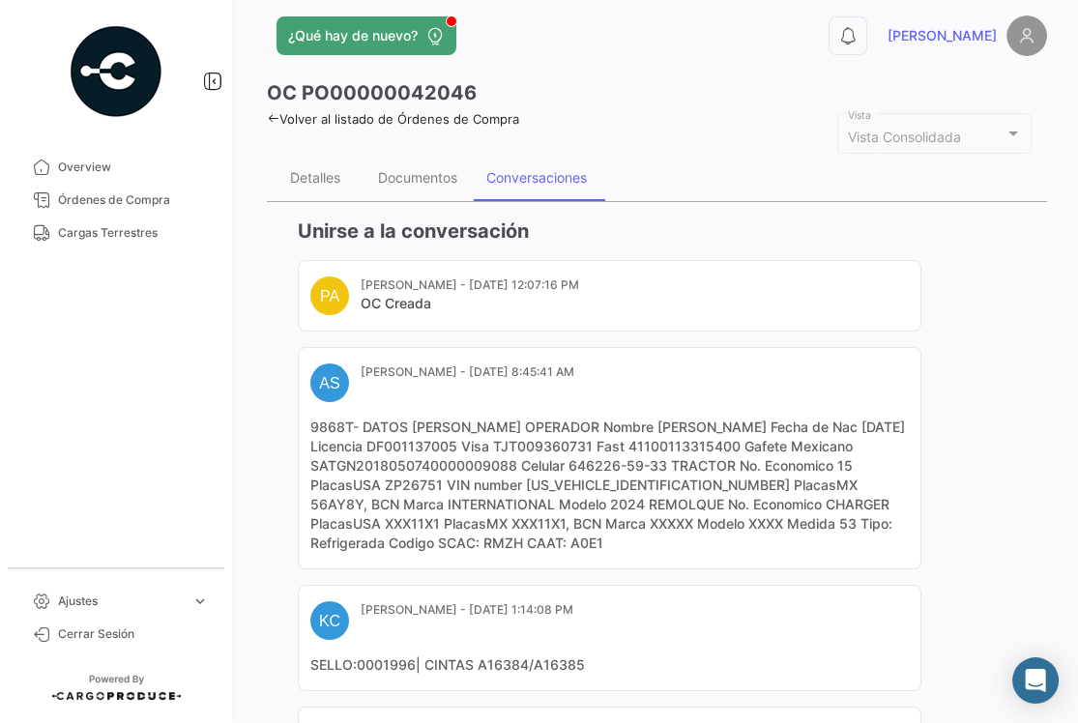
scroll to position [0, 0]
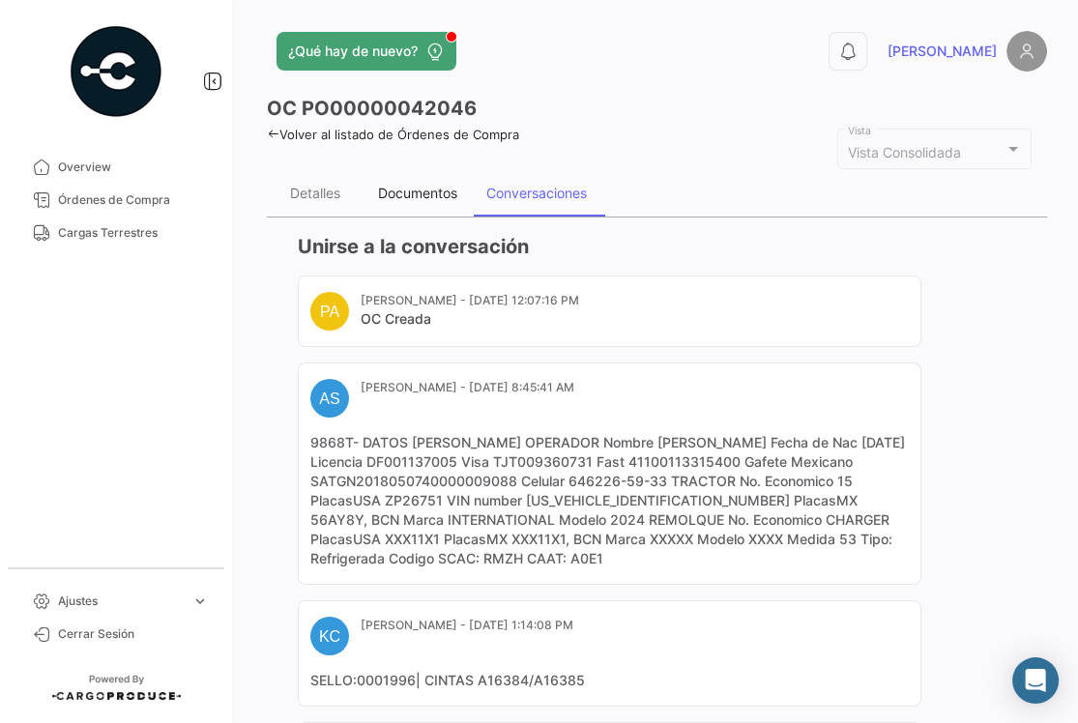
click at [426, 200] on div "Documentos" at bounding box center [417, 193] width 79 height 16
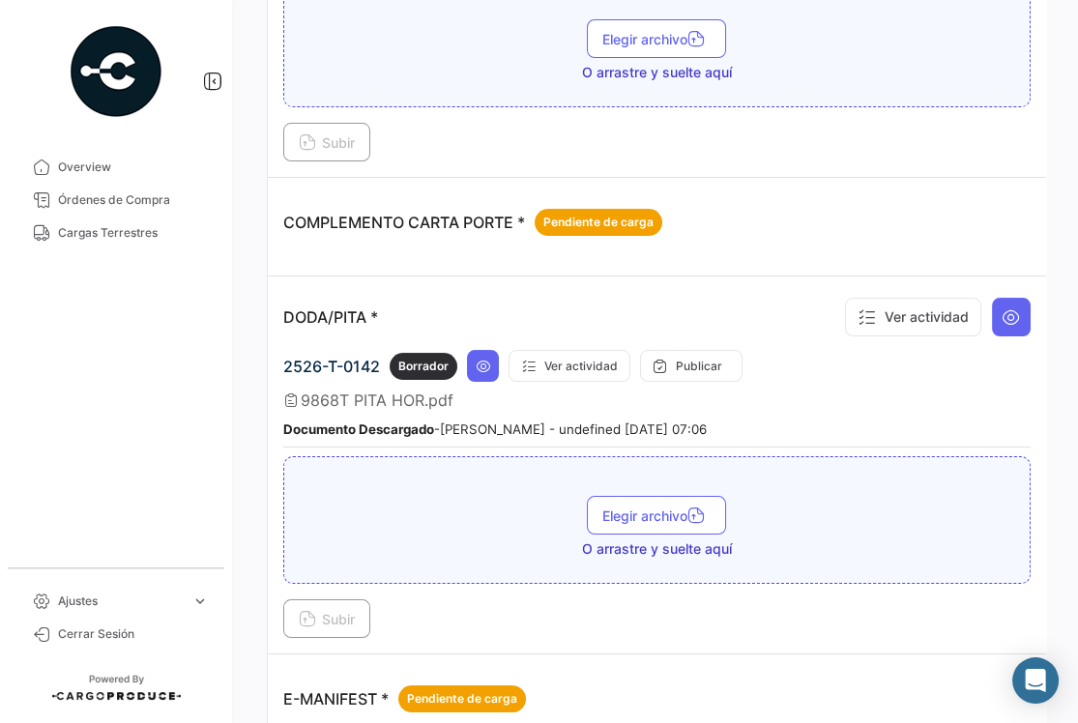
scroll to position [482, 0]
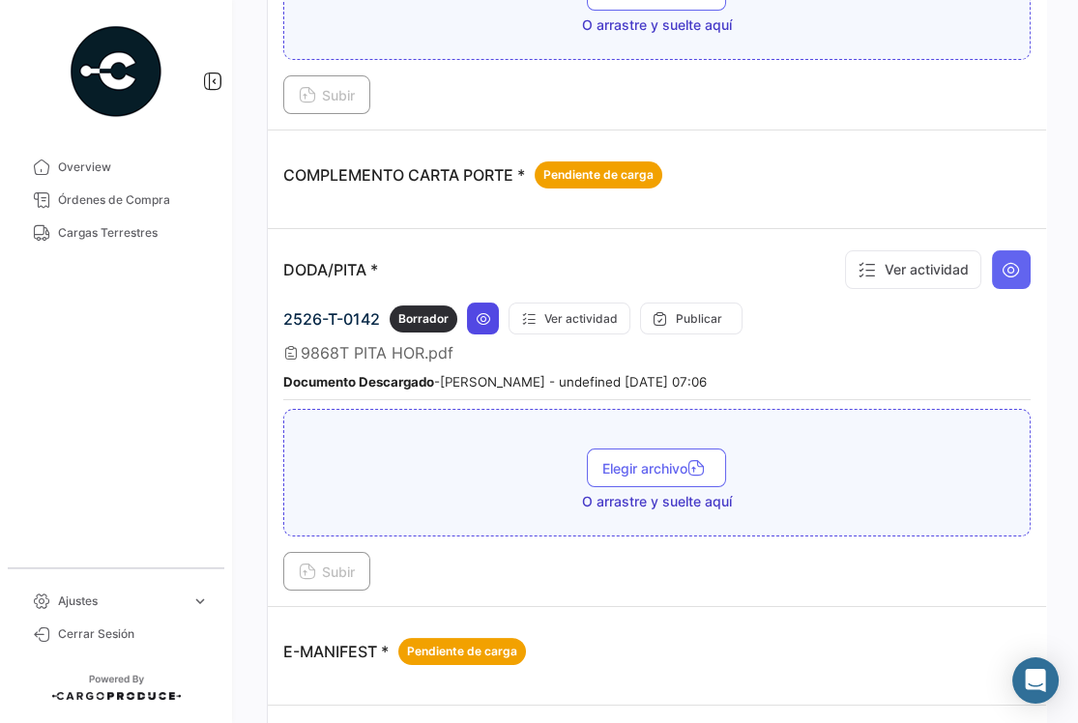
click at [482, 315] on icon at bounding box center [483, 318] width 15 height 15
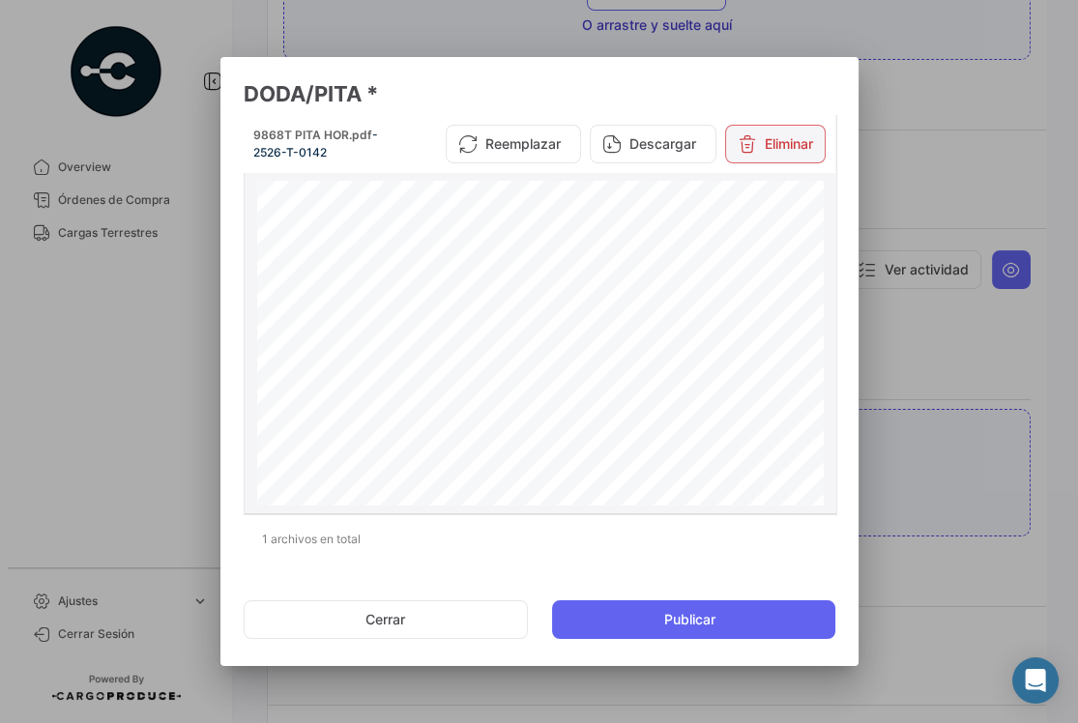
click at [774, 143] on button "Eliminar" at bounding box center [775, 144] width 101 height 39
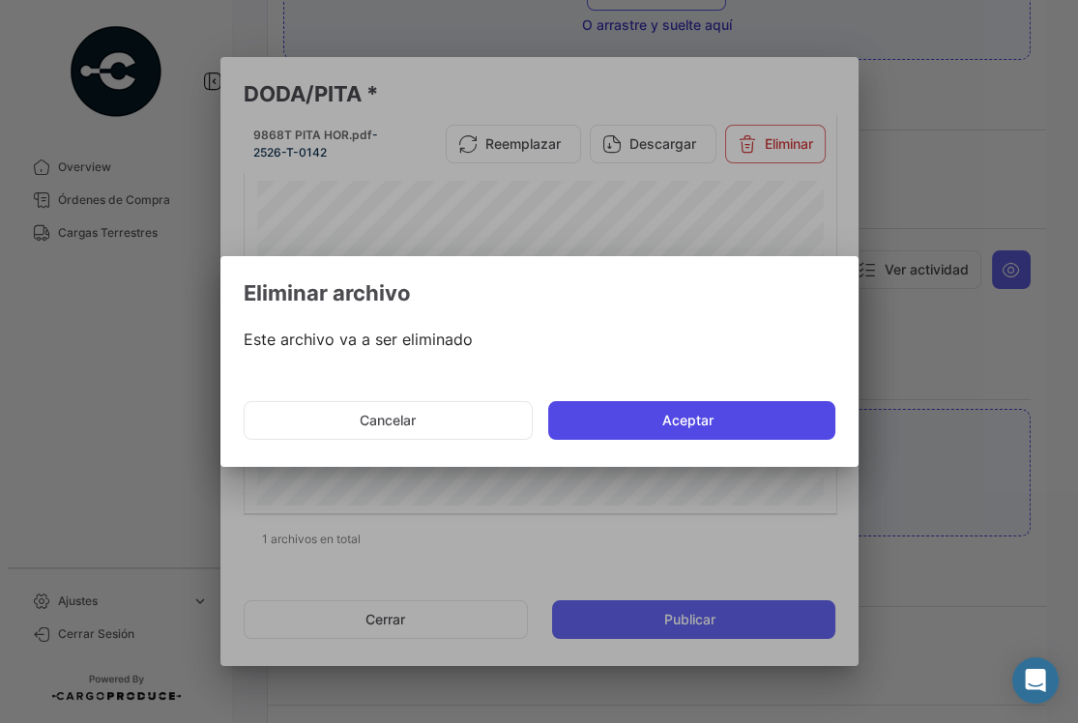
click at [660, 420] on button "Aceptar" at bounding box center [691, 420] width 287 height 39
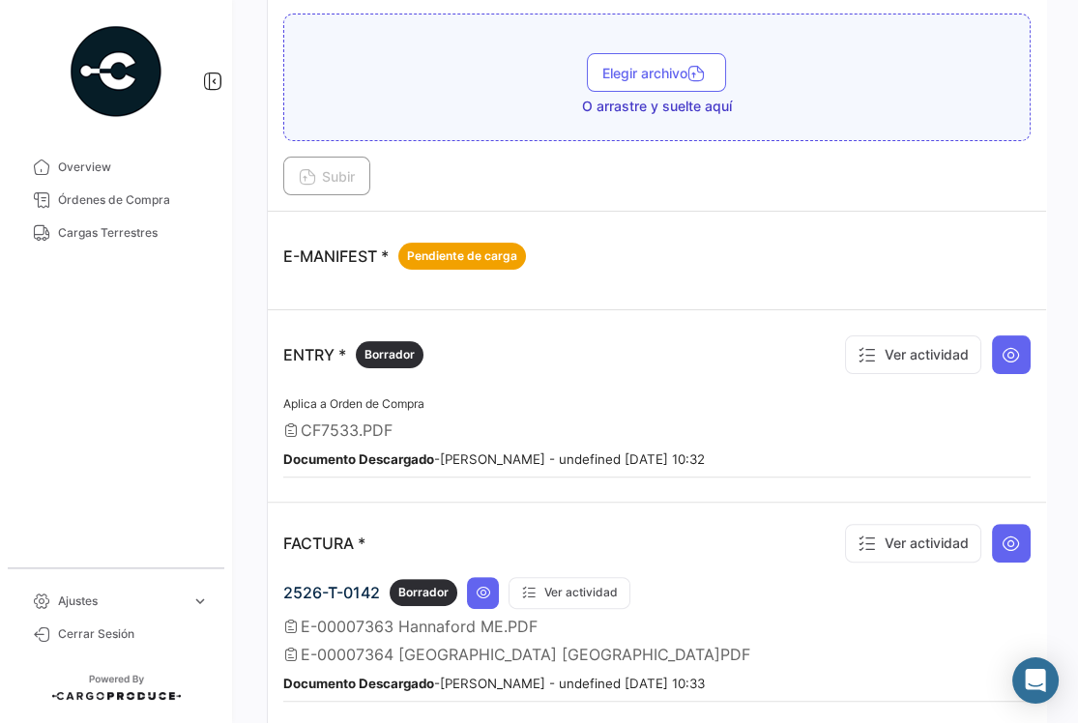
scroll to position [773, 0]
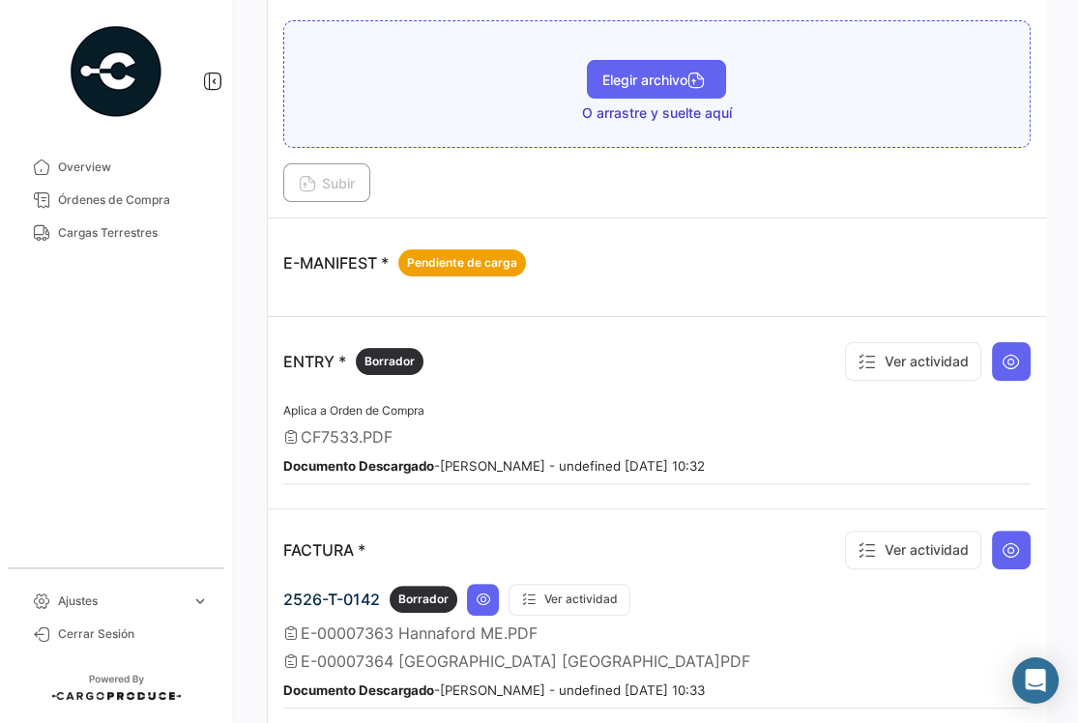
click at [643, 80] on span "Elegir archivo" at bounding box center [656, 80] width 108 height 16
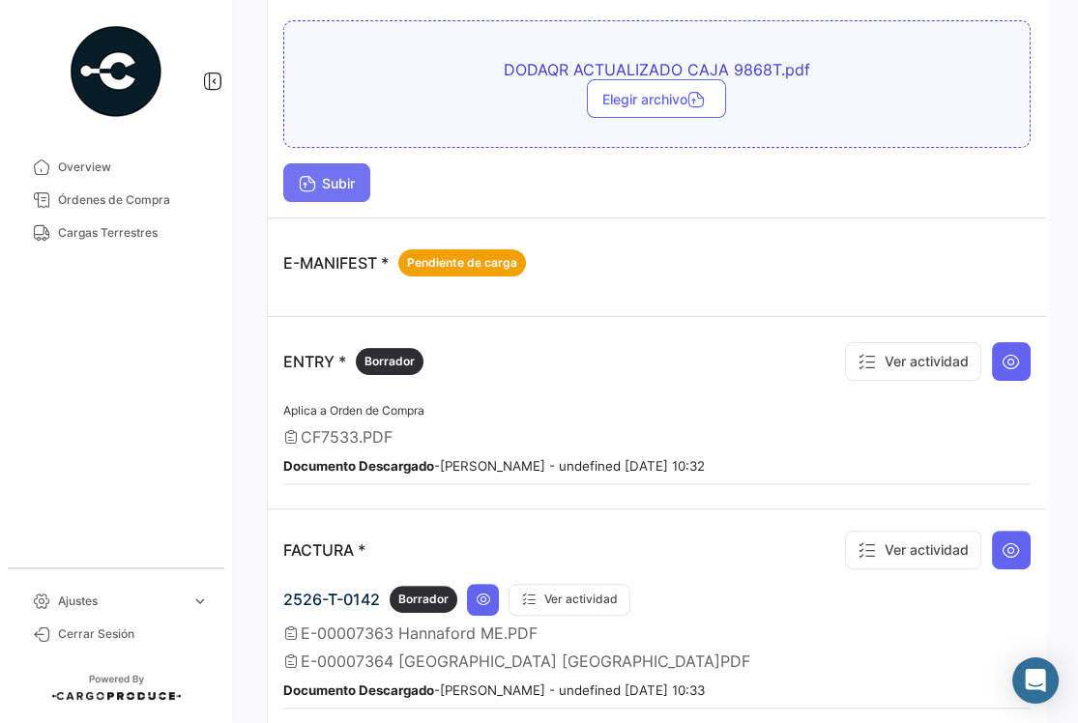
click at [334, 190] on button "Subir" at bounding box center [326, 182] width 87 height 39
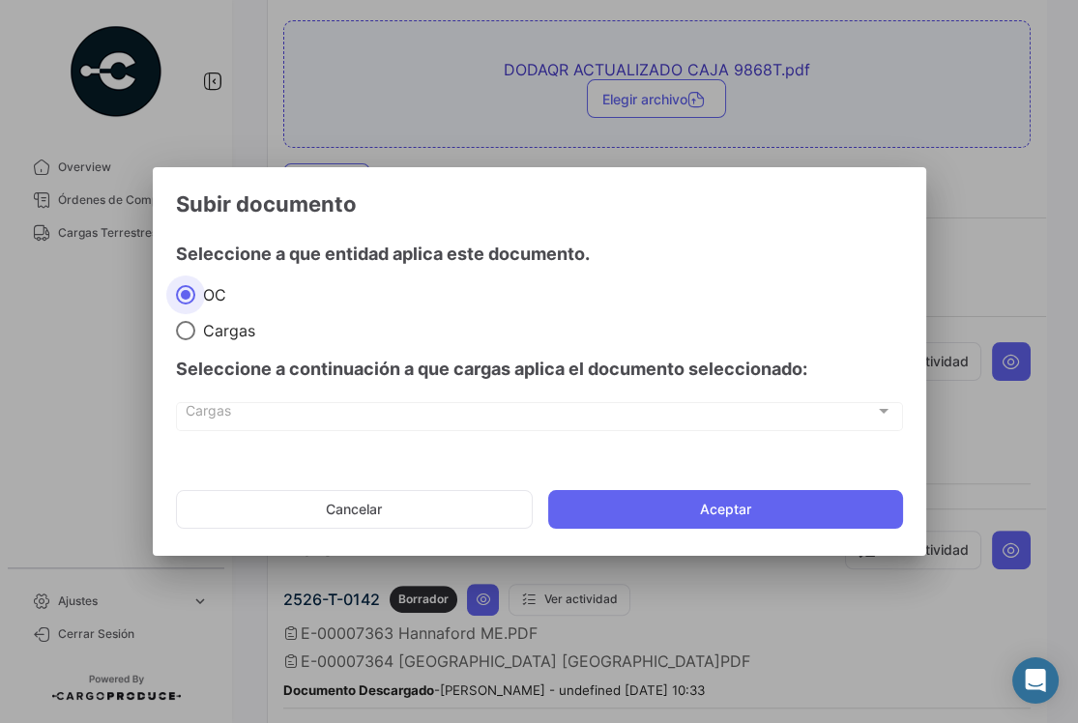
click at [226, 336] on span "Cargas" at bounding box center [225, 330] width 60 height 19
click at [195, 336] on input "Cargas" at bounding box center [185, 330] width 19 height 19
radio input "true"
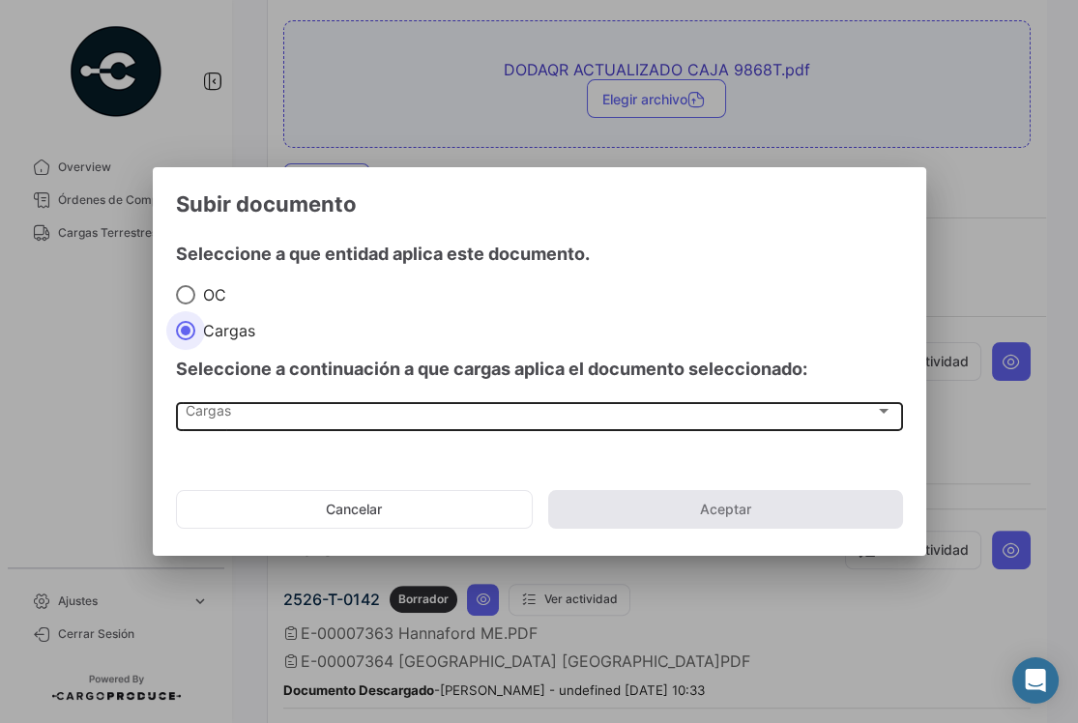
click at [642, 415] on div "Cargas" at bounding box center [530, 415] width 689 height 16
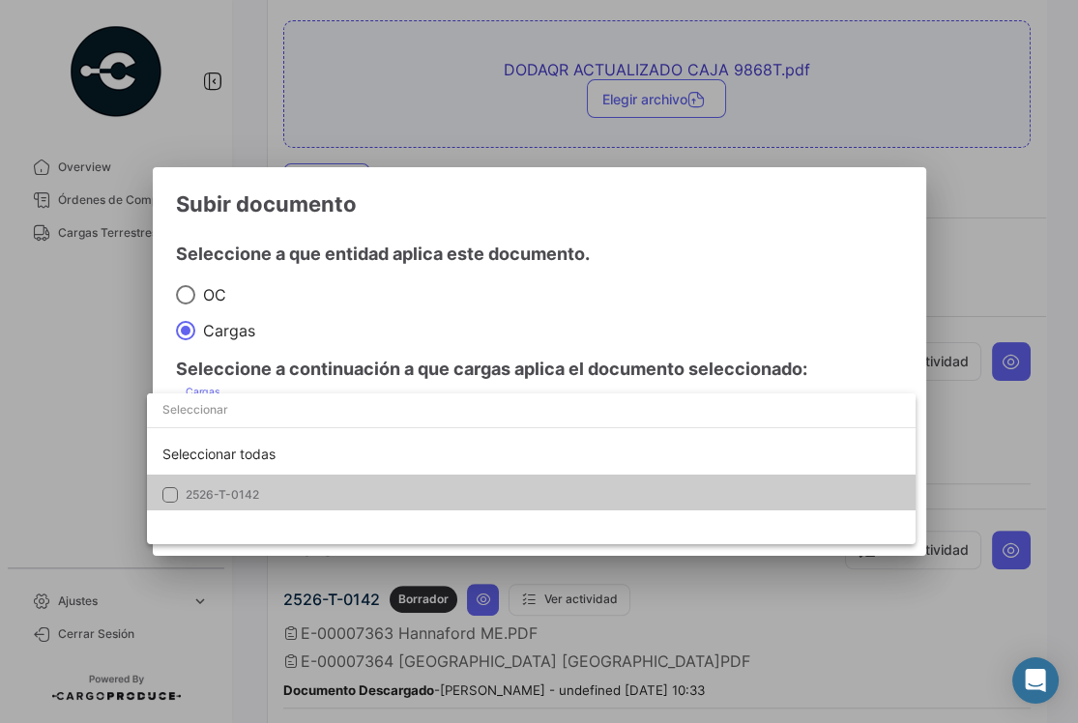
click at [211, 493] on span "2526-T-0142" at bounding box center [222, 494] width 73 height 15
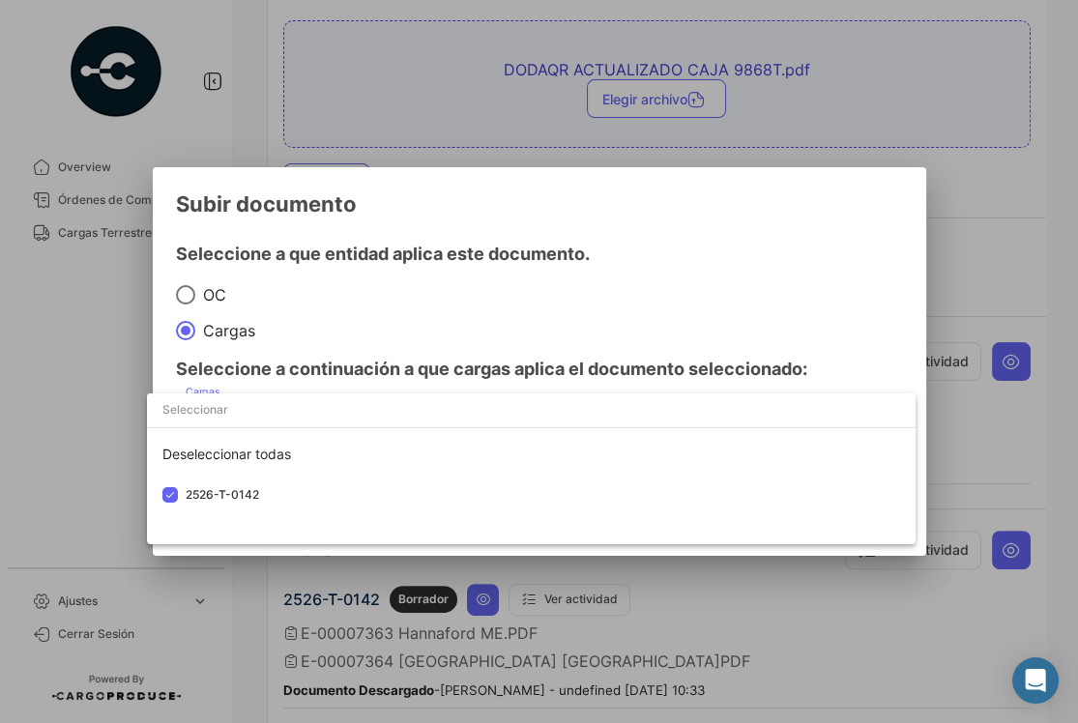
click at [872, 184] on div at bounding box center [539, 361] width 1078 height 723
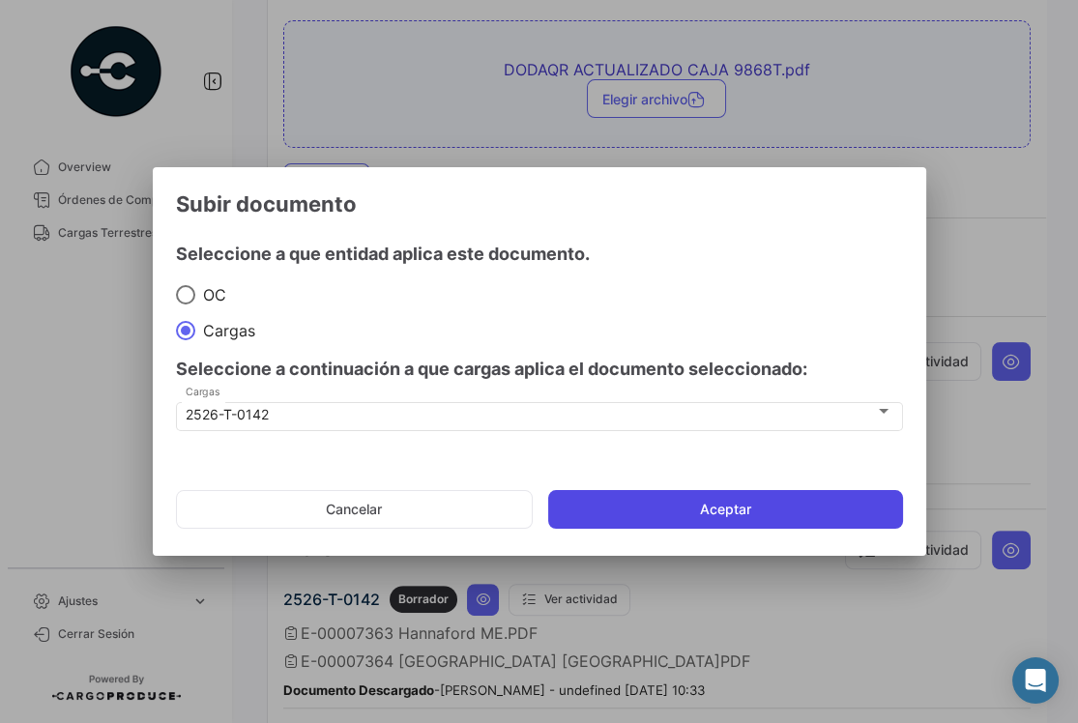
click at [821, 512] on button "Aceptar" at bounding box center [725, 509] width 355 height 39
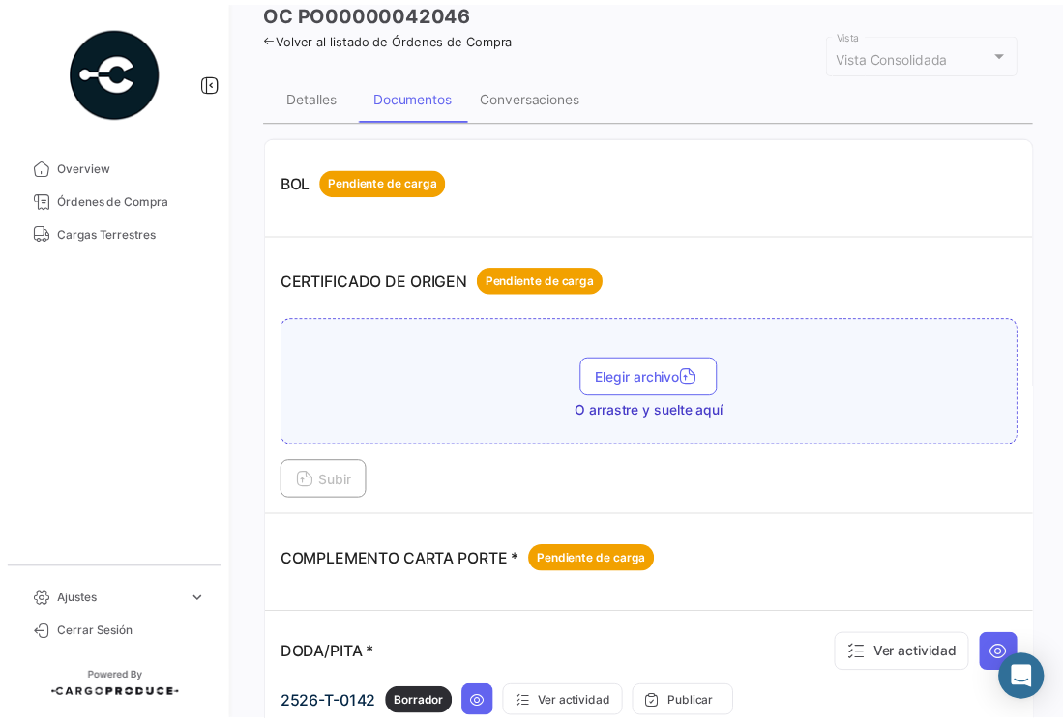
scroll to position [0, 0]
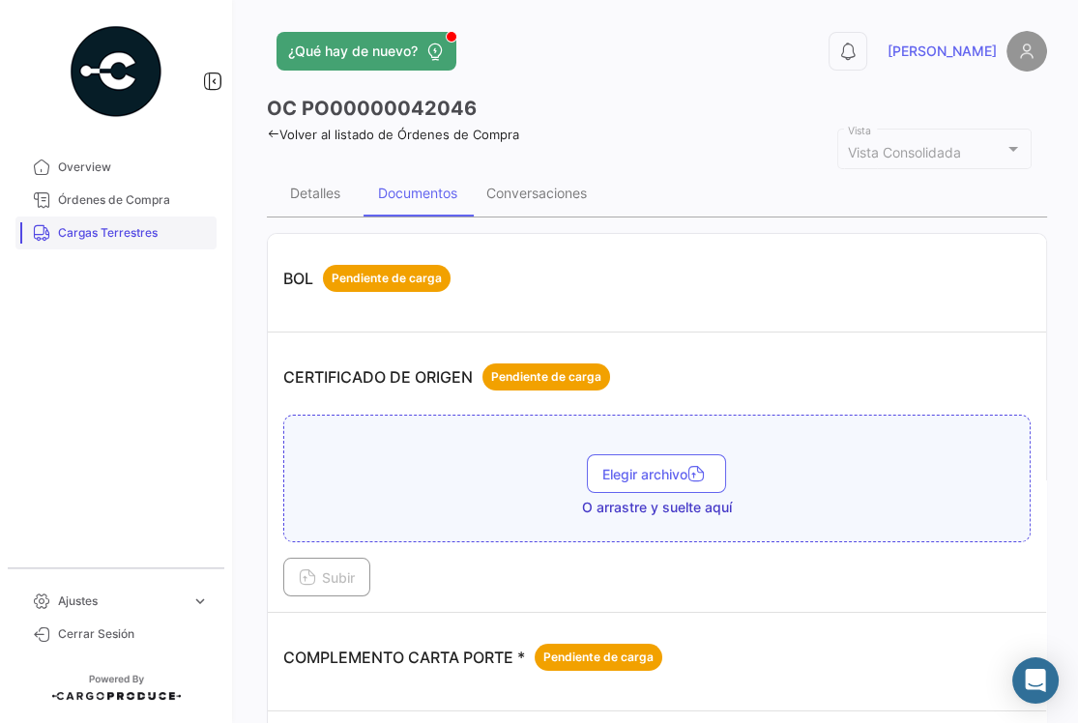
click at [154, 228] on span "Cargas Terrestres" at bounding box center [133, 232] width 151 height 17
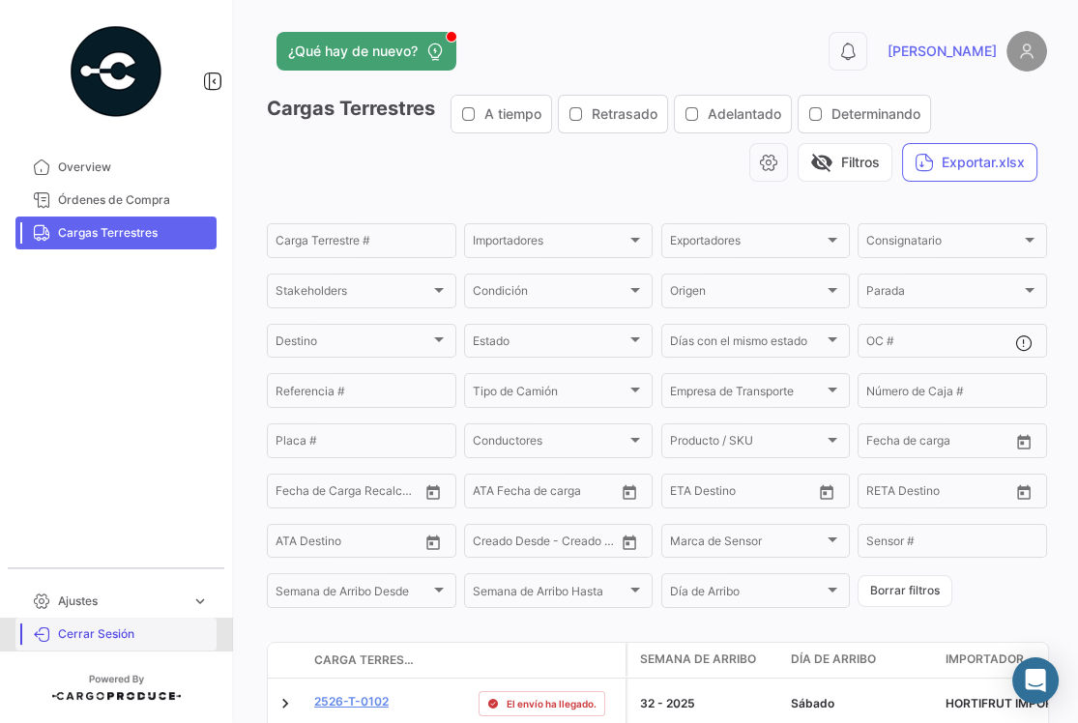
click at [116, 638] on span "Cerrar Sesión" at bounding box center [133, 634] width 151 height 17
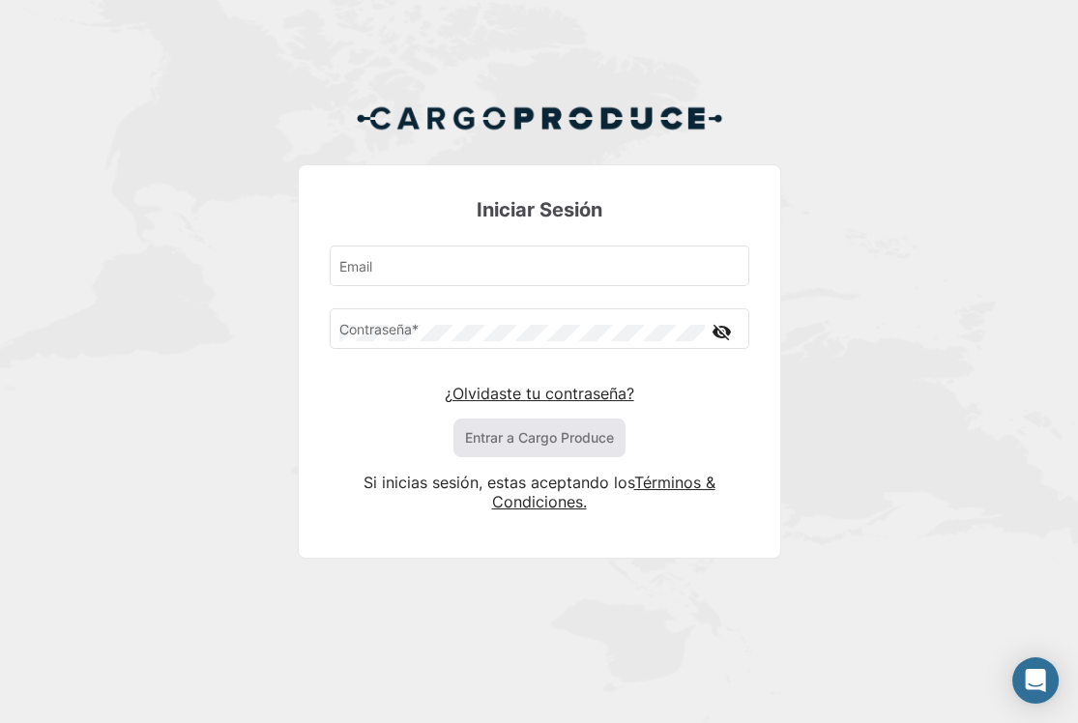
type input "[PERSON_NAME][EMAIL_ADDRESS][PERSON_NAME][DOMAIN_NAME]"
